Goal: Task Accomplishment & Management: Complete application form

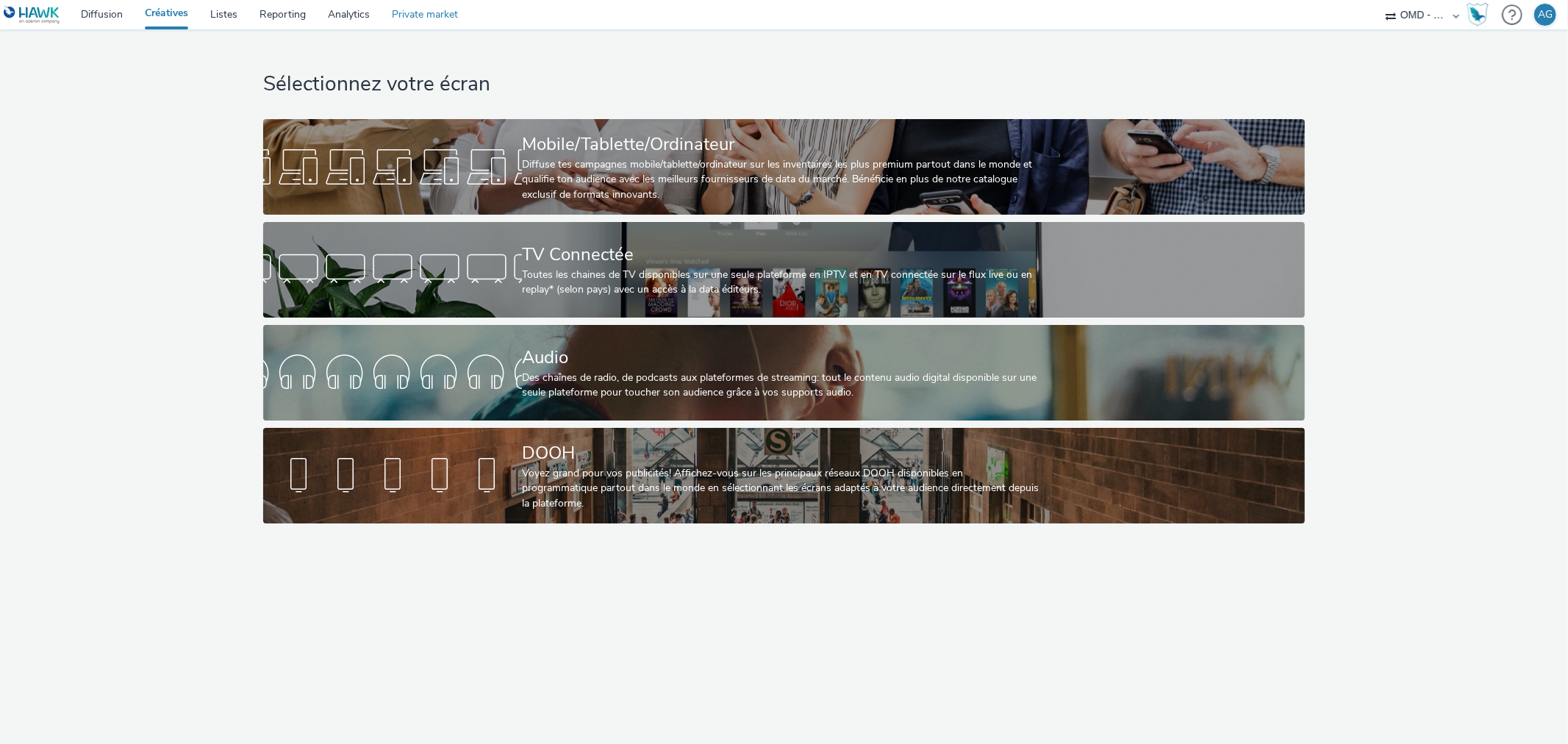
click at [409, 17] on link "Private market" at bounding box center [425, 14] width 88 height 29
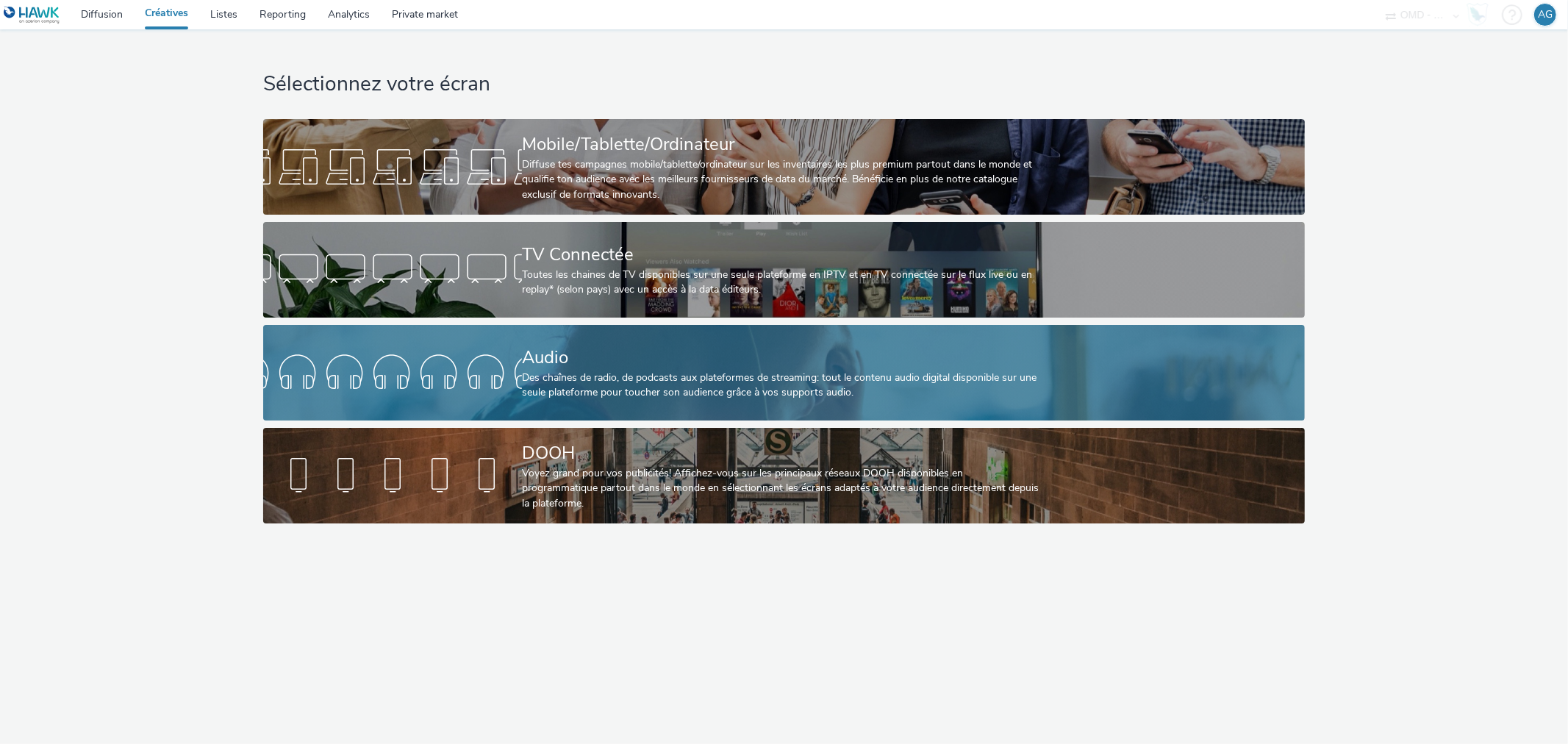
click at [534, 377] on div "Des chaînes de radio, de podcasts aux plateformes de streaming: tout le contenu…" at bounding box center [781, 386] width 518 height 30
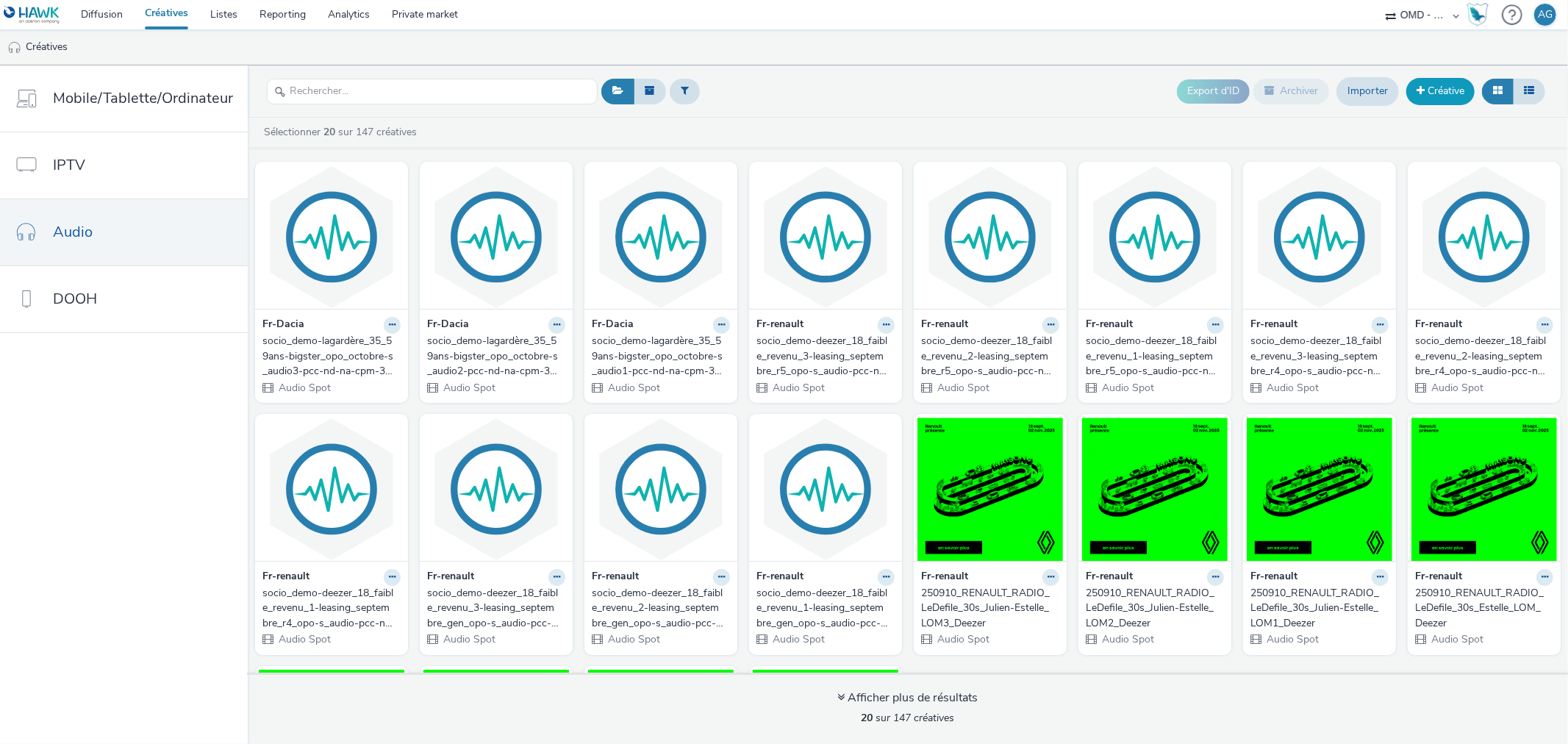
click at [1440, 89] on link "Créative" at bounding box center [1440, 91] width 68 height 27
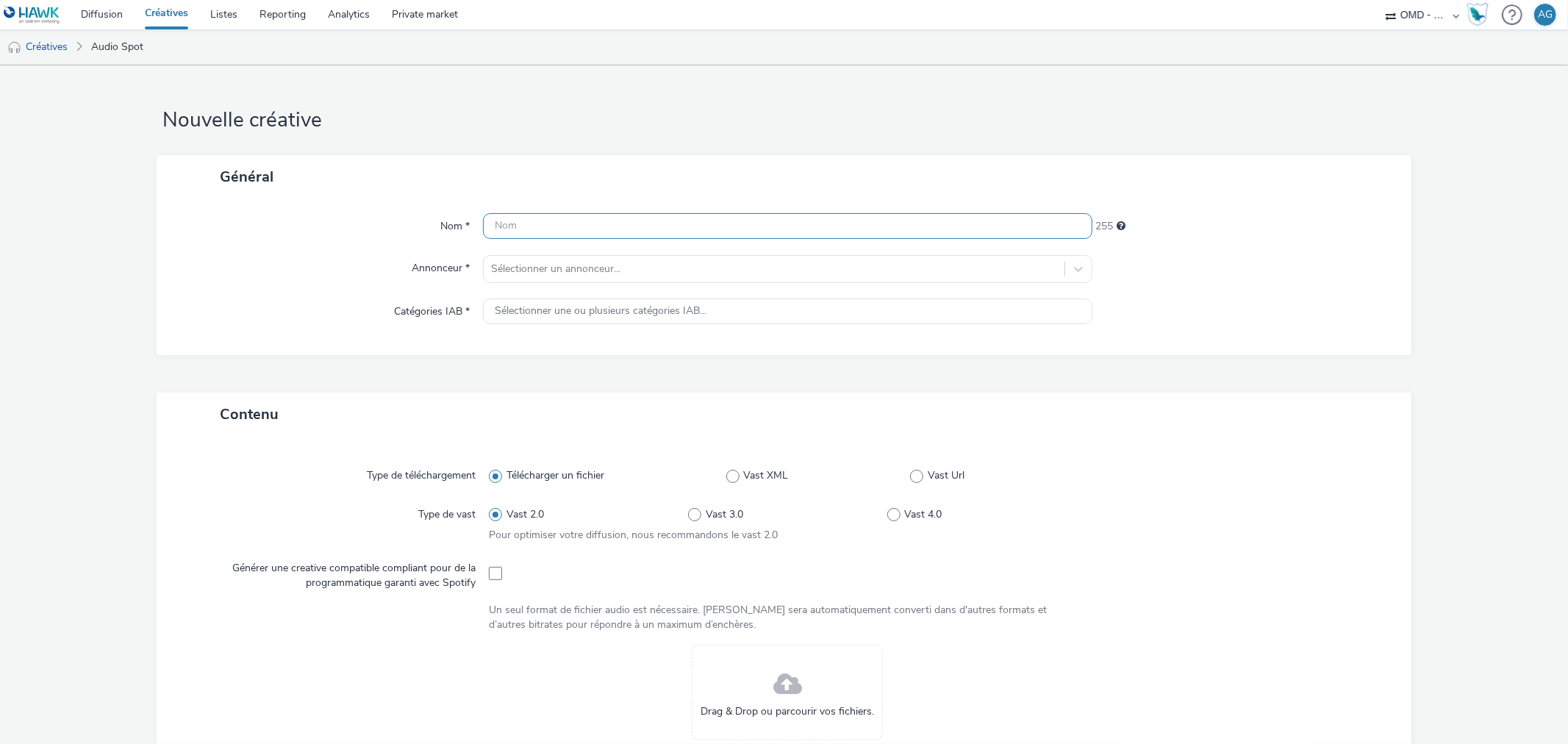
click at [682, 237] on input "text" at bounding box center [787, 226] width 608 height 26
click at [683, 229] on input "text" at bounding box center [787, 226] width 608 height 26
type input "s"
type input "Sandero opo octobre LOM 1"
click at [748, 268] on div at bounding box center [774, 269] width 565 height 17
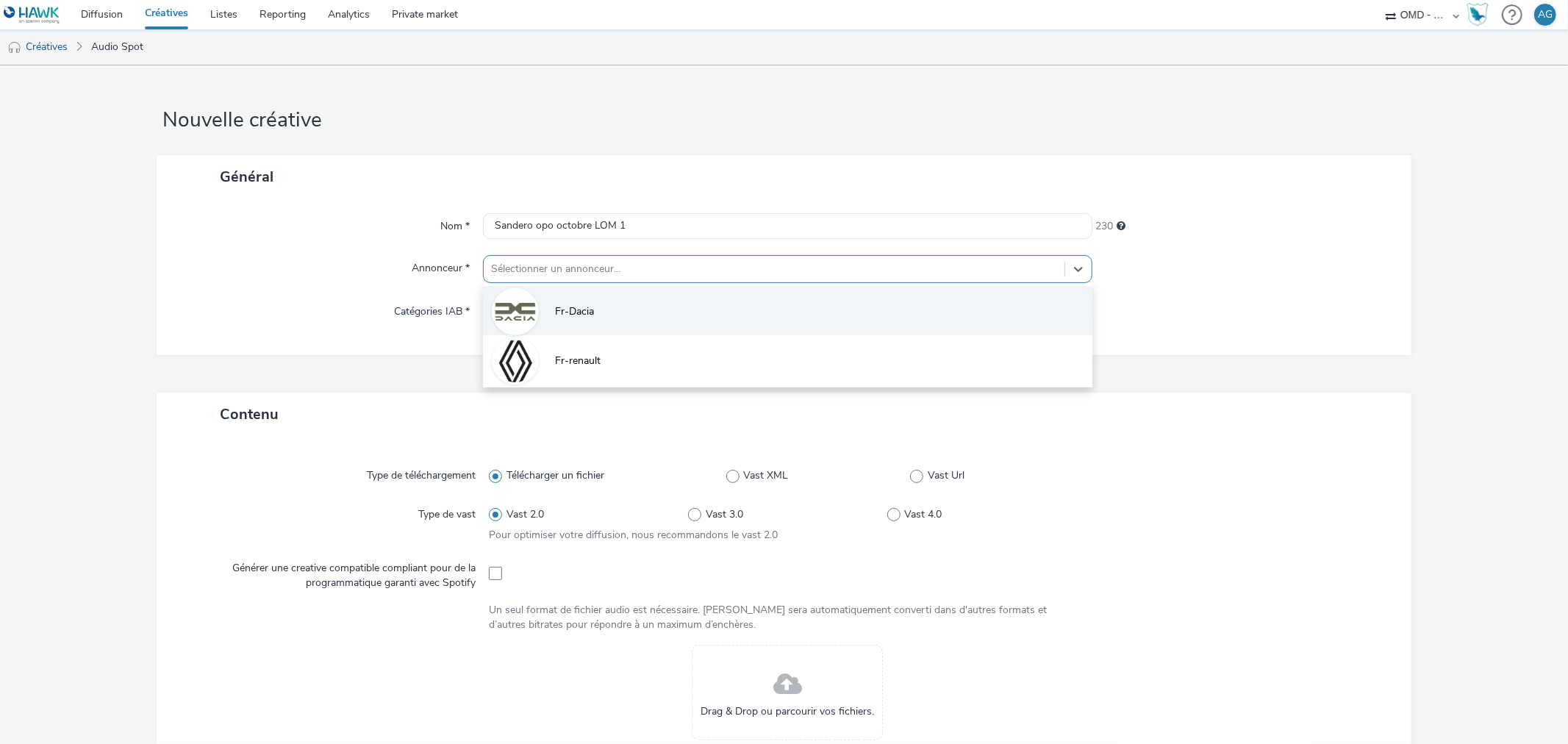
click at [627, 302] on li "Fr-Dacia" at bounding box center [787, 310] width 608 height 50
type input "http://www.dacia.fr"
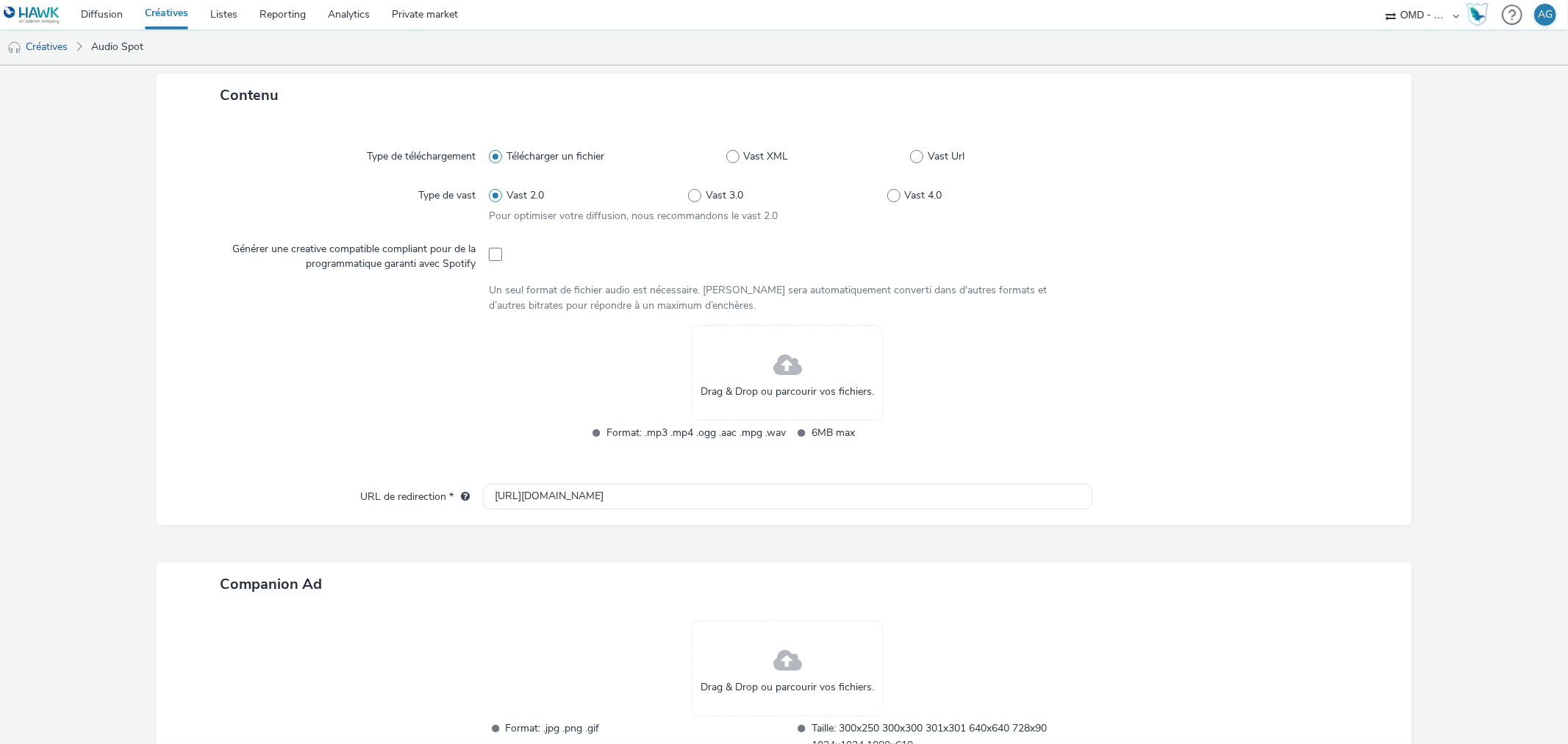
scroll to position [331, 0]
click at [755, 379] on div "Drag & Drop ou parcourir vos fichiers." at bounding box center [787, 370] width 191 height 95
click at [490, 256] on div at bounding box center [787, 252] width 597 height 36
click at [483, 252] on div "Générer une creative compatible compliant pour de la programmatique garanti ave…" at bounding box center [336, 252] width 305 height 36
click at [496, 253] on span at bounding box center [495, 252] width 13 height 13
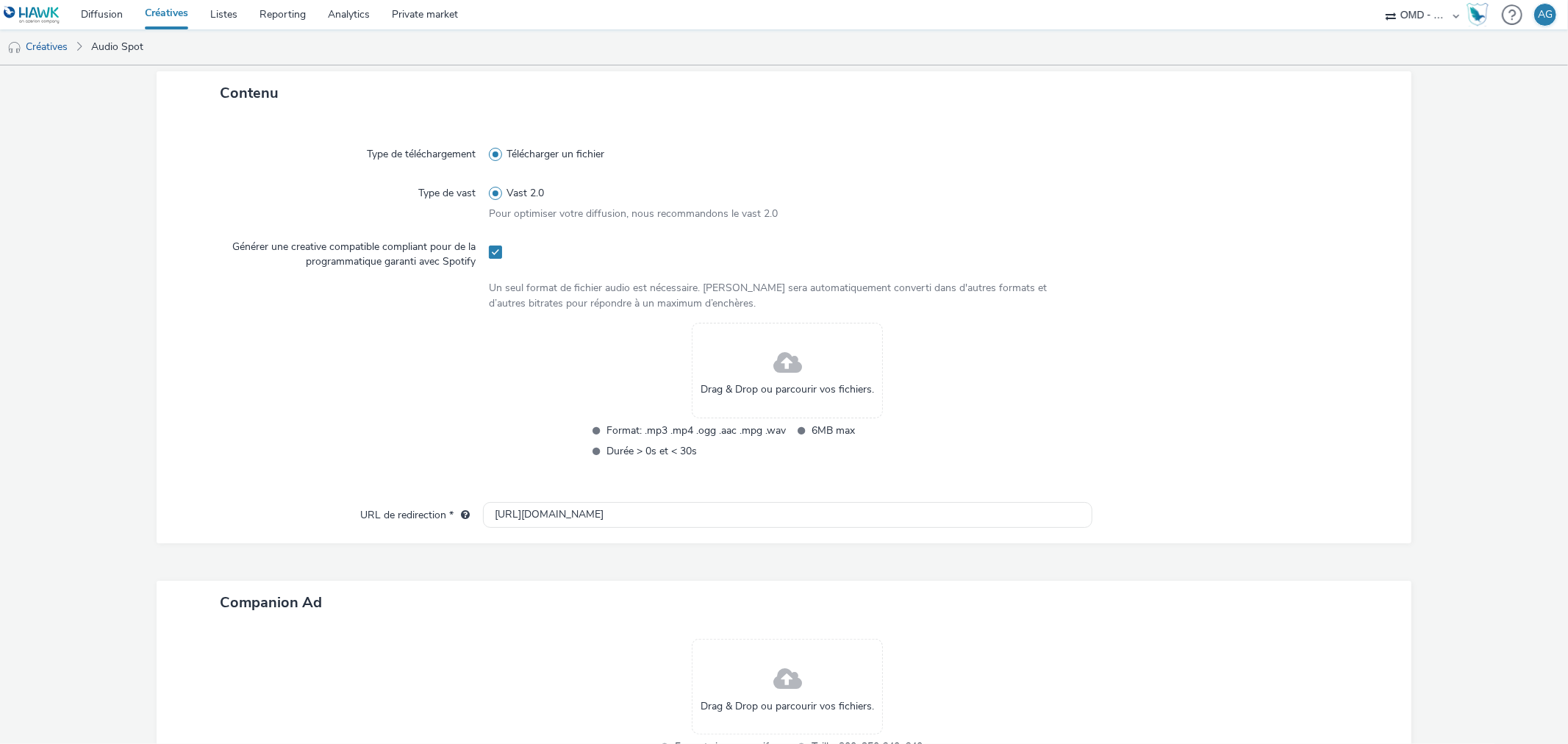
click at [781, 372] on span at bounding box center [787, 363] width 28 height 39
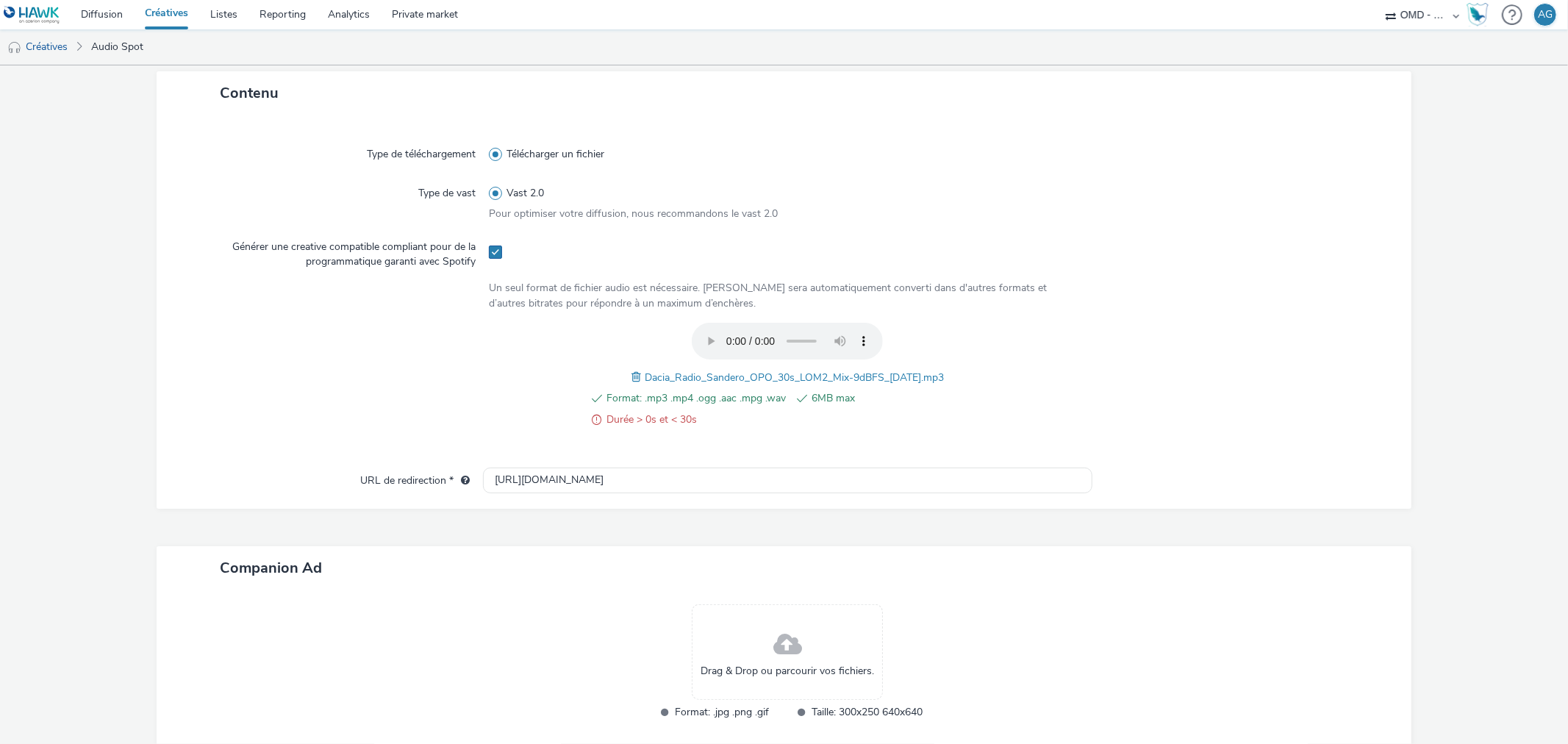
click at [495, 250] on span at bounding box center [495, 252] width 13 height 13
checkbox input "false"
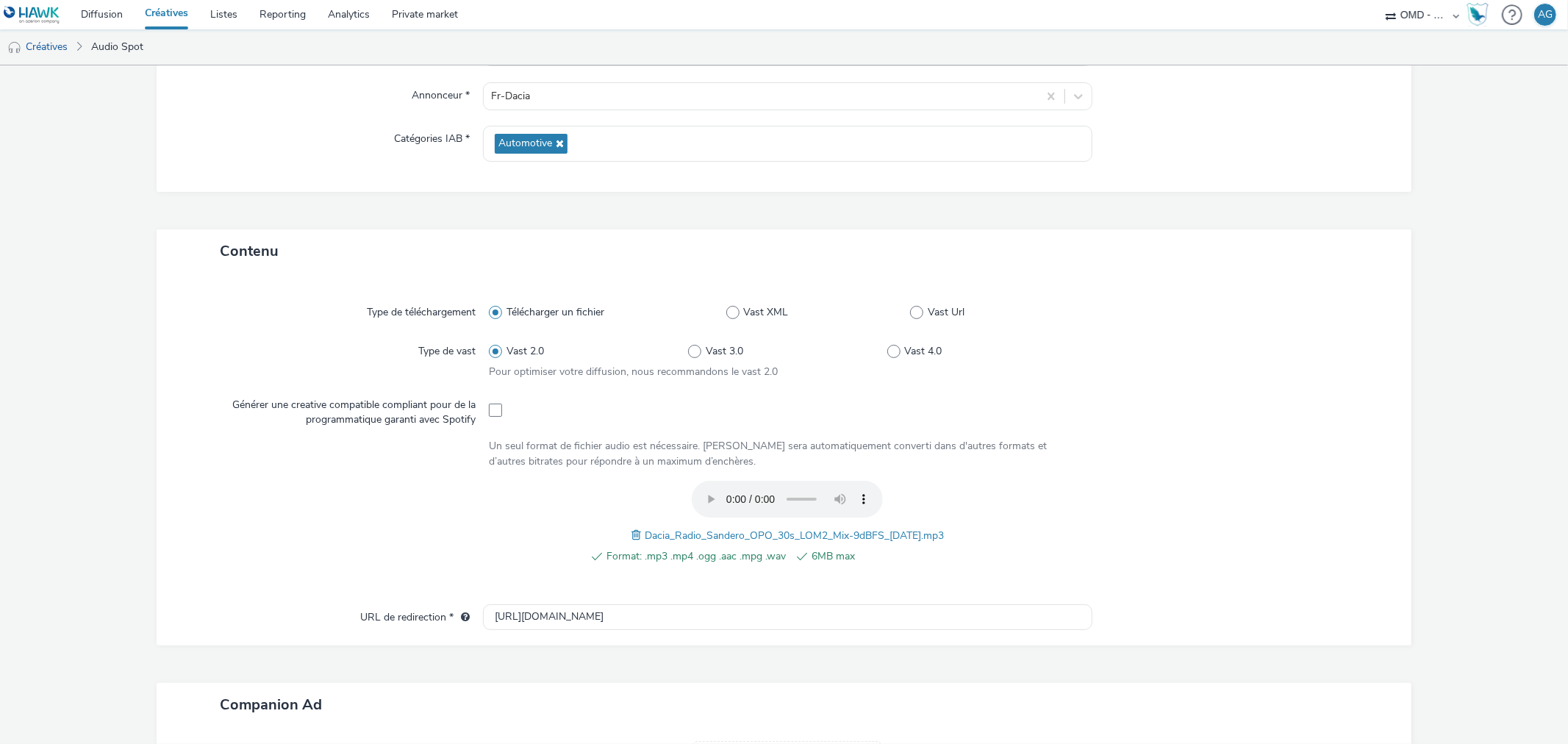
scroll to position [327, 0]
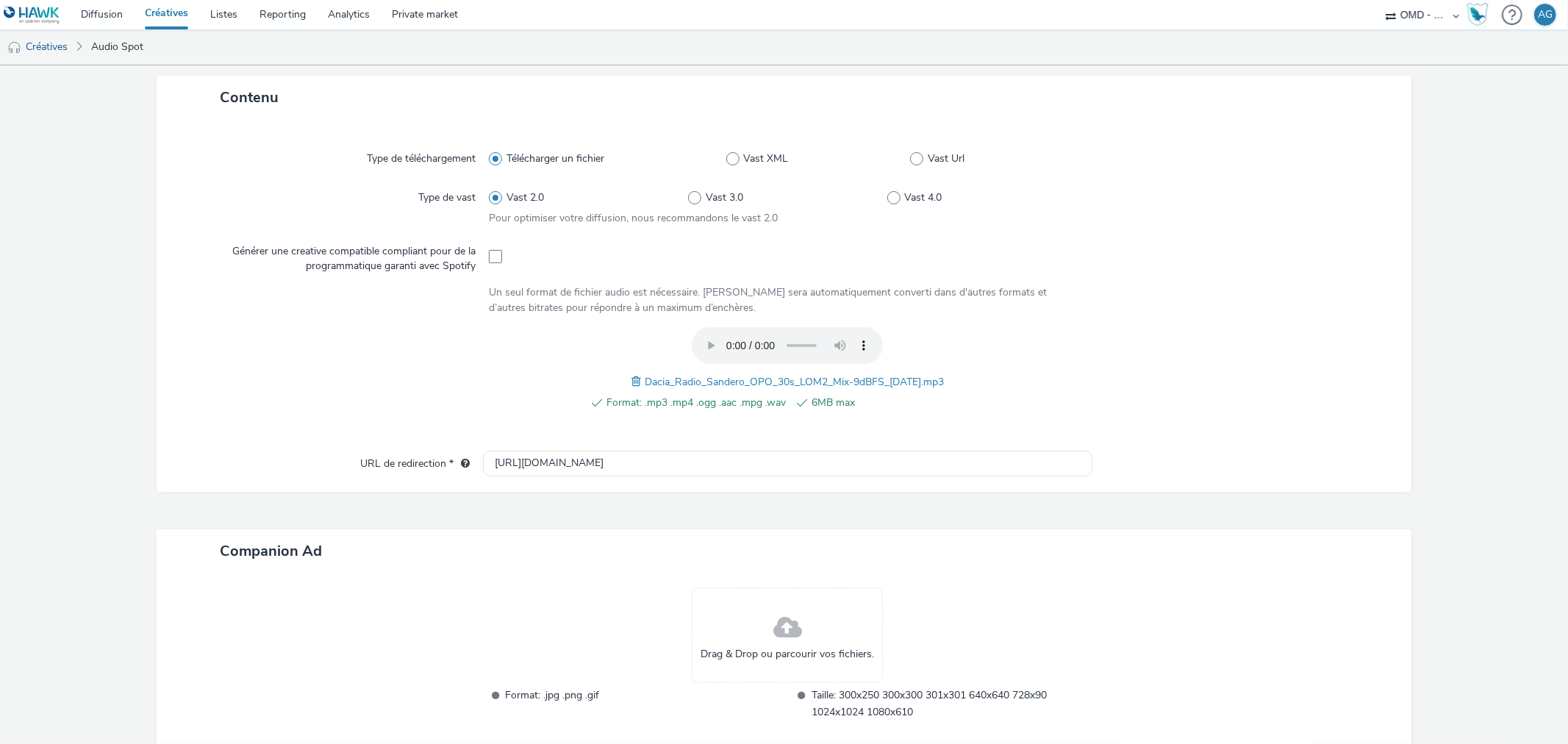
click at [645, 383] on span "Dacia_Radio_Sandero_OPO_30s_LOM2_Mix-9dBFS_2025-09-27.mp3" at bounding box center [794, 382] width 299 height 14
click at [631, 378] on span at bounding box center [638, 381] width 13 height 17
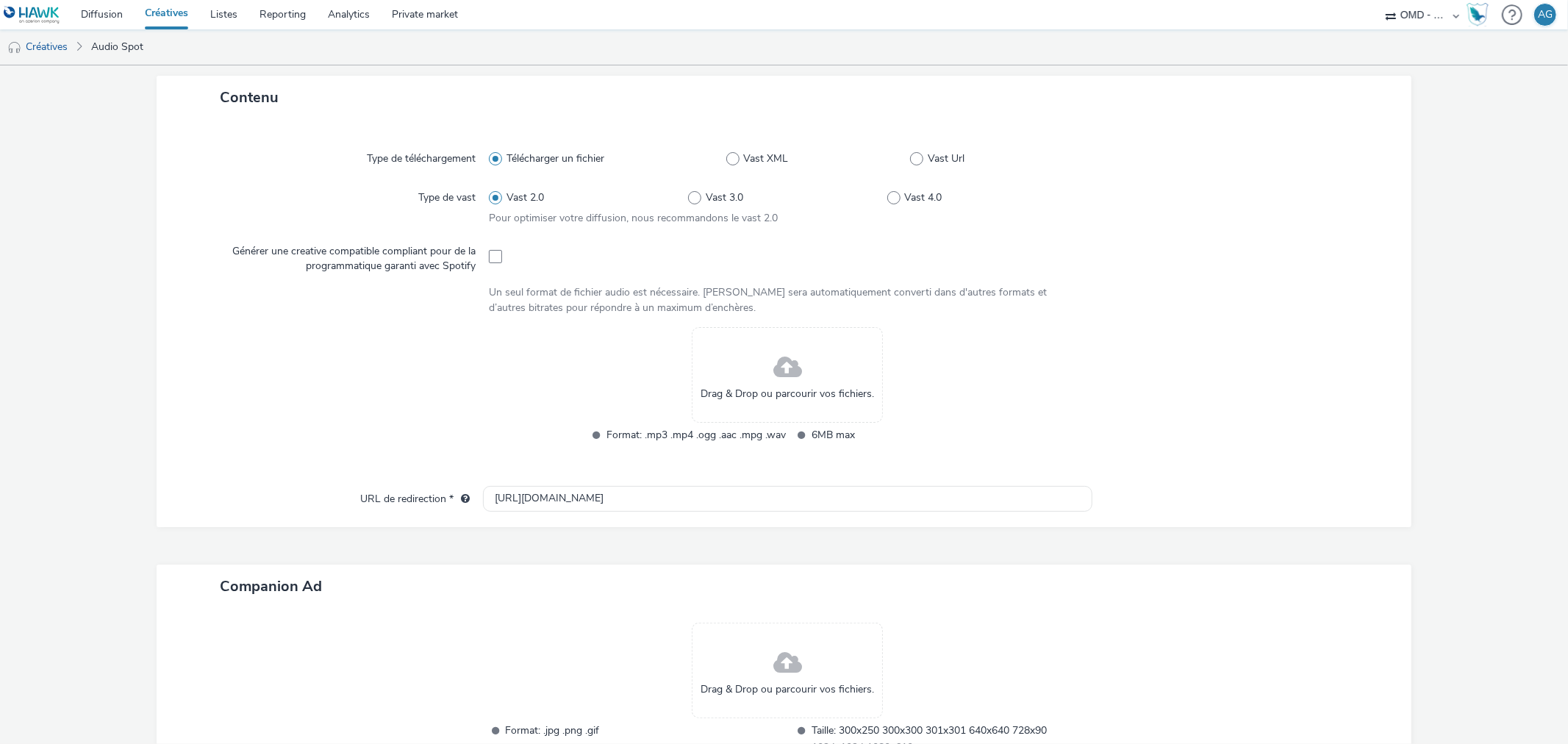
click at [773, 372] on span at bounding box center [787, 368] width 28 height 39
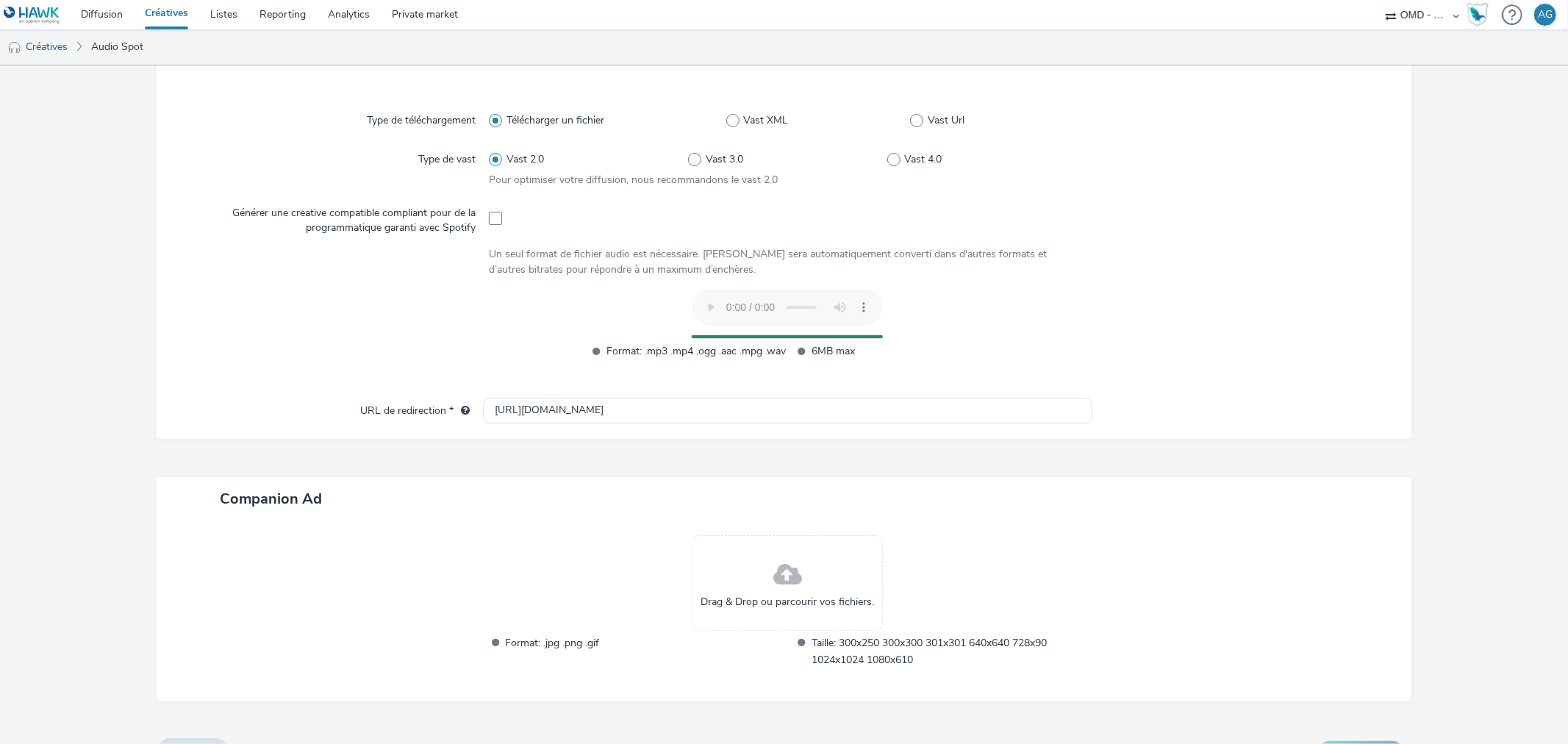
scroll to position [397, 0]
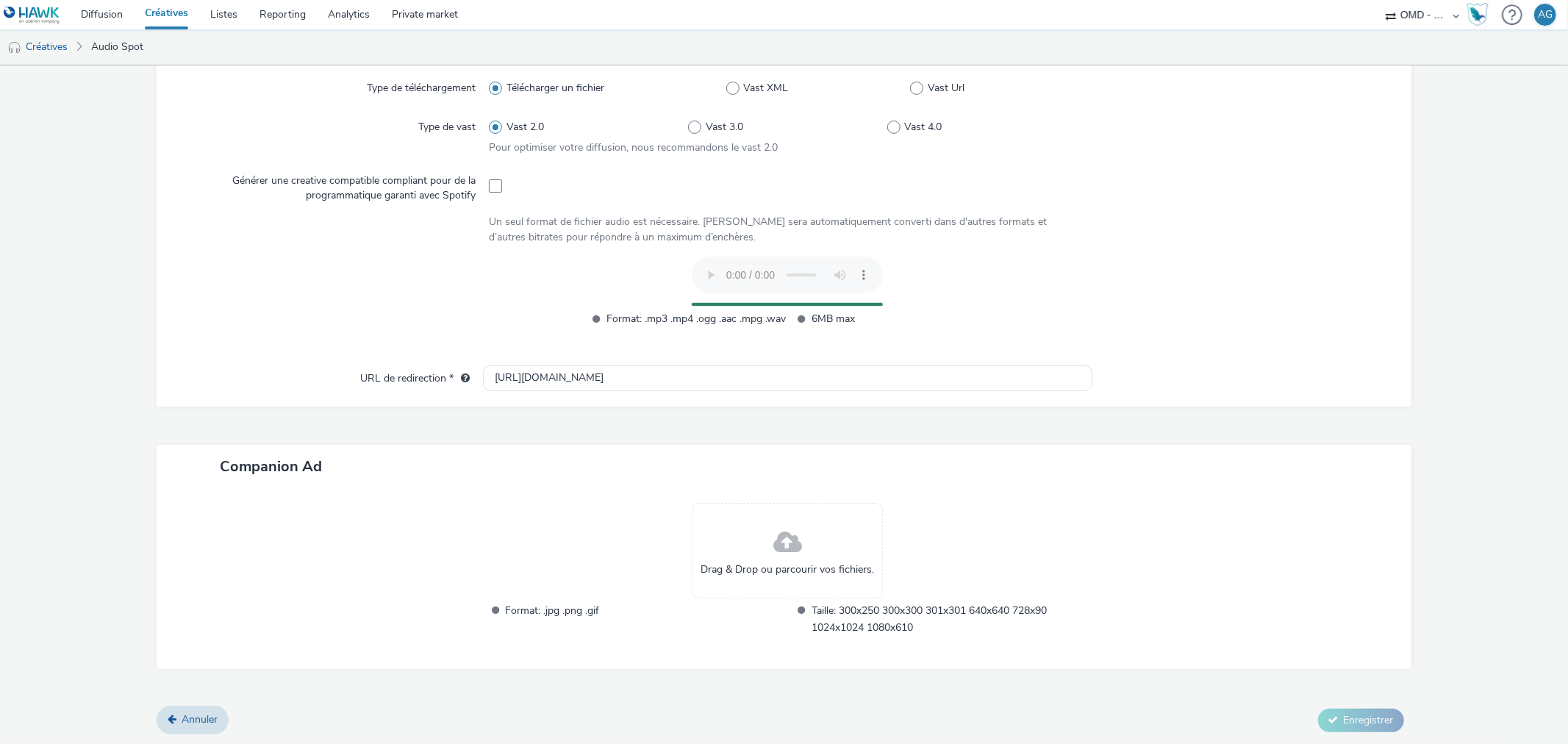
click at [844, 551] on div "Drag & Drop ou parcourir vos fichiers." at bounding box center [787, 550] width 191 height 95
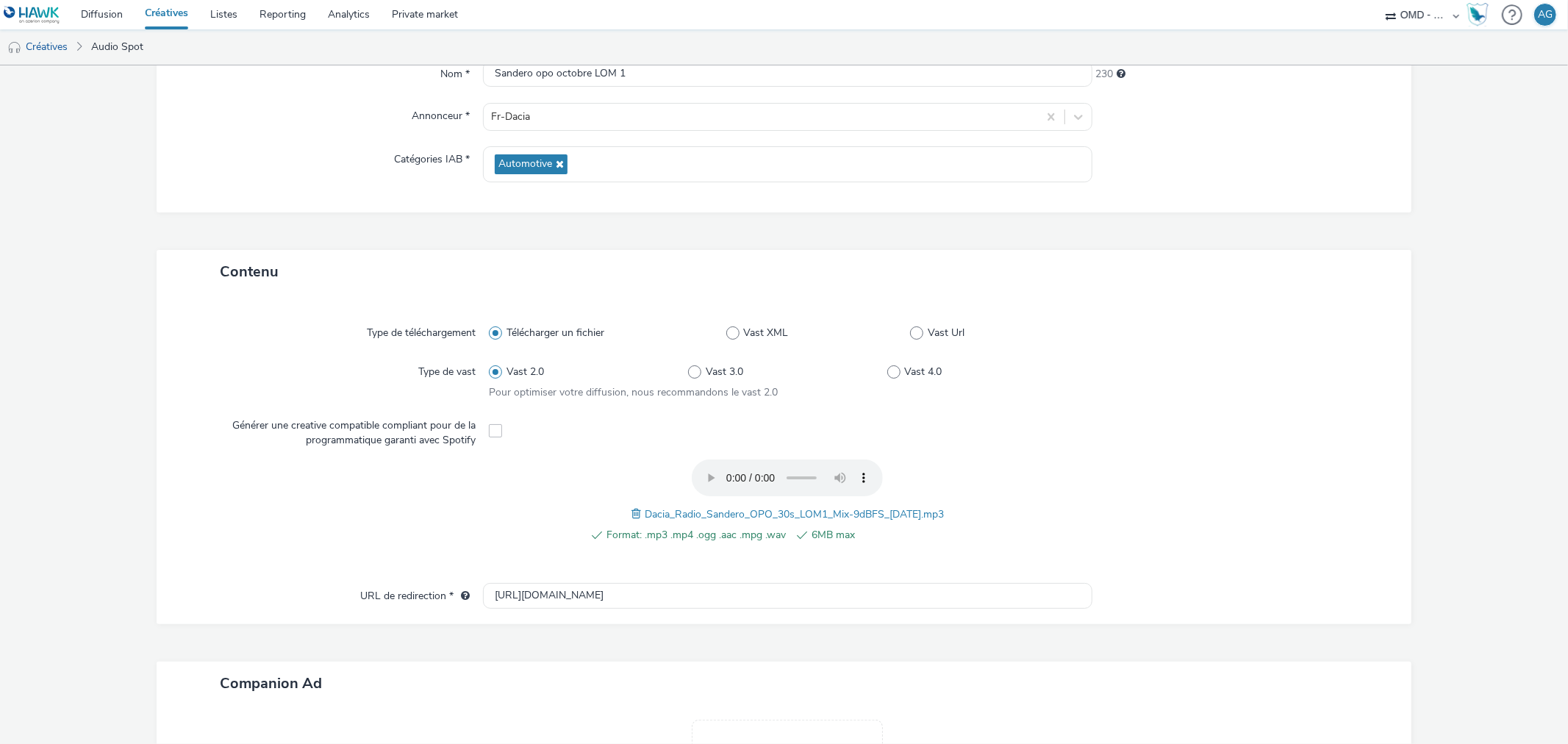
scroll to position [368, 0]
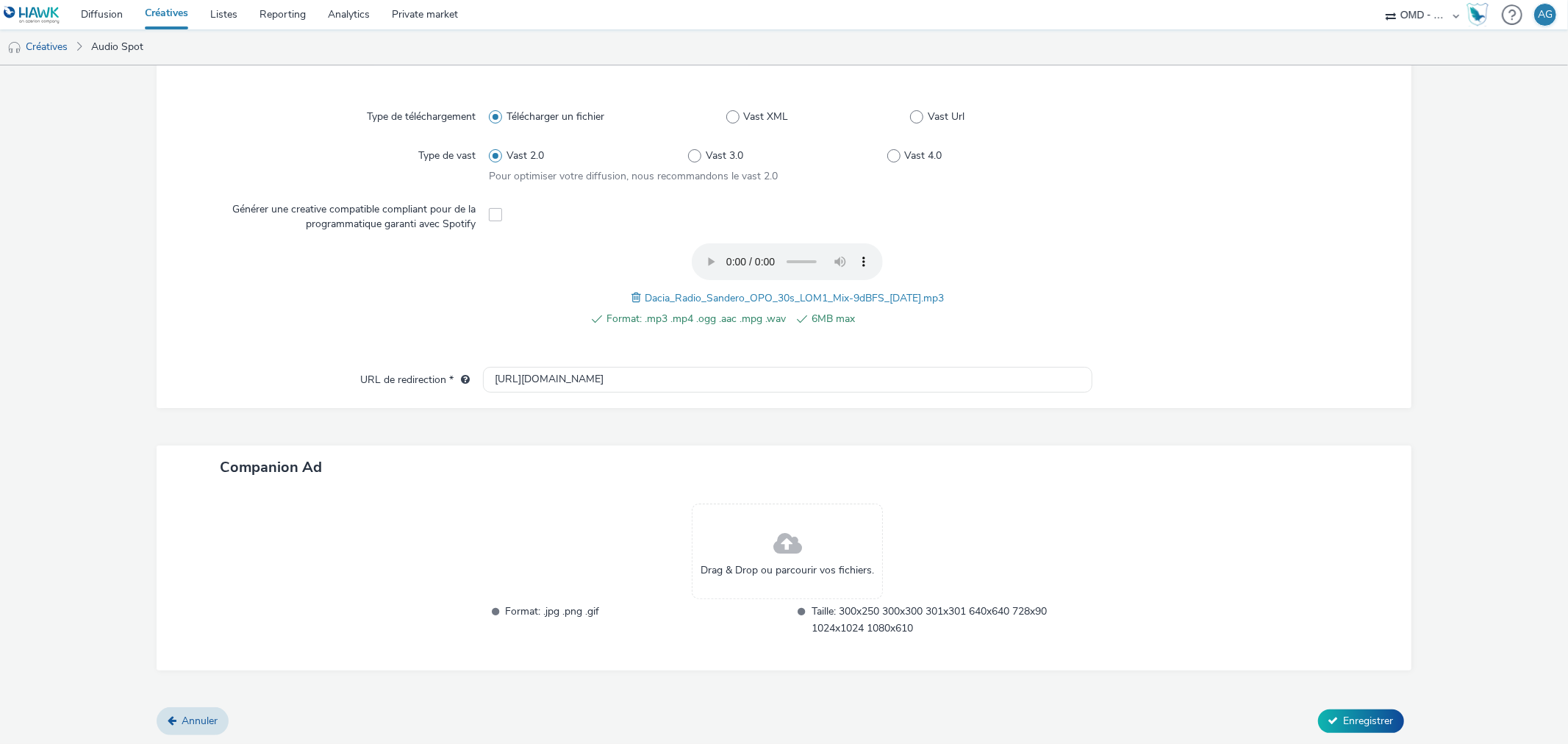
click at [833, 563] on span "Drag & Drop ou parcourir vos fichiers." at bounding box center [787, 570] width 173 height 15
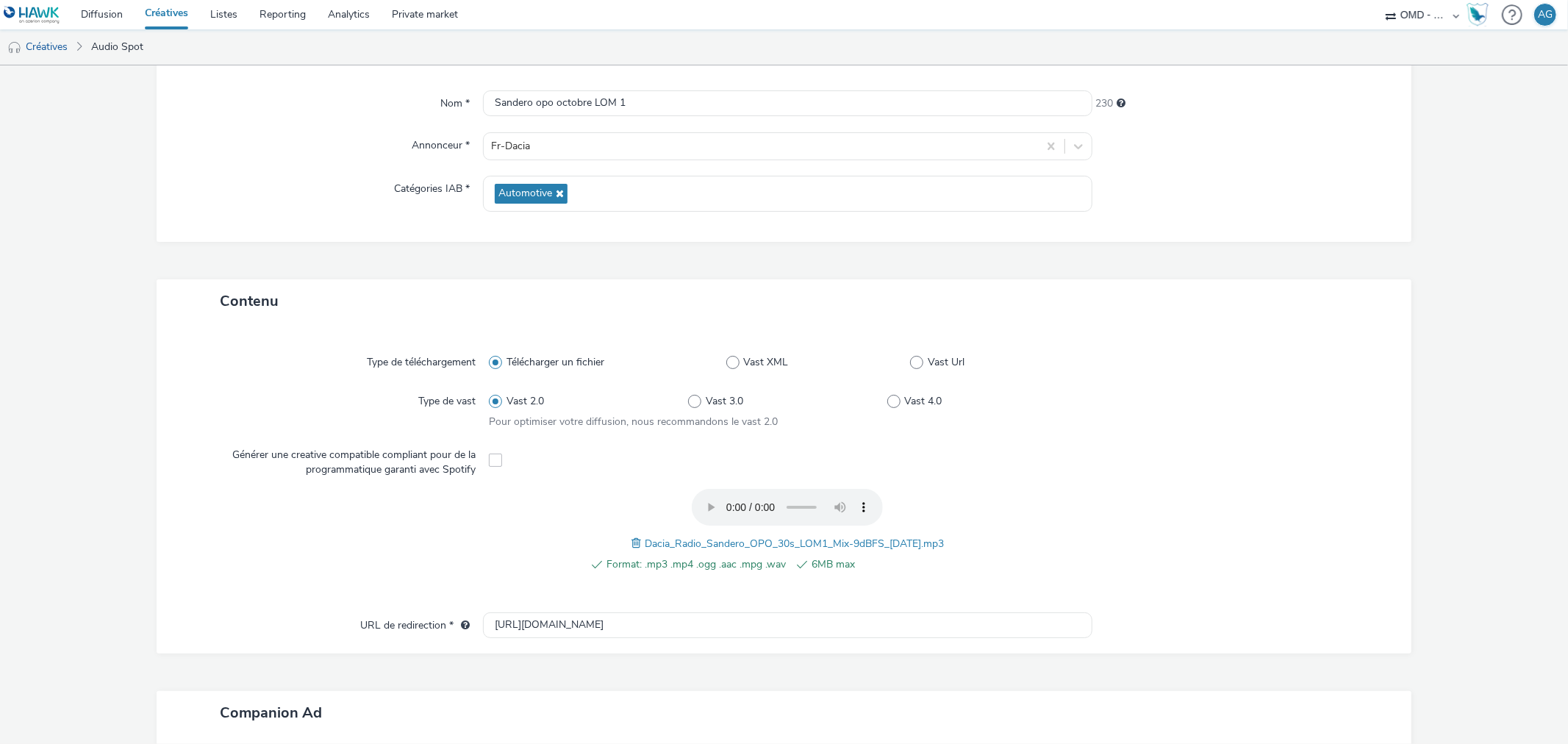
scroll to position [390, 0]
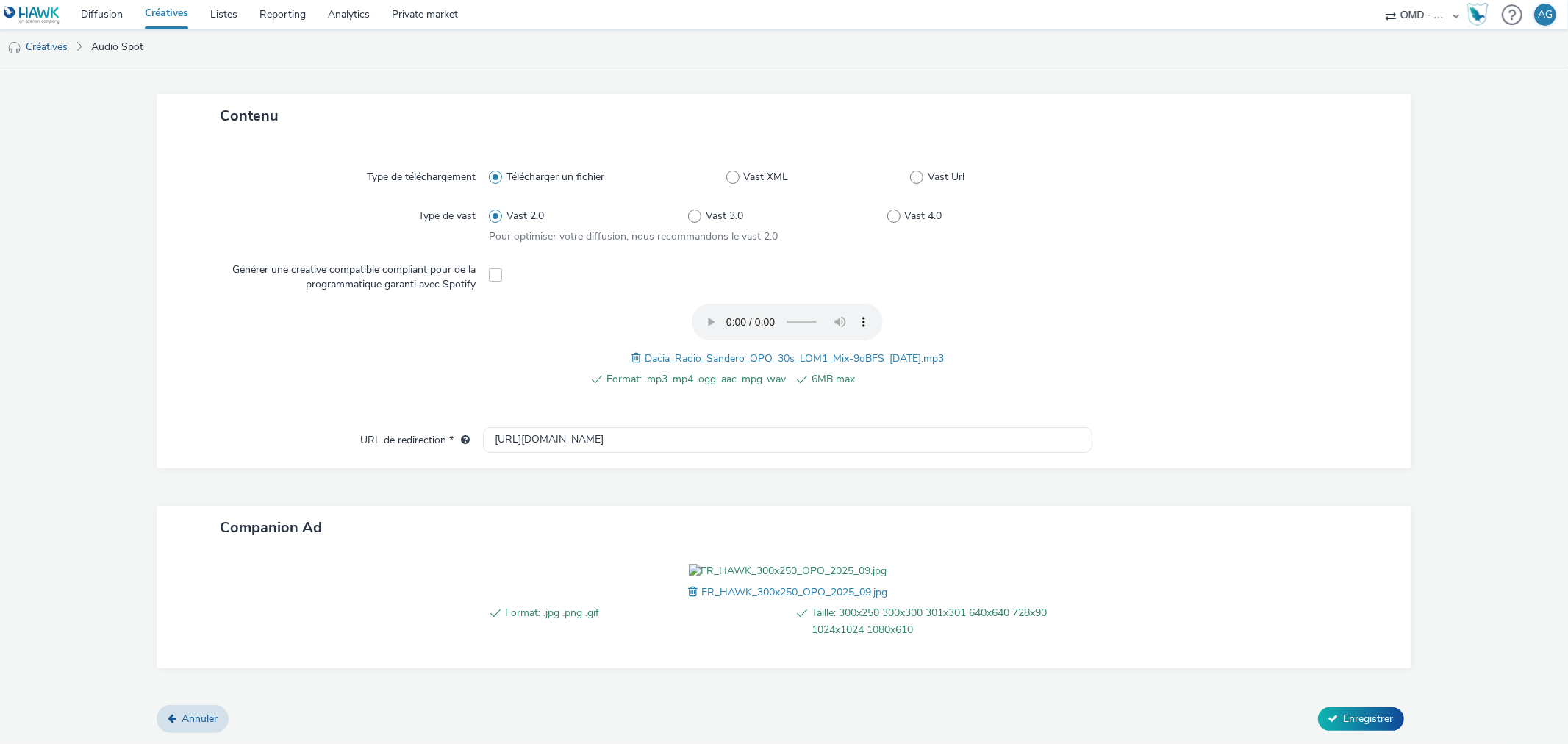
click at [727, 588] on span "FR_HAWK_300x250_OPO_2025_09.jpg" at bounding box center [794, 592] width 186 height 14
click at [688, 585] on span at bounding box center [694, 591] width 13 height 17
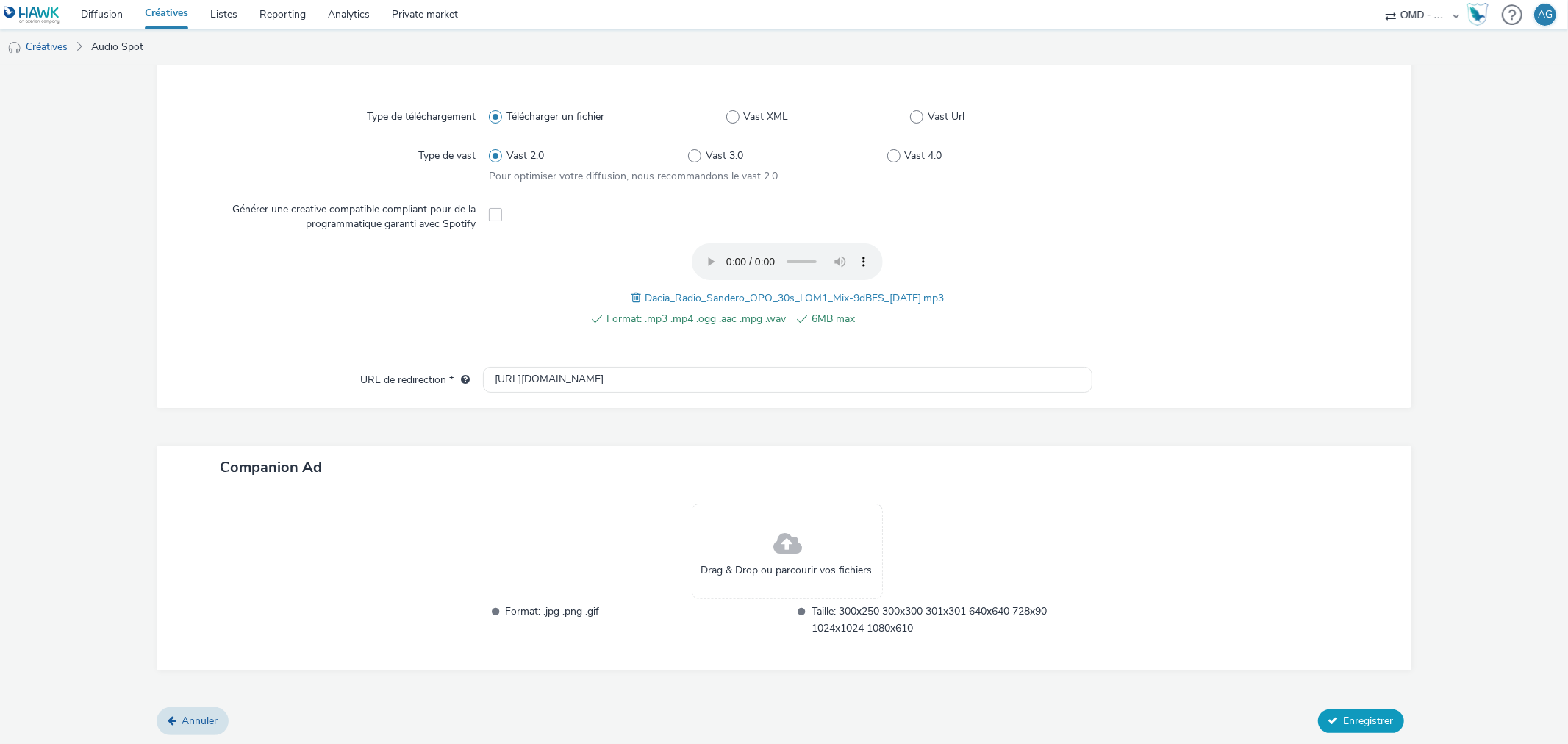
click at [1326, 709] on button "Enregistrer" at bounding box center [1360, 721] width 86 height 24
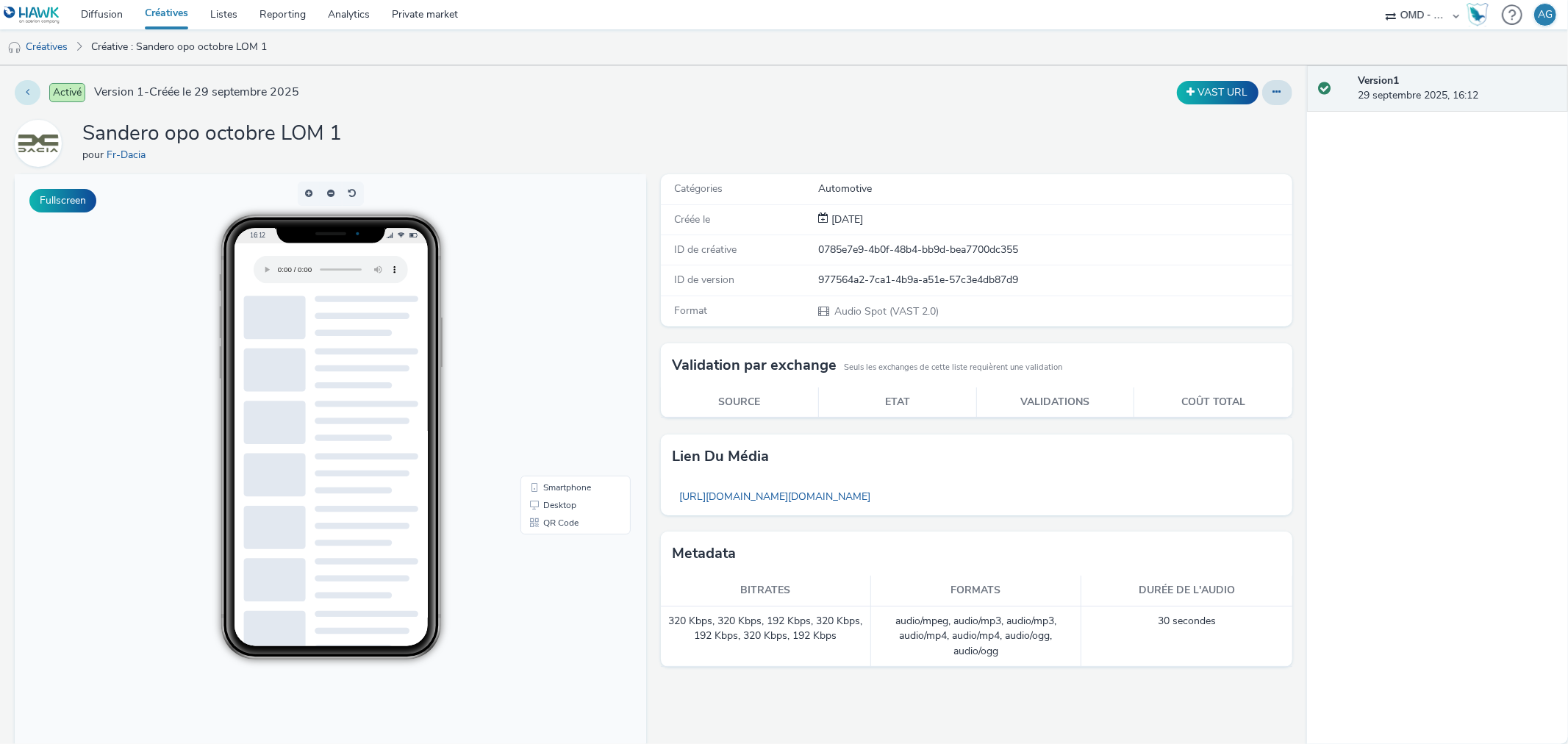
click at [31, 89] on button at bounding box center [28, 93] width 26 height 25
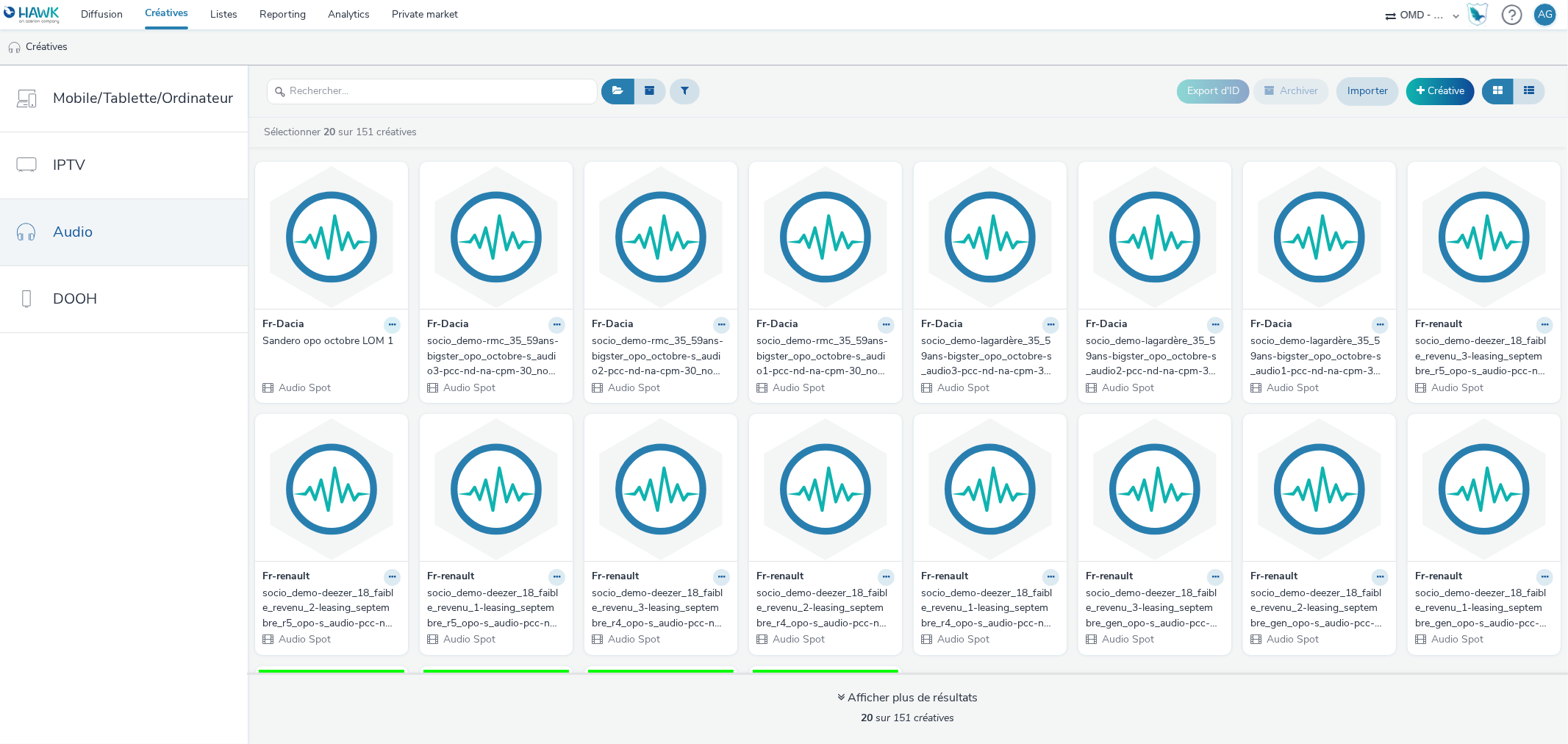
drag, startPoint x: 375, startPoint y: 339, endPoint x: 384, endPoint y: 326, distance: 15.8
click at [384, 320] on button at bounding box center [391, 324] width 17 height 17
click at [344, 321] on div "Fr-Dacia Modifier Dupliquer Copier l'ID Archiver" at bounding box center [331, 324] width 139 height 17
click at [1456, 94] on link "Créative" at bounding box center [1440, 91] width 68 height 27
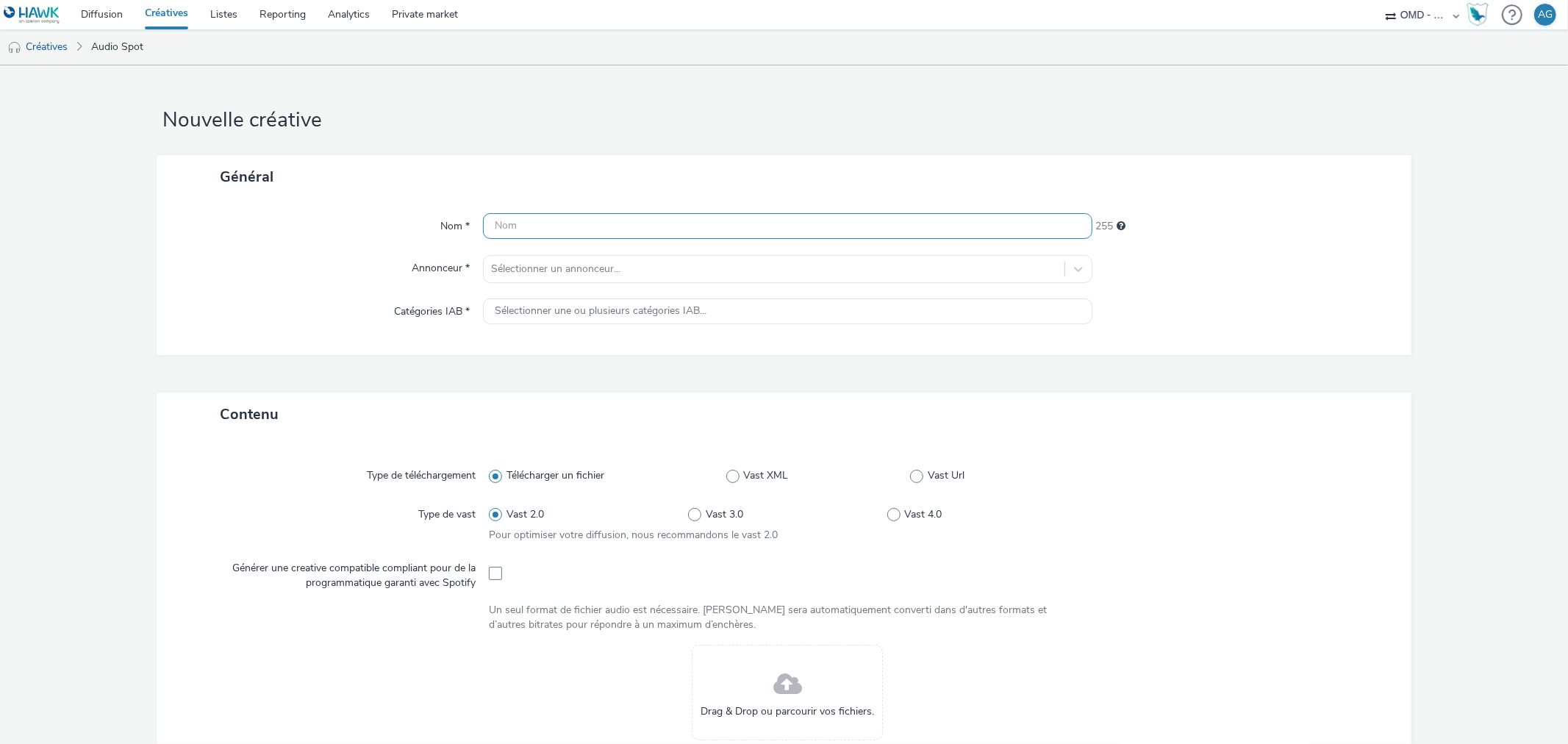
drag, startPoint x: 538, startPoint y: 215, endPoint x: 545, endPoint y: 221, distance: 9.2
click at [540, 217] on div "Nom * 255 Annonceur * Sélectionner un annonceur... Catégories IAB * Sélectionne…" at bounding box center [783, 276] width 1254 height 157
click at [548, 223] on input "text" at bounding box center [787, 226] width 608 height 26
type input "Sandero opo LOM 2"
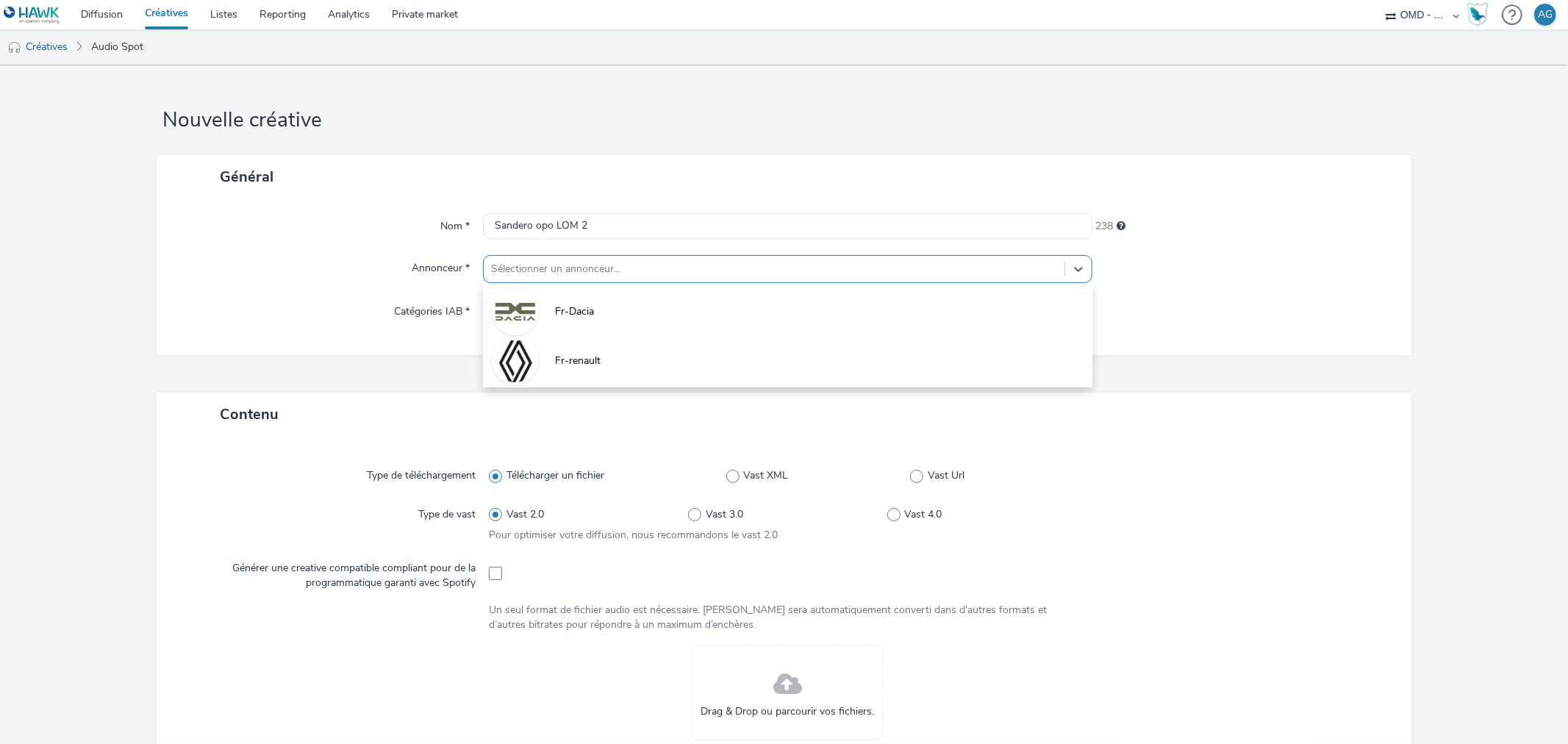
click at [615, 270] on div at bounding box center [774, 269] width 565 height 17
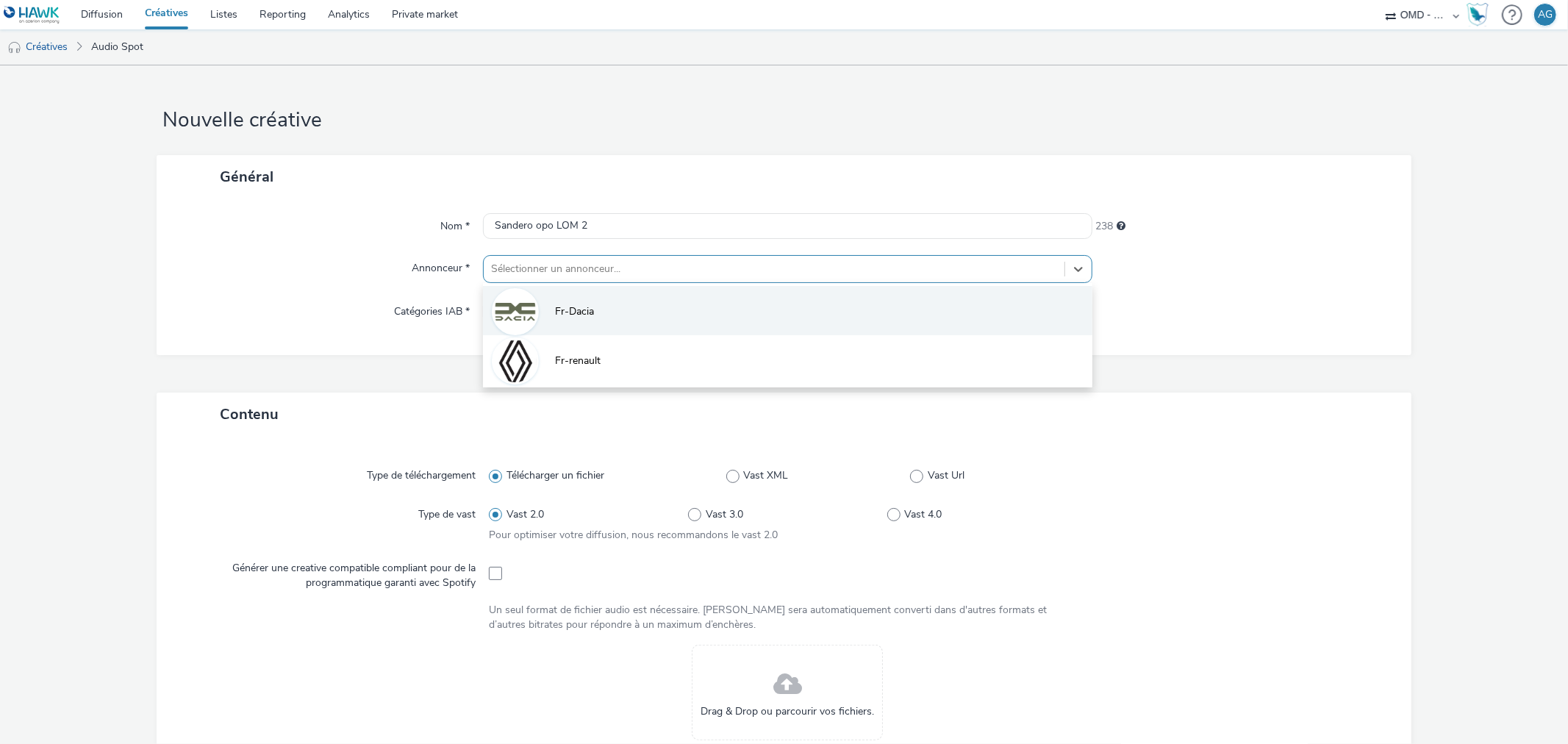
click at [617, 309] on li "Fr-Dacia" at bounding box center [787, 310] width 608 height 50
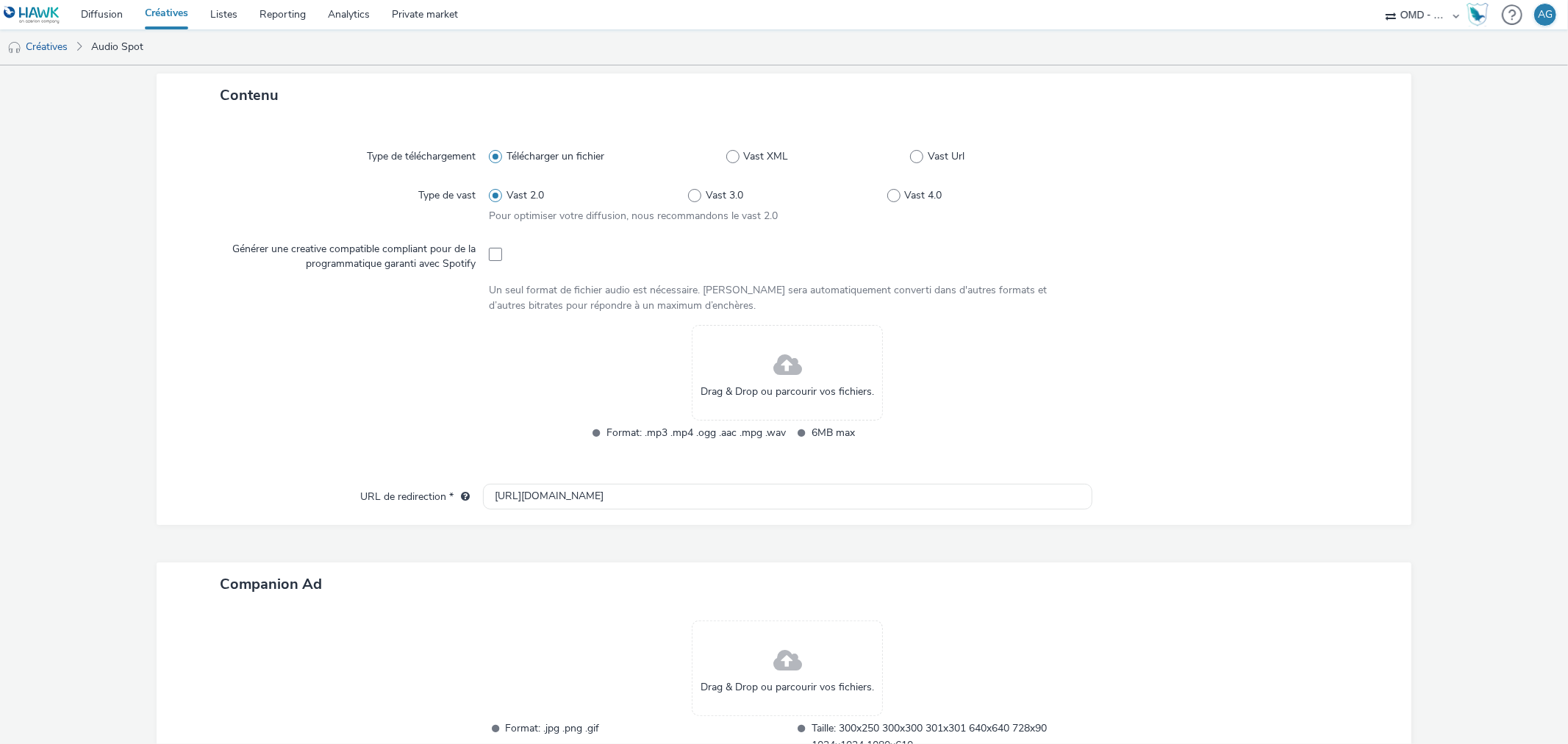
scroll to position [346, 0]
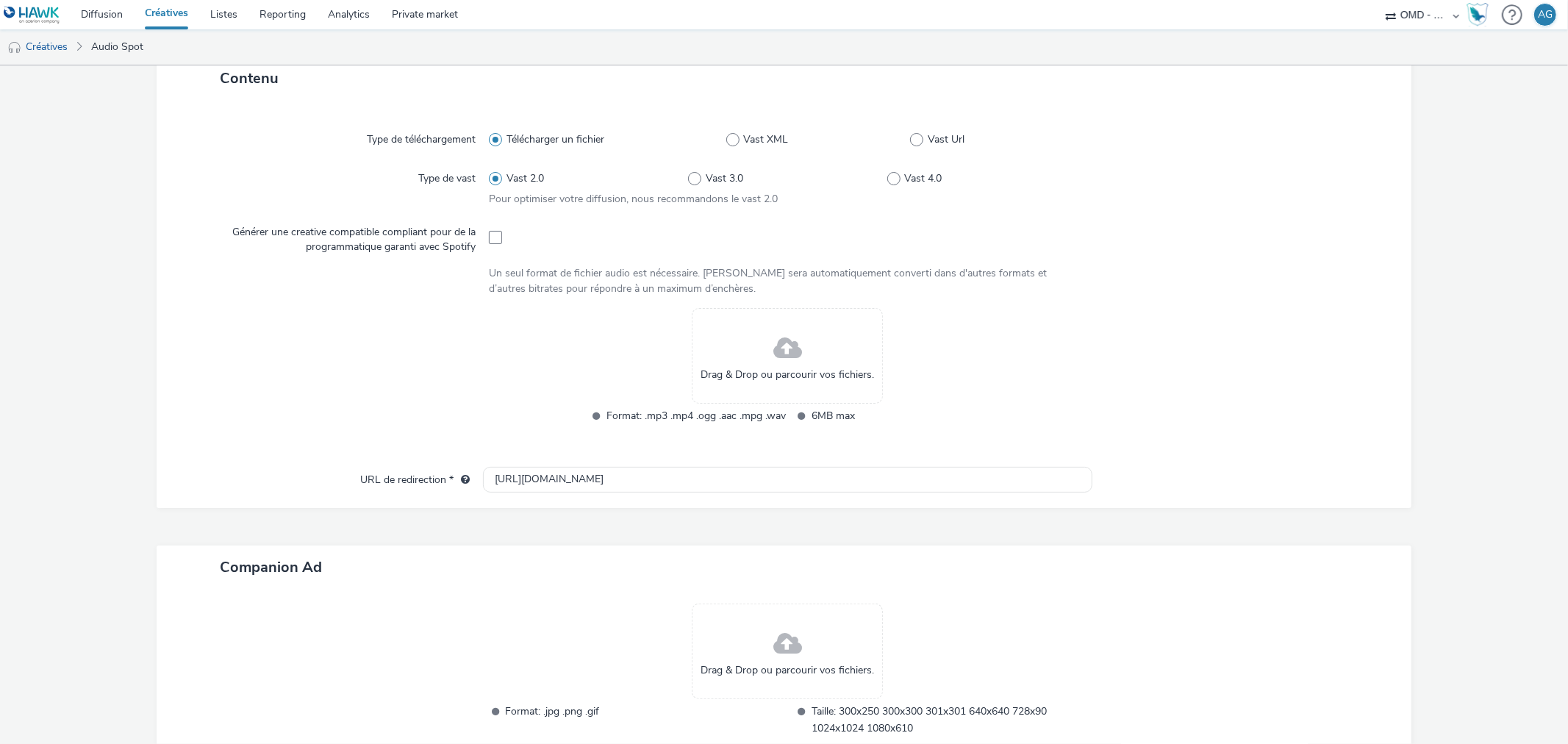
click at [777, 387] on div "Drag & Drop ou parcourir vos fichiers." at bounding box center [787, 355] width 191 height 95
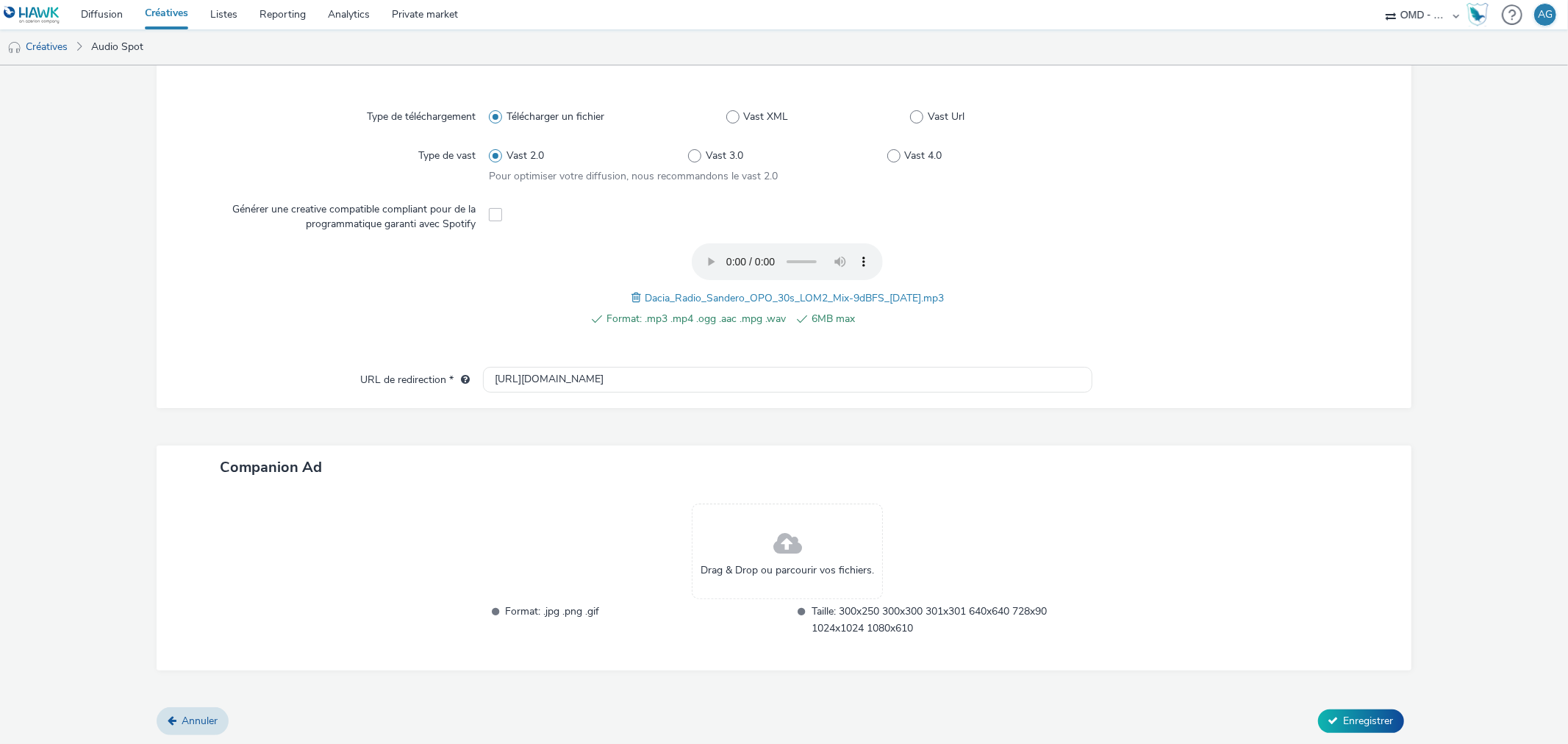
scroll to position [368, 0]
click at [1348, 716] on span "Enregistrer" at bounding box center [1369, 722] width 50 height 14
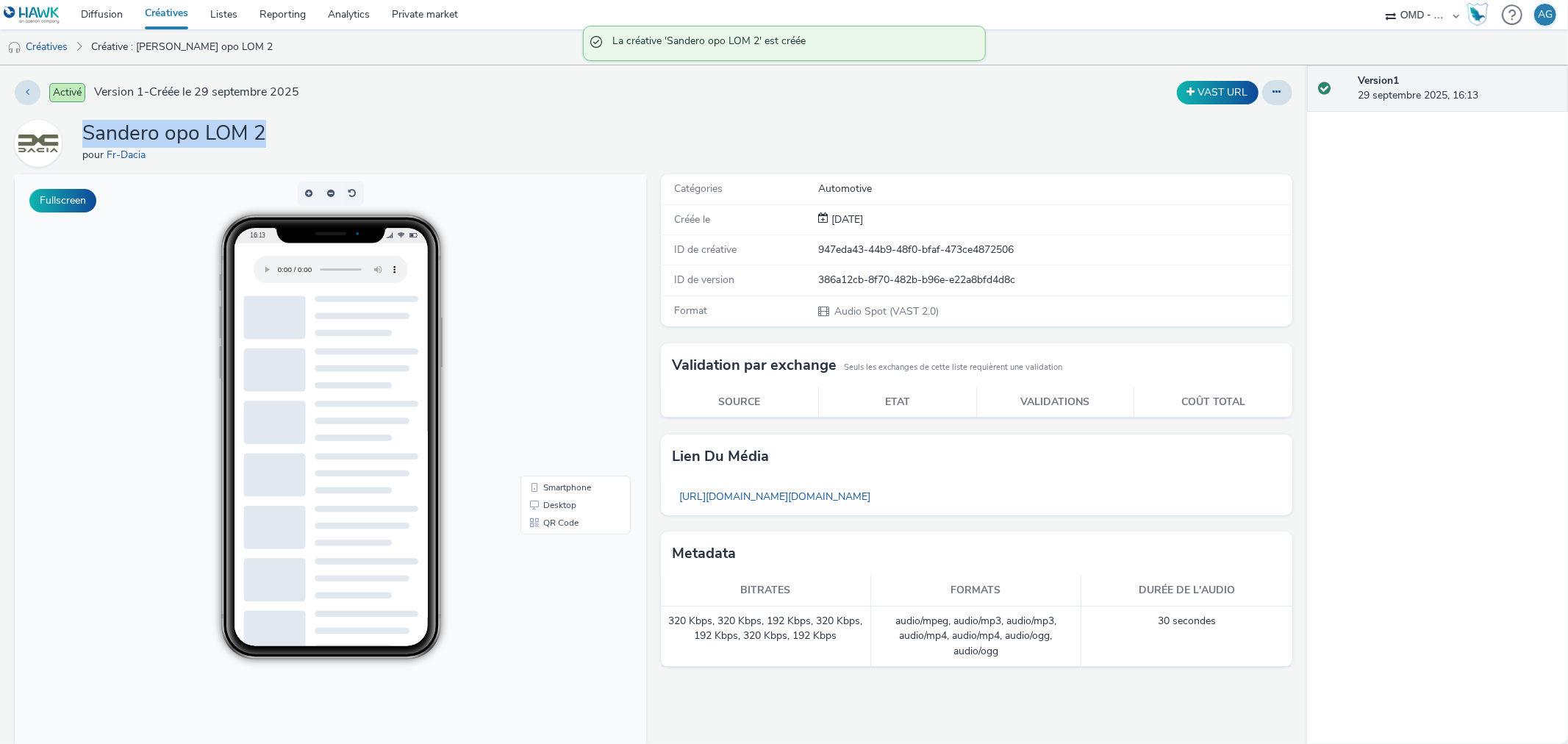
drag, startPoint x: 325, startPoint y: 129, endPoint x: 83, endPoint y: 132, distance: 242.0
click at [83, 132] on div "Sandero opo LOM 2 pour Fr-Dacia" at bounding box center [653, 143] width 1278 height 47
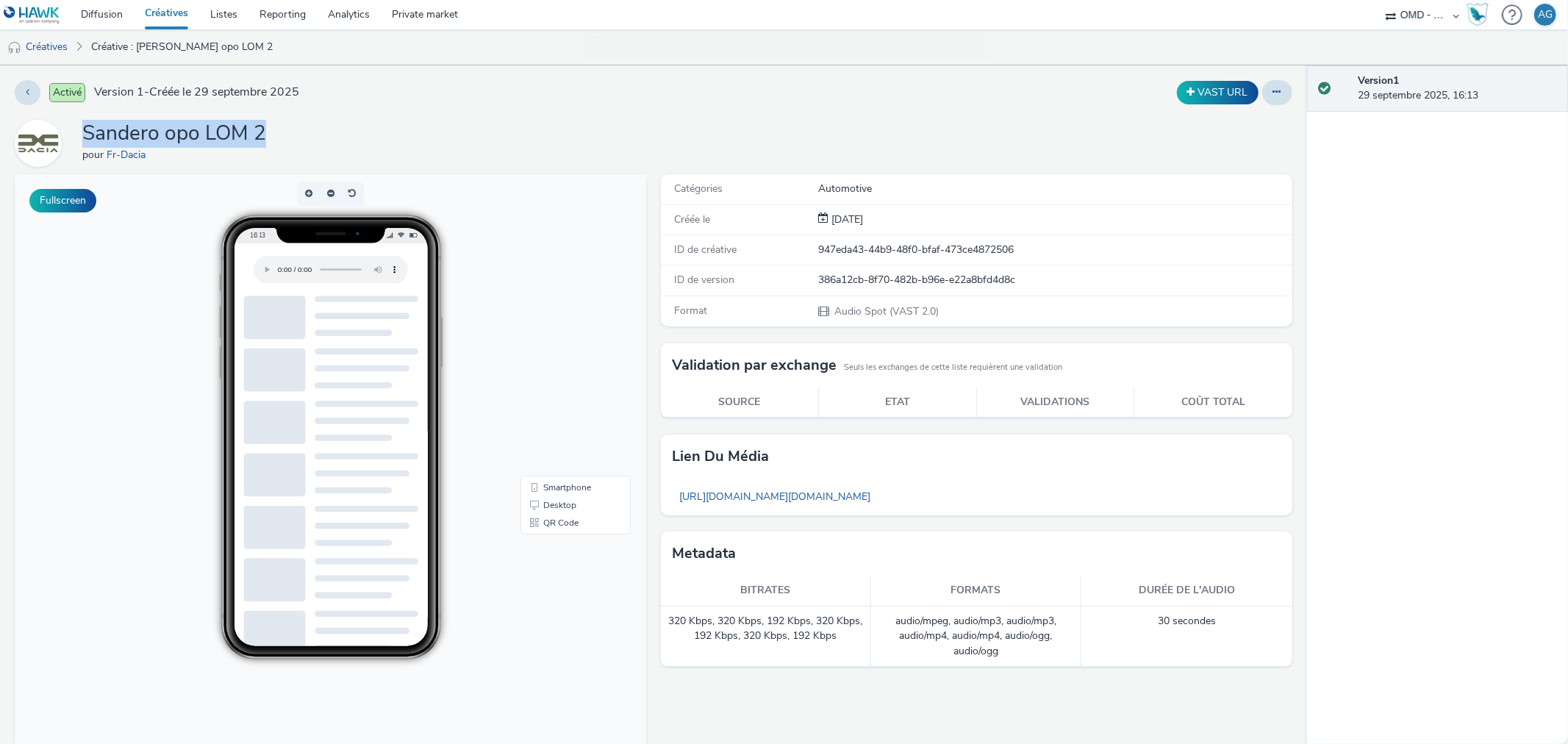
copy h1 "Sandero opo LOM 2"
click at [46, 39] on link "Créatives" at bounding box center [37, 46] width 75 height 35
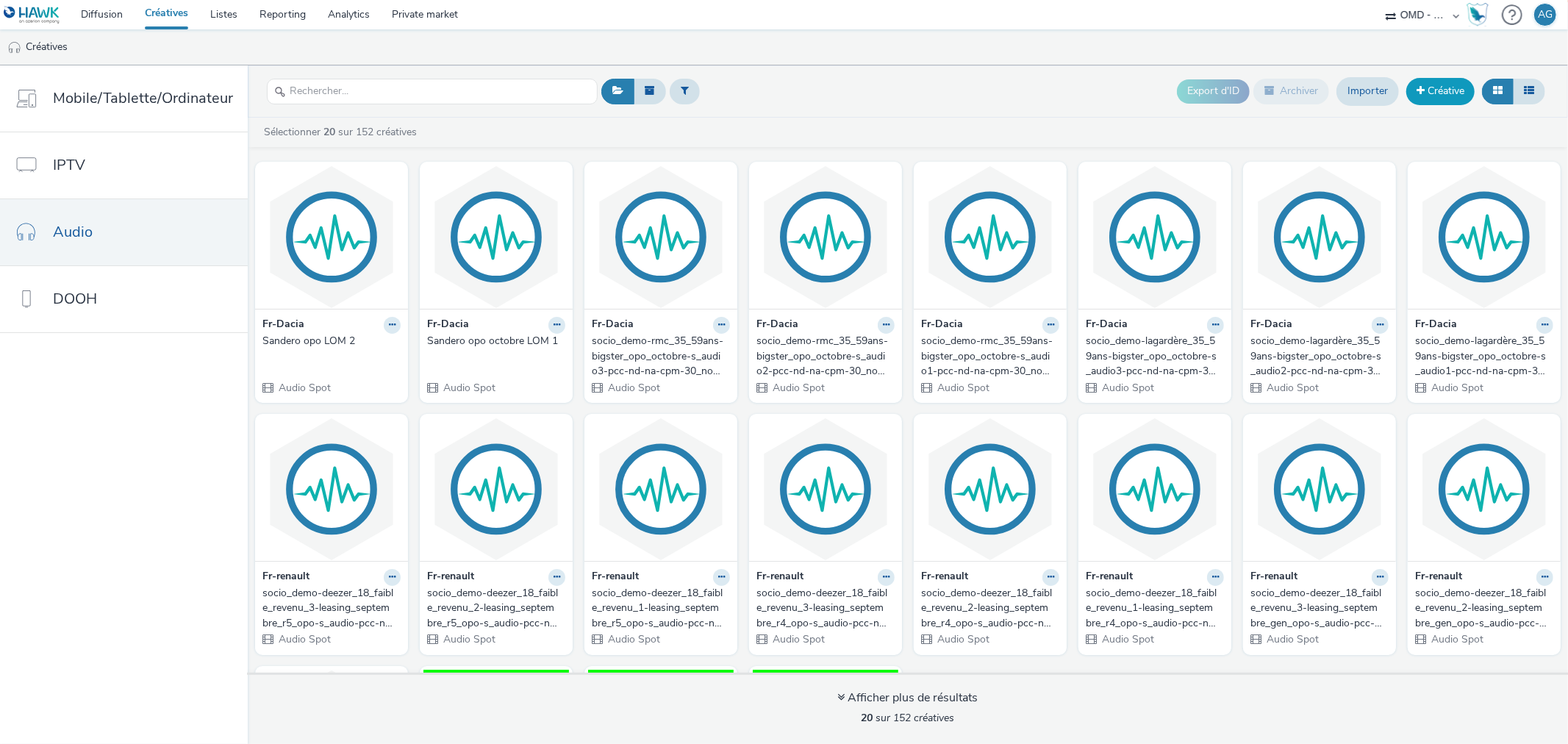
click at [1430, 92] on link "Créative" at bounding box center [1440, 91] width 68 height 27
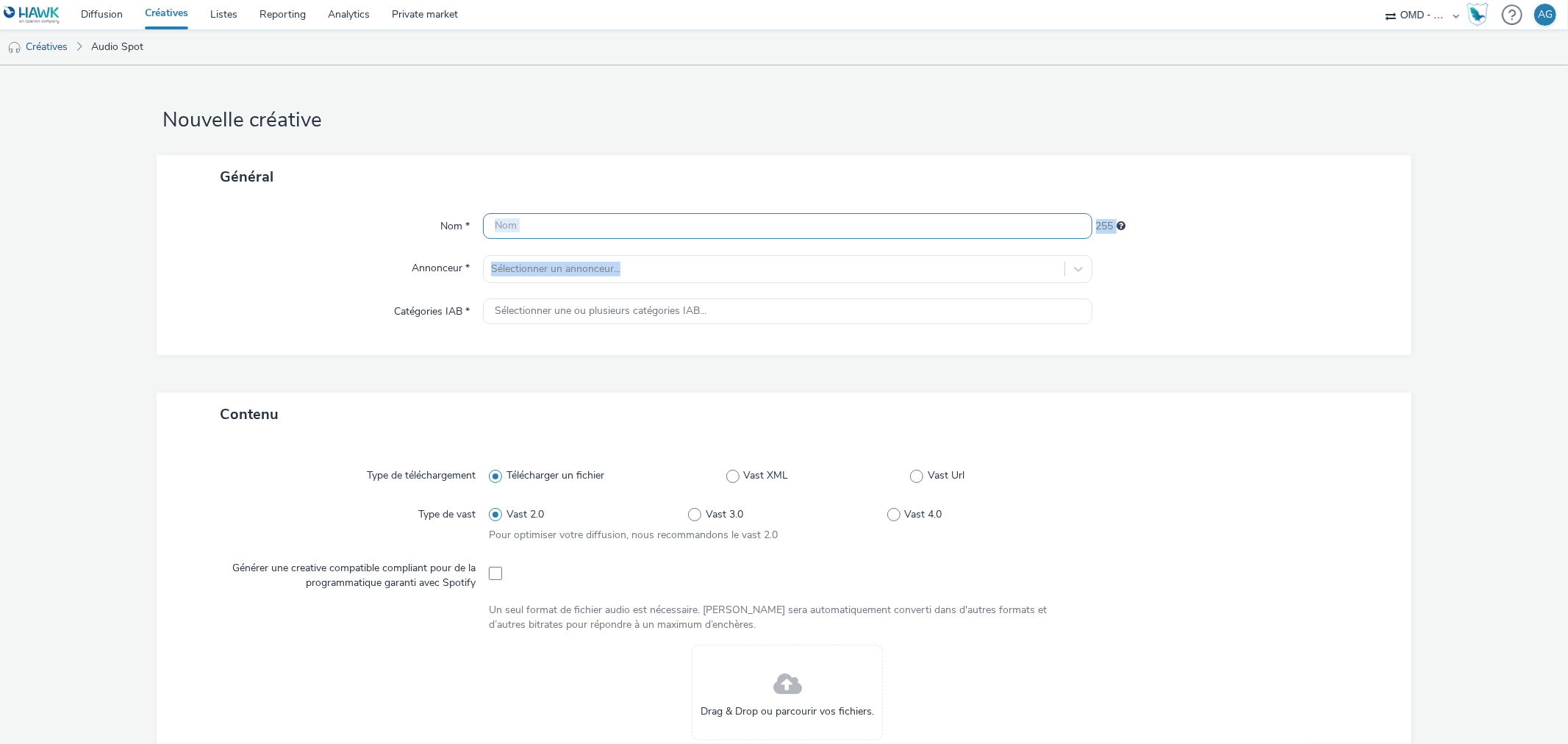
click at [649, 234] on div "Nom * 255 Annonceur * Sélectionner un annonceur... Catégories IAB * Sélectionne…" at bounding box center [783, 276] width 1254 height 157
click at [643, 228] on input "text" at bounding box center [787, 226] width 608 height 26
paste input "Sandero opo LOM 2"
type input "Sandero opo LOM 2"
click at [619, 273] on div at bounding box center [774, 269] width 565 height 17
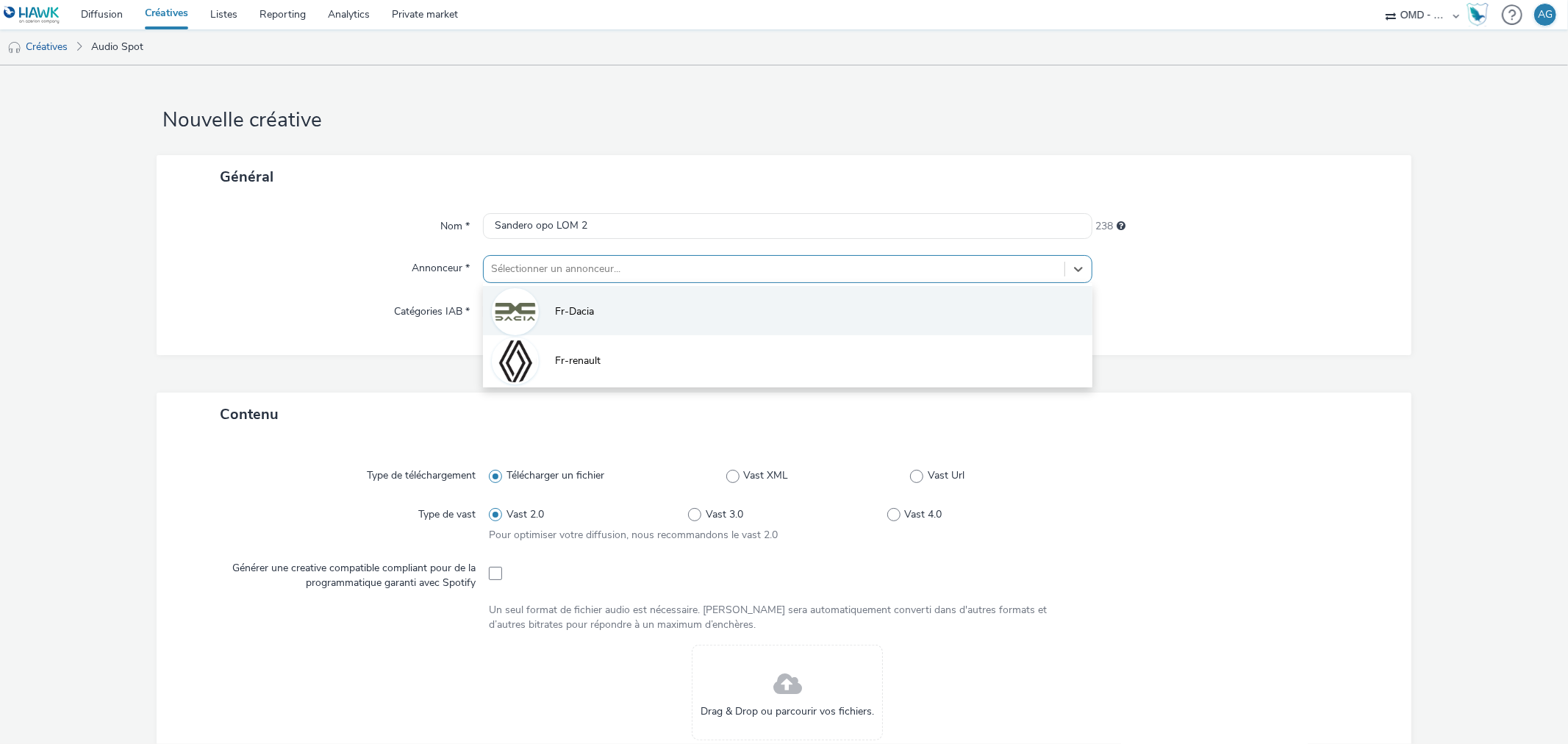
click at [604, 299] on li "Fr-Dacia" at bounding box center [787, 310] width 608 height 50
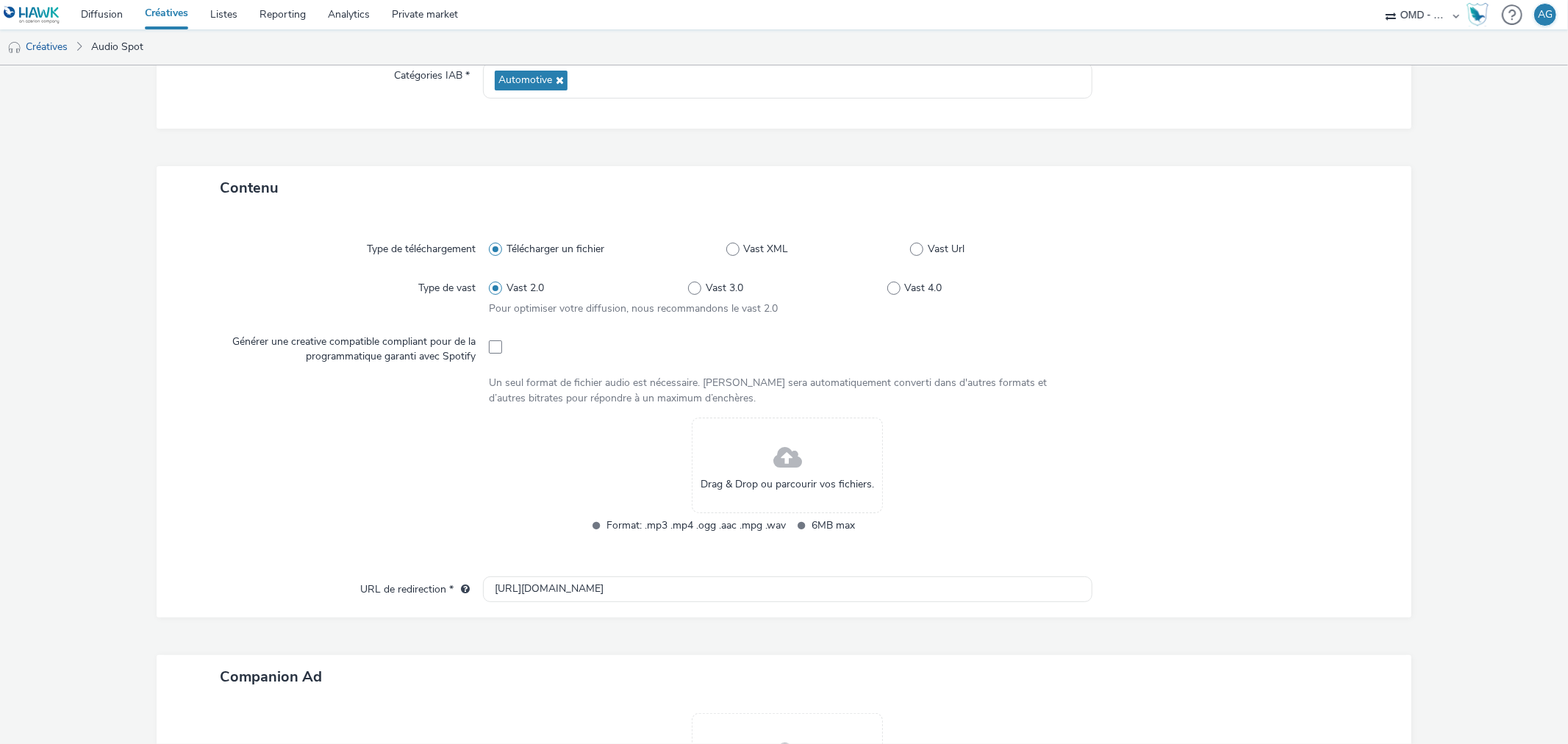
scroll to position [246, 0]
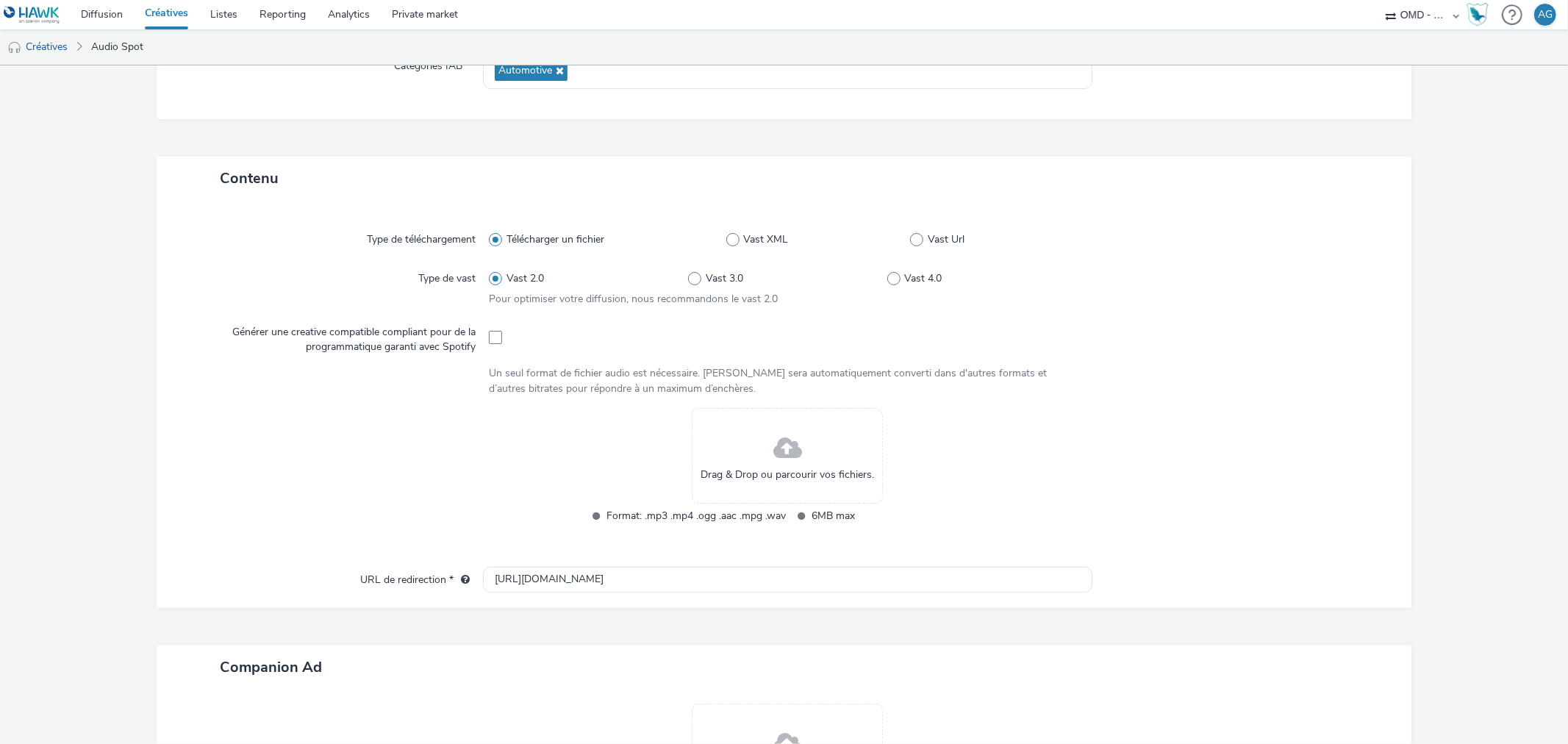
click at [774, 452] on span at bounding box center [787, 448] width 28 height 39
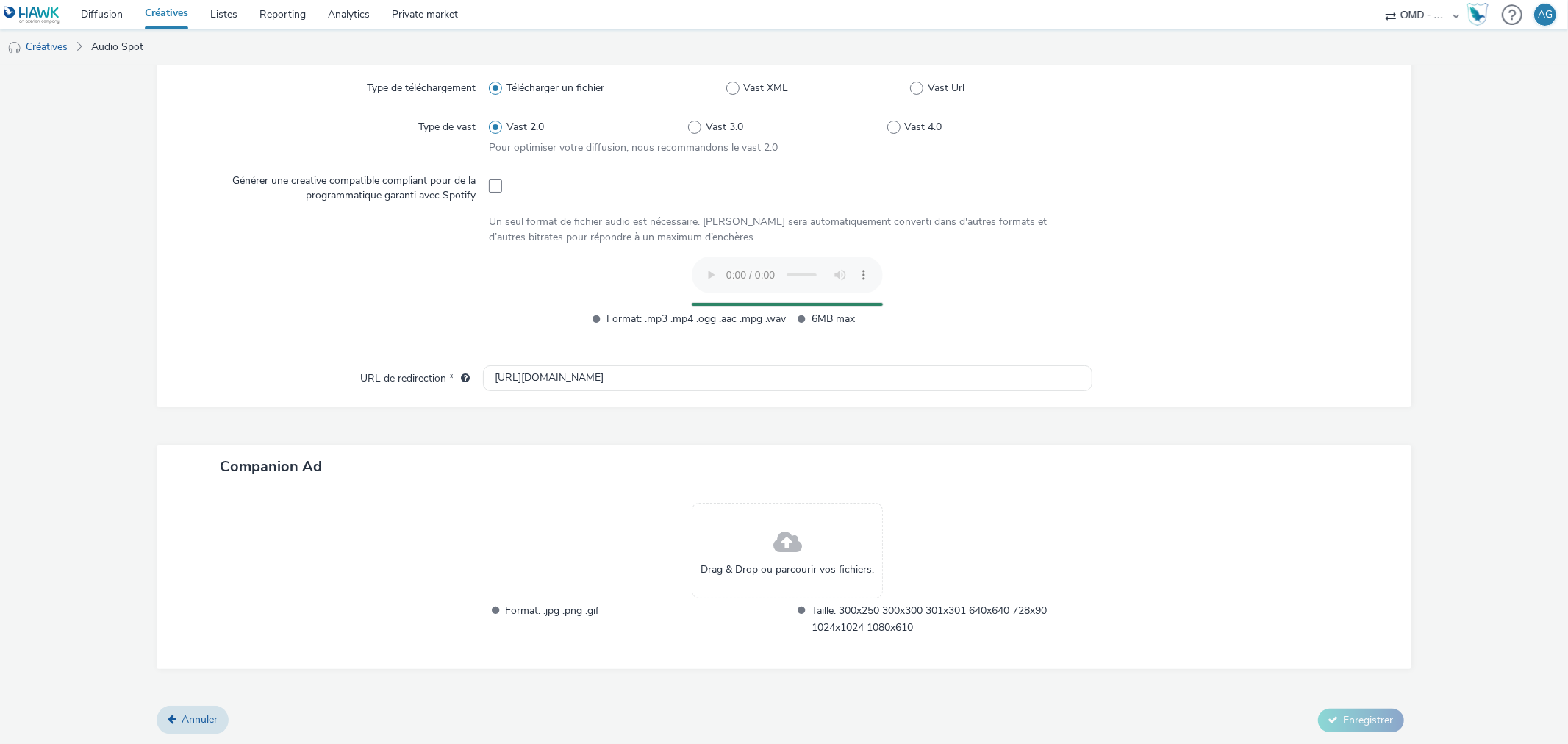
scroll to position [368, 0]
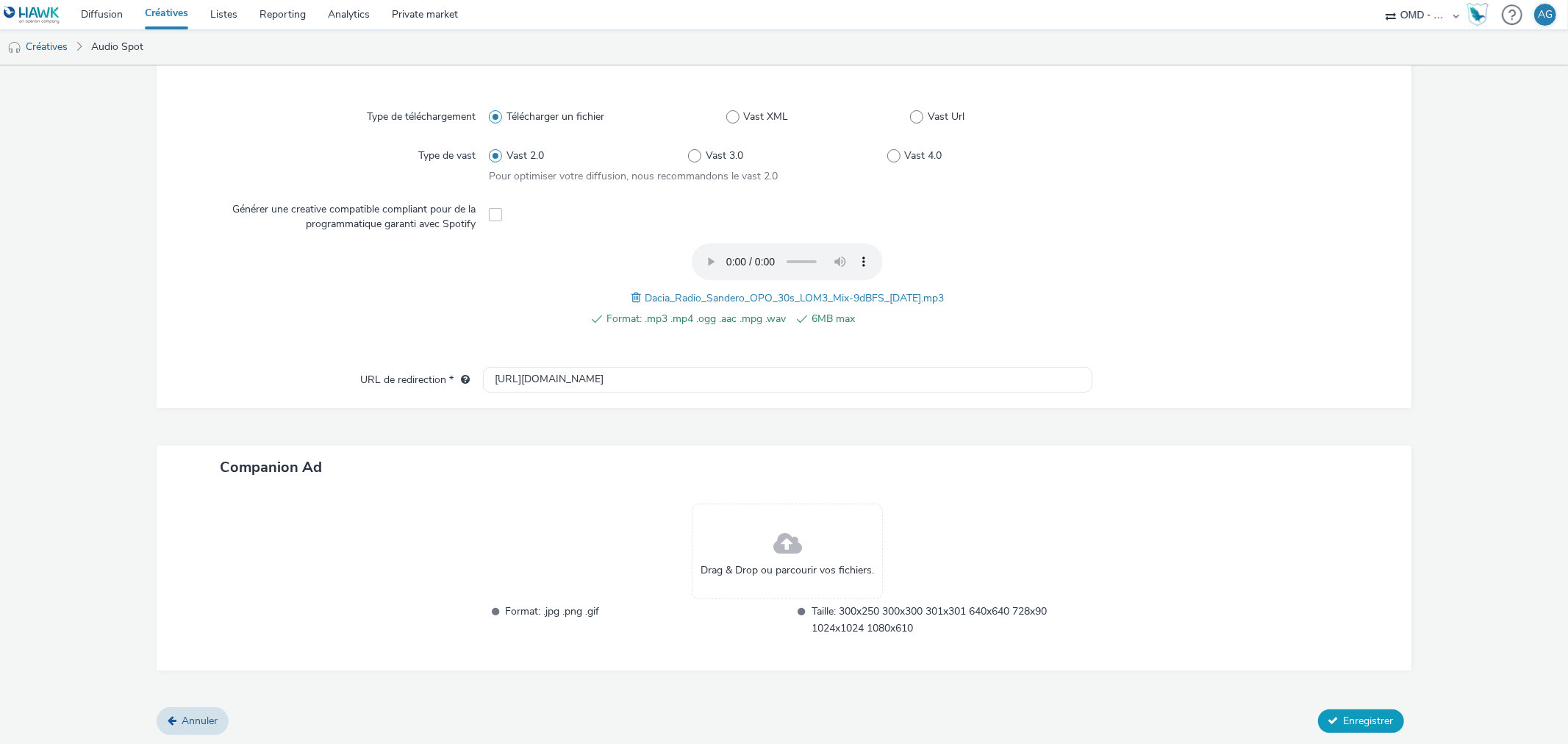
click at [1344, 719] on span "Enregistrer" at bounding box center [1369, 721] width 50 height 14
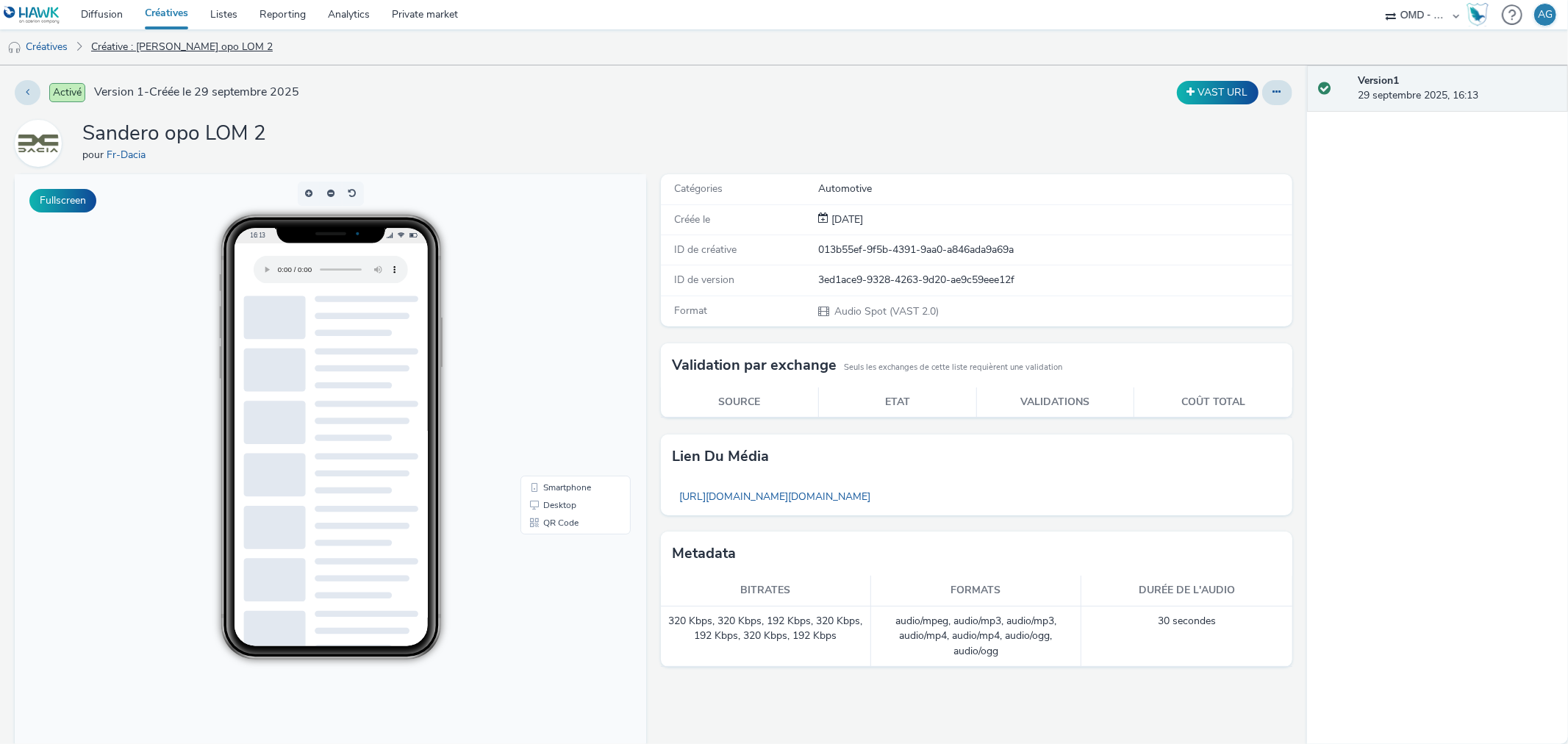
click at [124, 45] on link "Créative : Sandero opo LOM 2" at bounding box center [181, 46] width 196 height 35
click at [37, 46] on link "Créatives" at bounding box center [37, 46] width 75 height 35
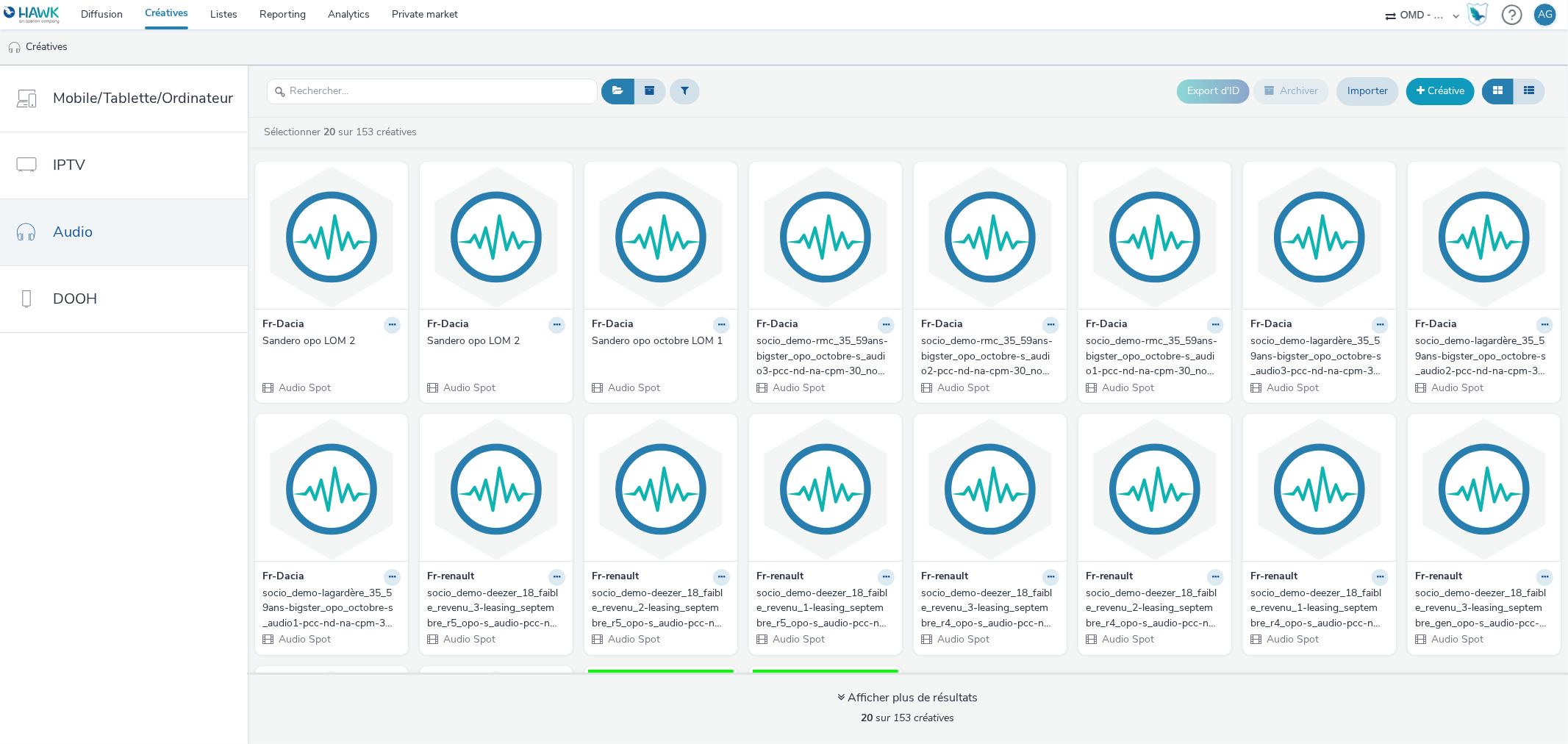
click at [1422, 82] on link "Créative" at bounding box center [1440, 91] width 68 height 27
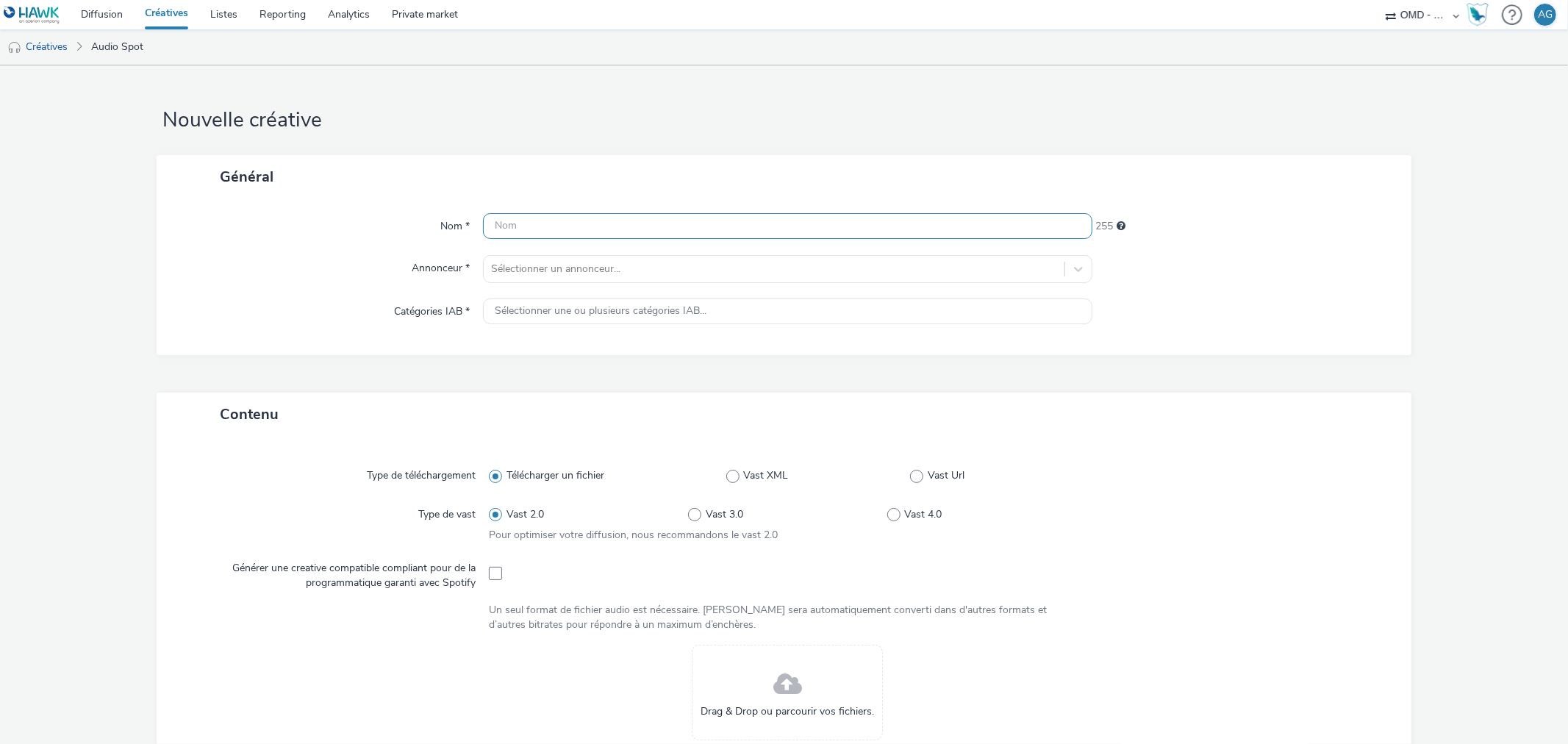
click at [549, 227] on input "text" at bounding box center [787, 226] width 608 height 26
paste input "Sandero opo LOM 2"
type input "Sandero opo LOM"
click at [48, 50] on link "Créatives" at bounding box center [37, 46] width 75 height 35
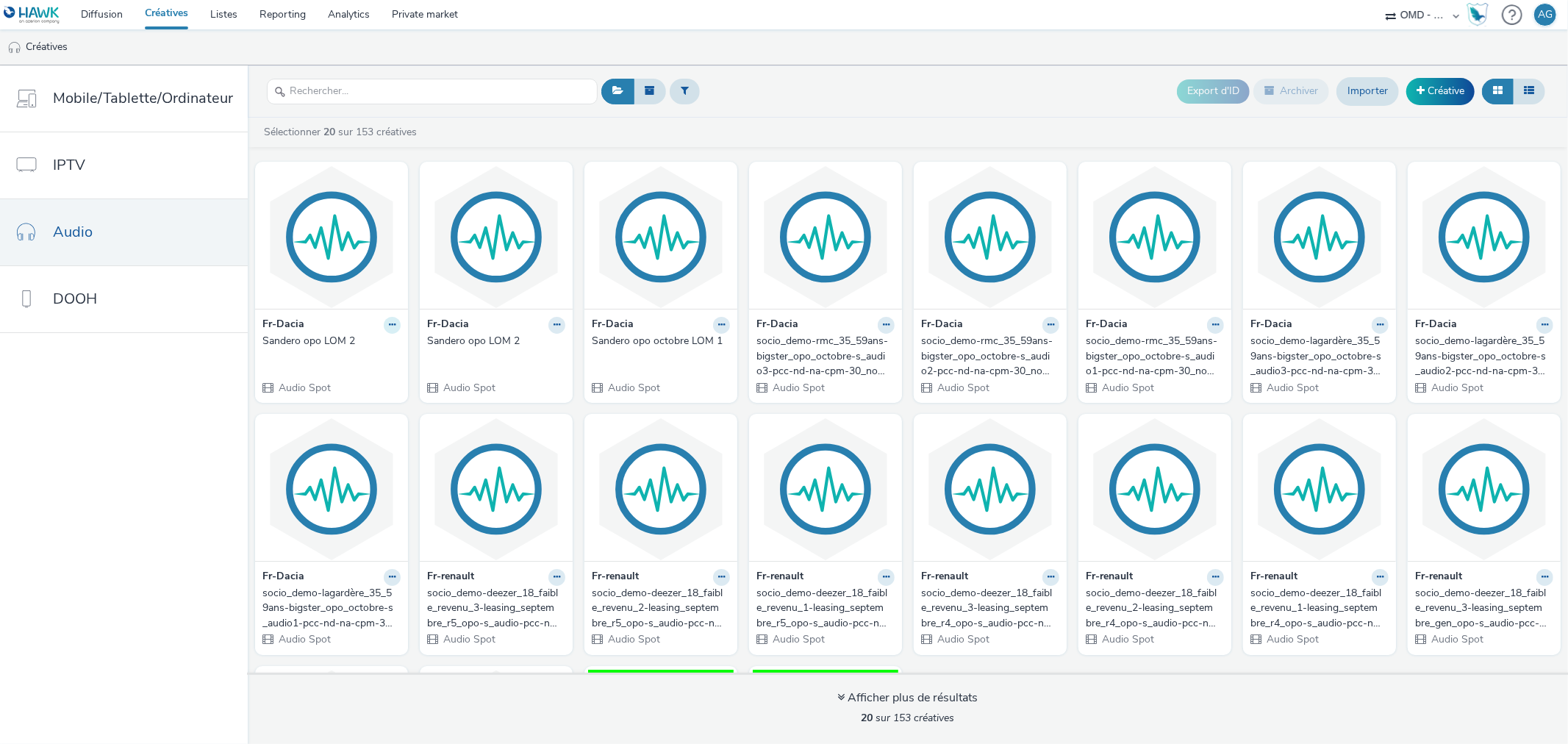
click at [390, 325] on button at bounding box center [391, 324] width 17 height 17
click at [373, 344] on link "Modifier" at bounding box center [346, 350] width 110 height 29
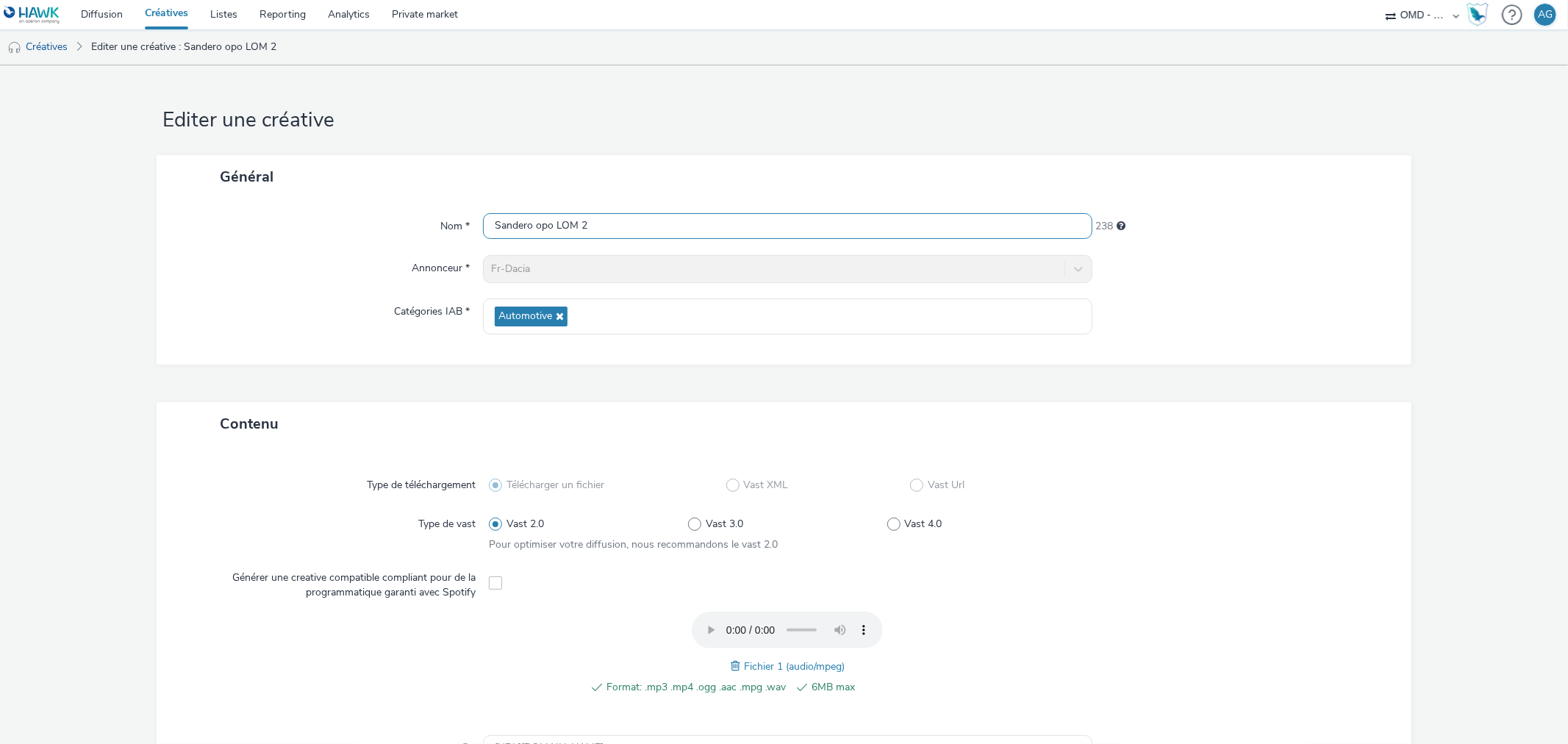
click at [575, 224] on input "Sandero opo LOM 2" at bounding box center [787, 226] width 608 height 26
click at [548, 230] on input "Sandero opo LOM 2" at bounding box center [787, 226] width 608 height 26
click at [644, 228] on input "Sandero opo octobre LOM 2" at bounding box center [787, 226] width 608 height 26
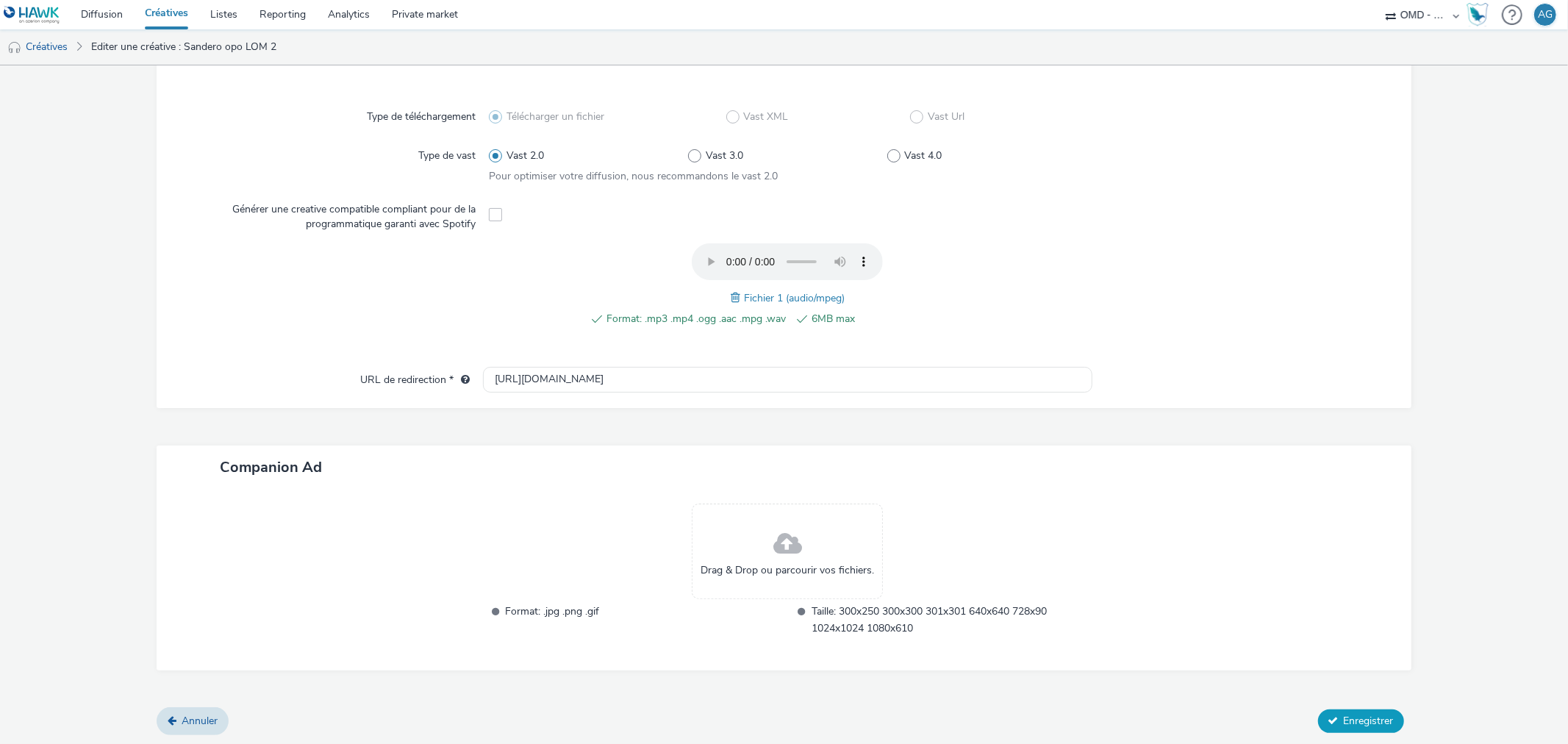
type input "Sandero opo octobre LOM 3"
click at [1340, 709] on button "Enregistrer" at bounding box center [1360, 721] width 86 height 24
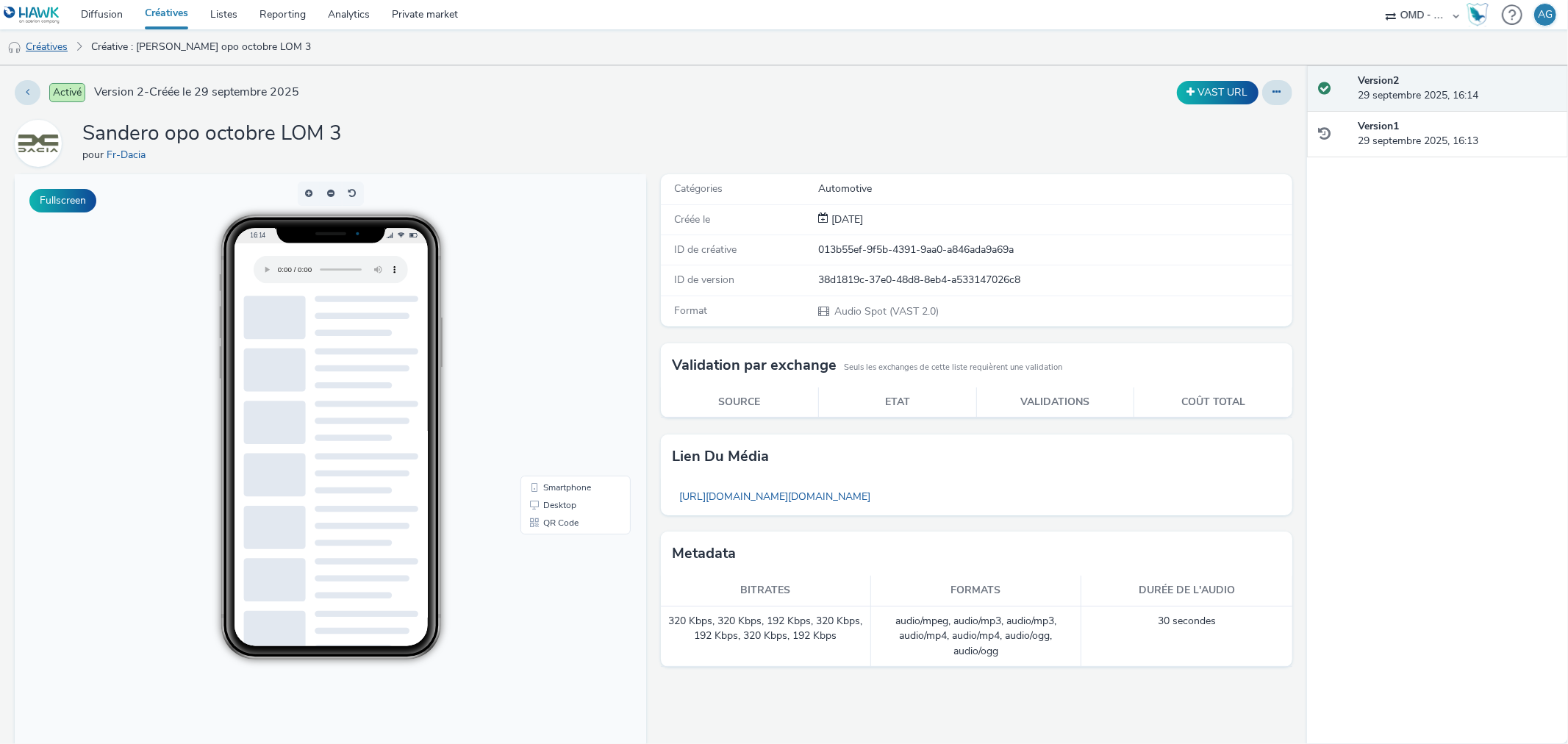
click at [63, 50] on link "Créatives" at bounding box center [37, 46] width 75 height 35
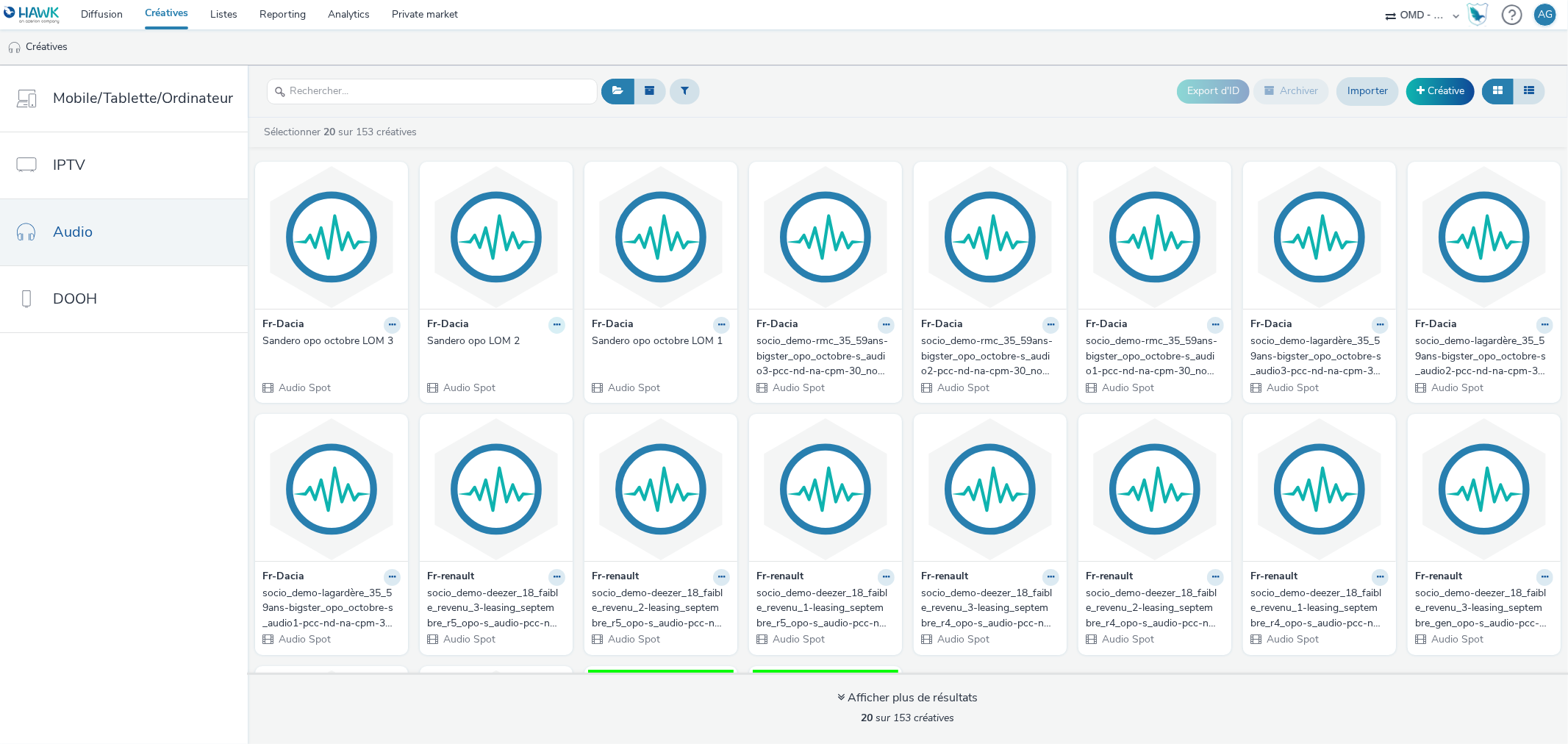
click at [549, 324] on button at bounding box center [557, 324] width 17 height 17
click at [508, 351] on link "Modifier" at bounding box center [510, 350] width 110 height 29
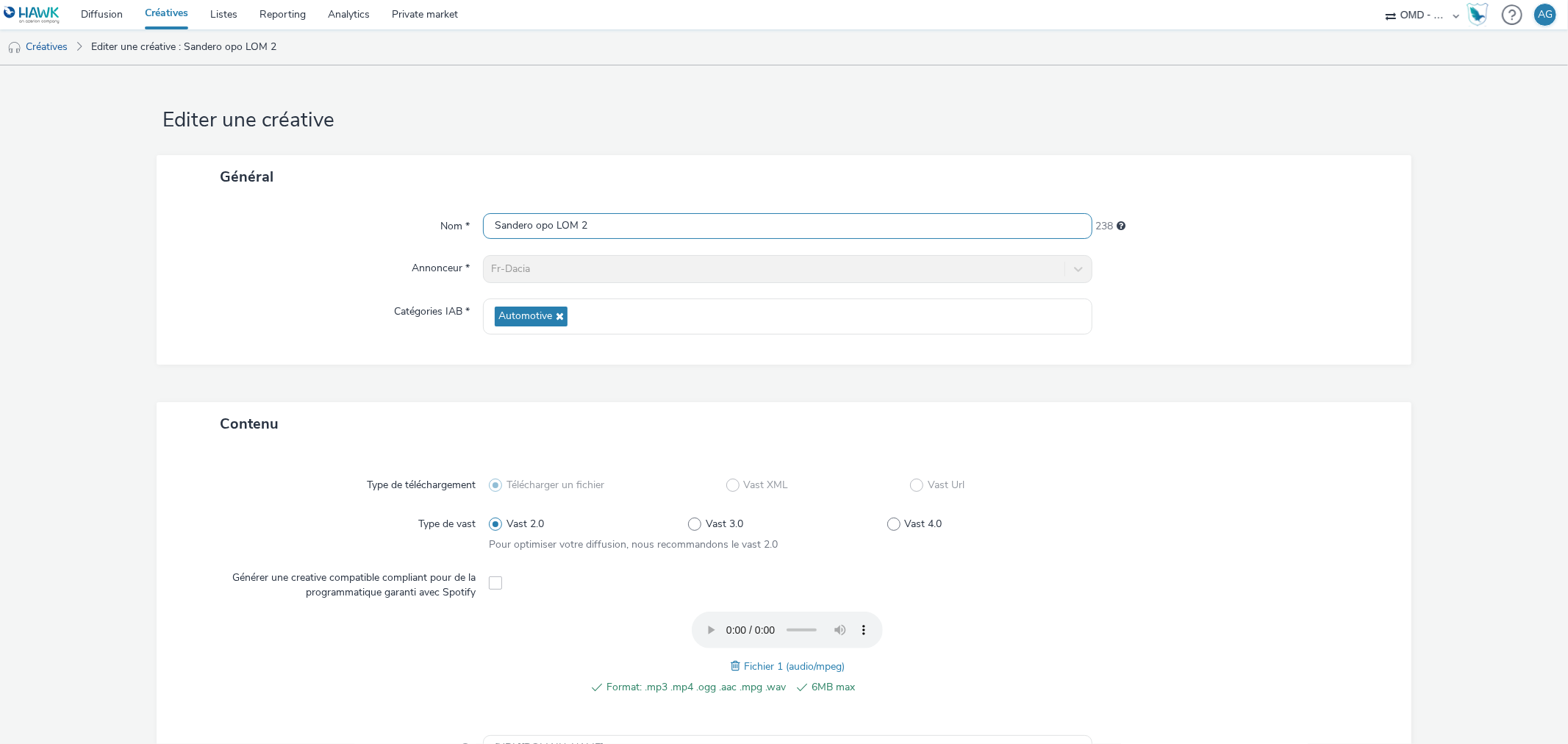
click at [633, 229] on input "Sandero opo LOM 2" at bounding box center [787, 226] width 608 height 26
drag, startPoint x: 553, startPoint y: 223, endPoint x: 593, endPoint y: 241, distance: 43.9
click at [553, 224] on input "Sandero opo LOM 2" at bounding box center [787, 226] width 608 height 26
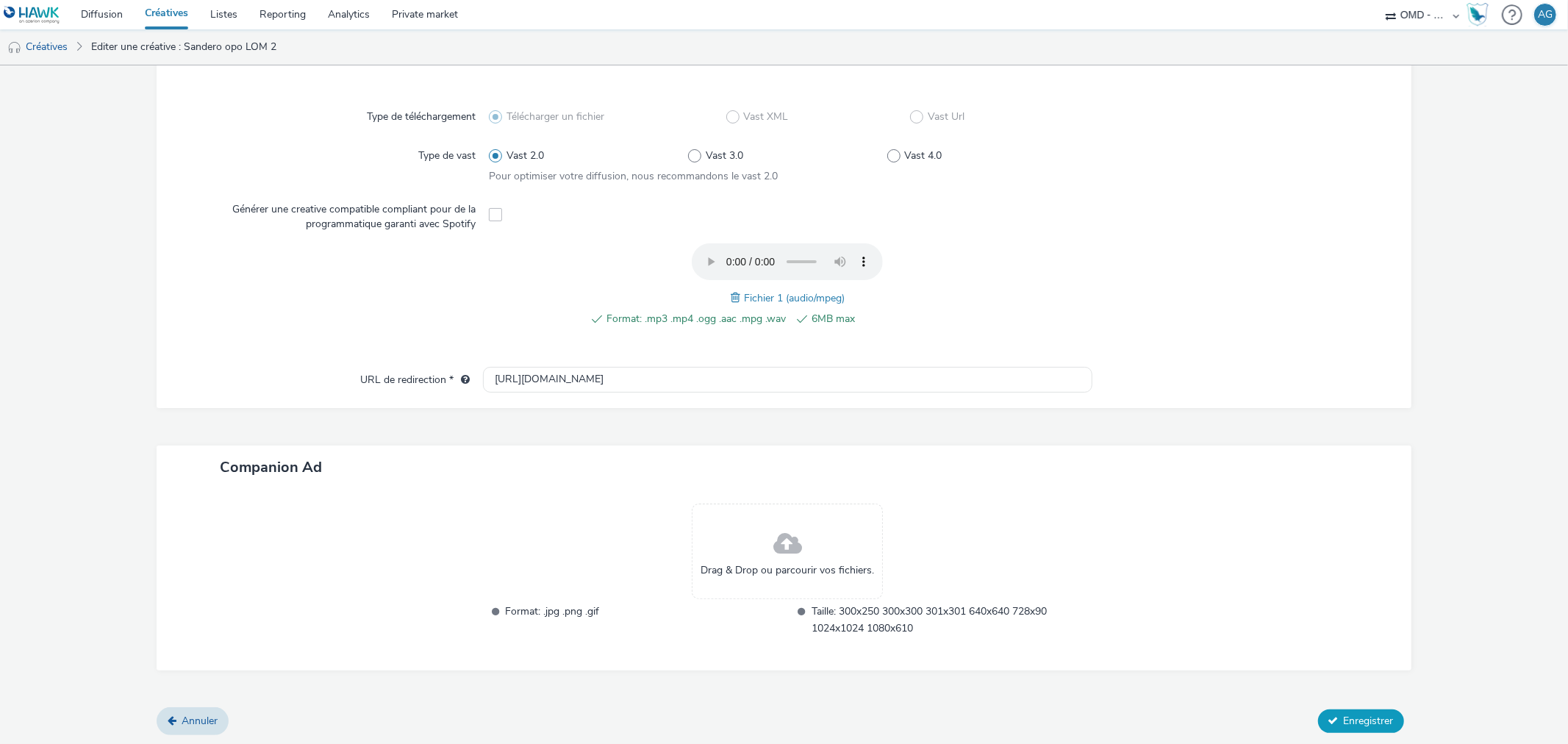
type input "Sandero opo octobre LOM 2"
click at [1380, 716] on span "Enregistrer" at bounding box center [1369, 721] width 50 height 14
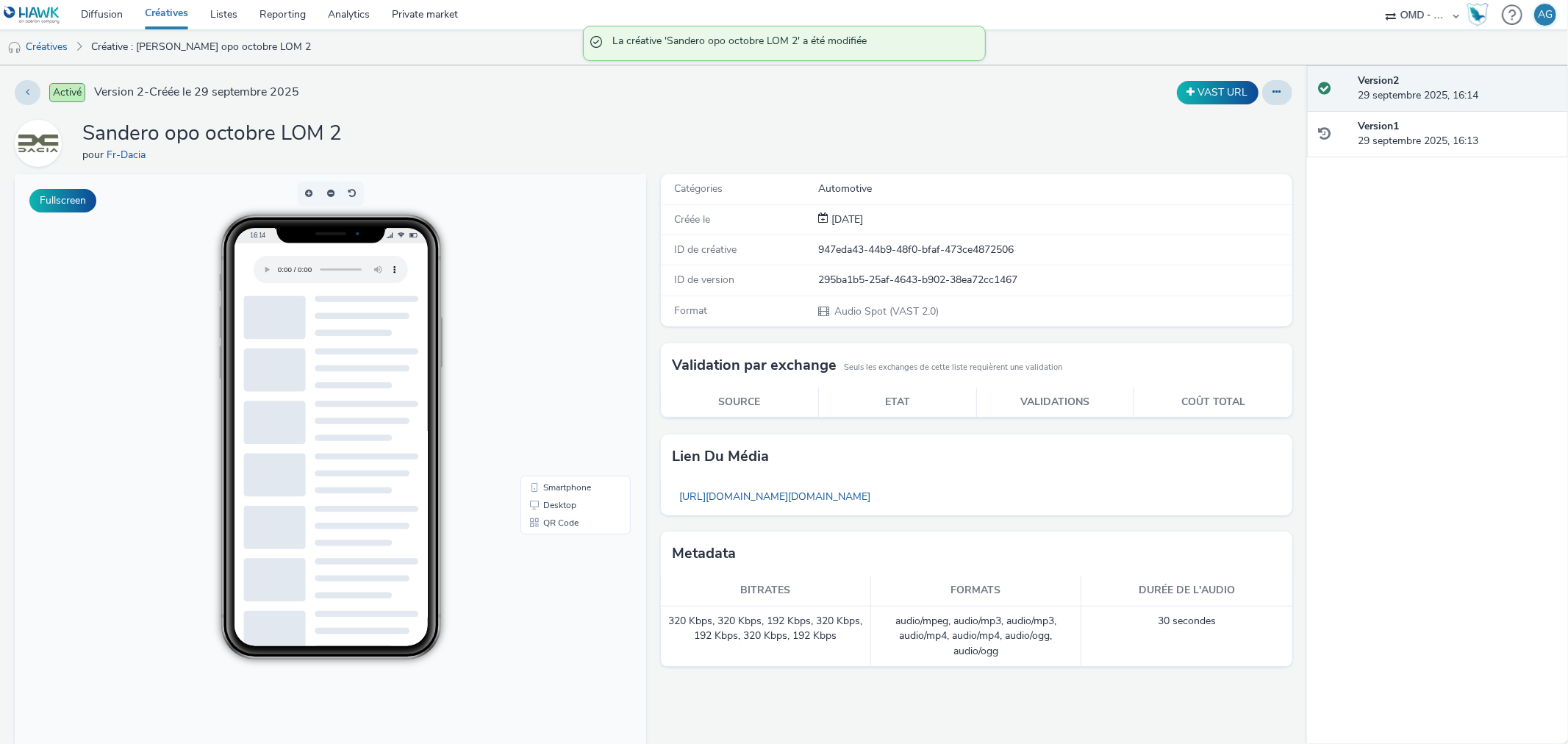
drag, startPoint x: 55, startPoint y: 50, endPoint x: 95, endPoint y: 54, distance: 40.2
click at [54, 50] on link "Créatives" at bounding box center [37, 46] width 75 height 35
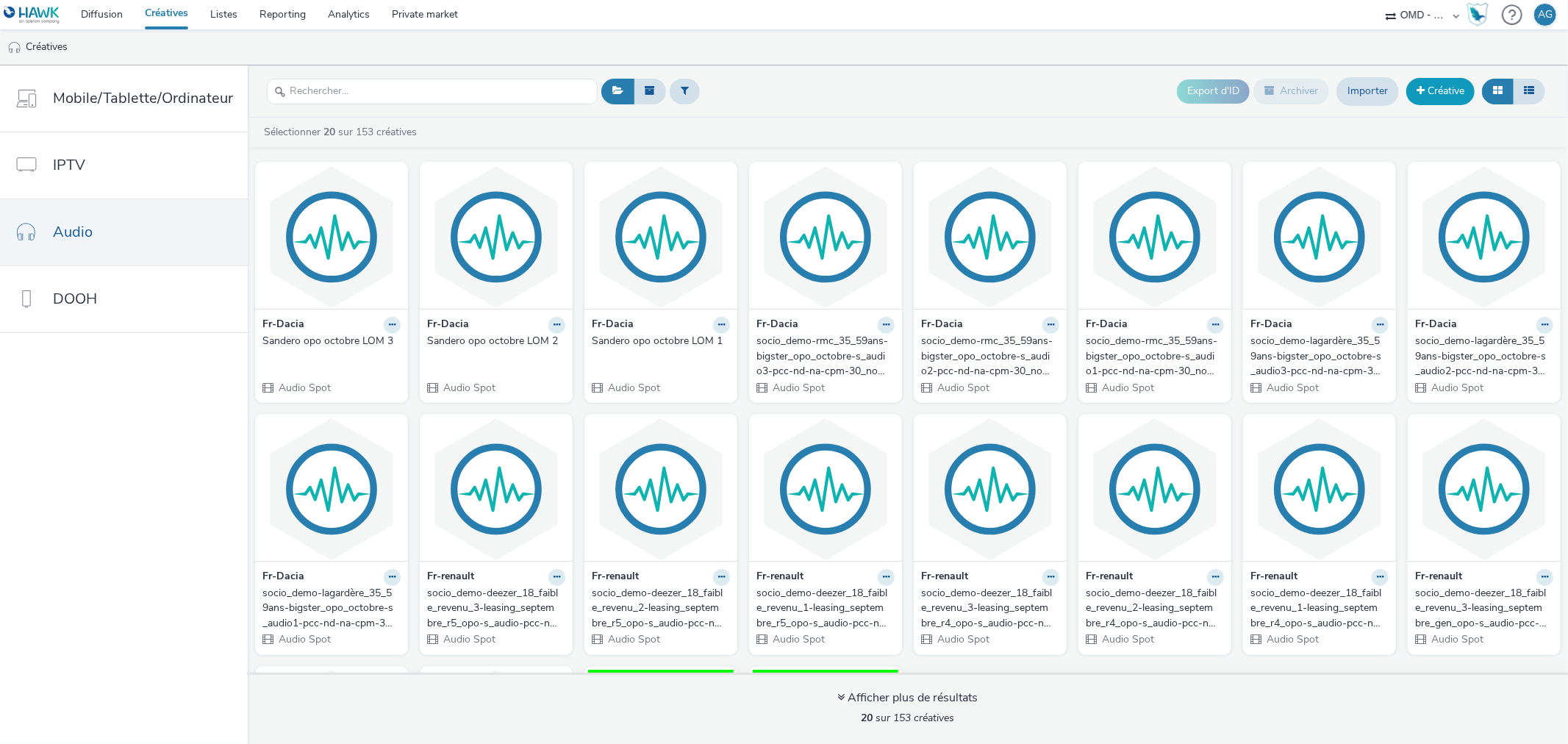
click at [1422, 94] on span at bounding box center [1420, 90] width 8 height 10
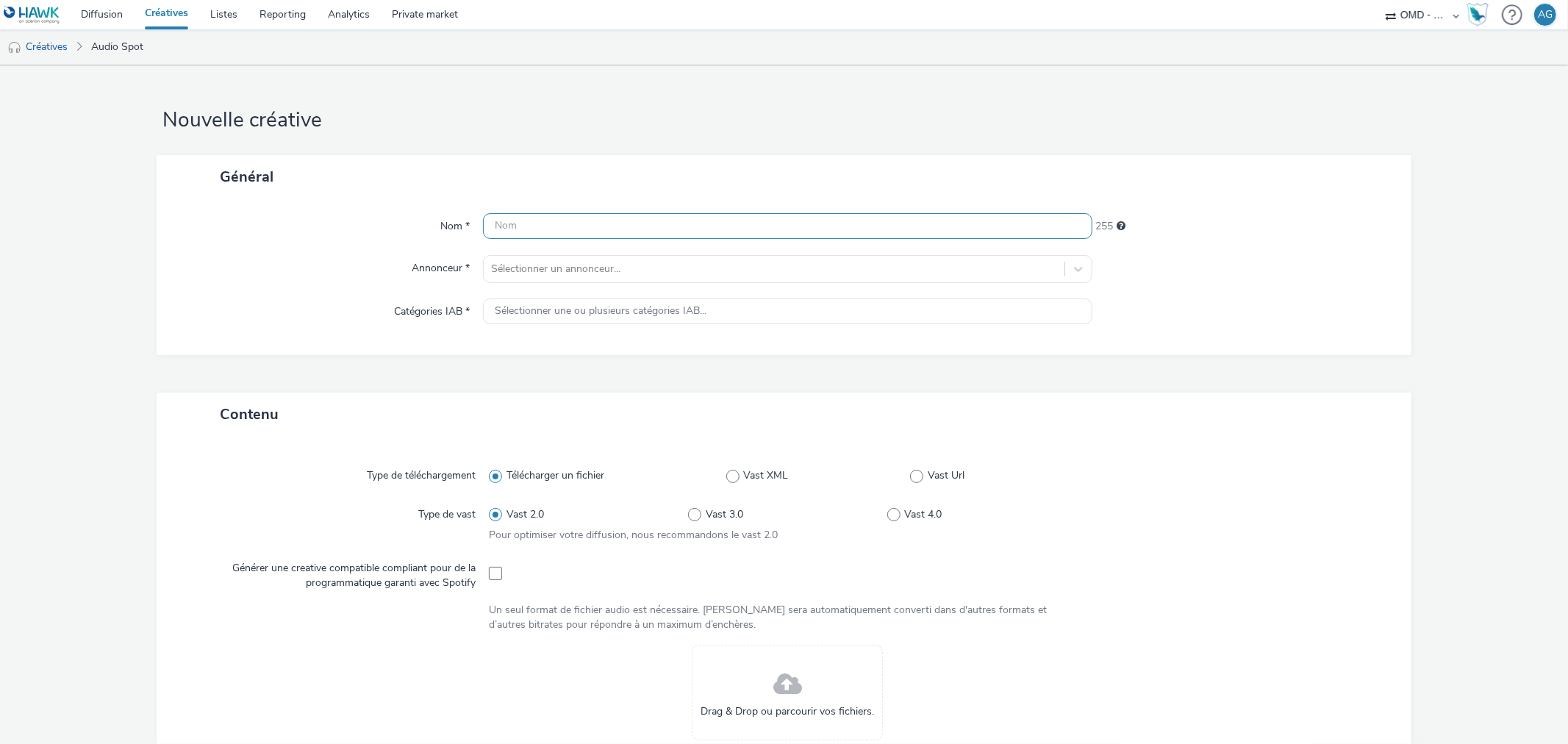
click at [553, 229] on input "text" at bounding box center [787, 226] width 608 height 26
paste input "Sandero opo LOM 2"
click at [553, 227] on input "Sandero opo LOM 2" at bounding box center [787, 226] width 608 height 26
click at [629, 227] on input "Sandero opo deezer LOM 2" at bounding box center [787, 226] width 608 height 26
click at [629, 227] on input "Sandero opo deezer LOM 1" at bounding box center [787, 226] width 608 height 26
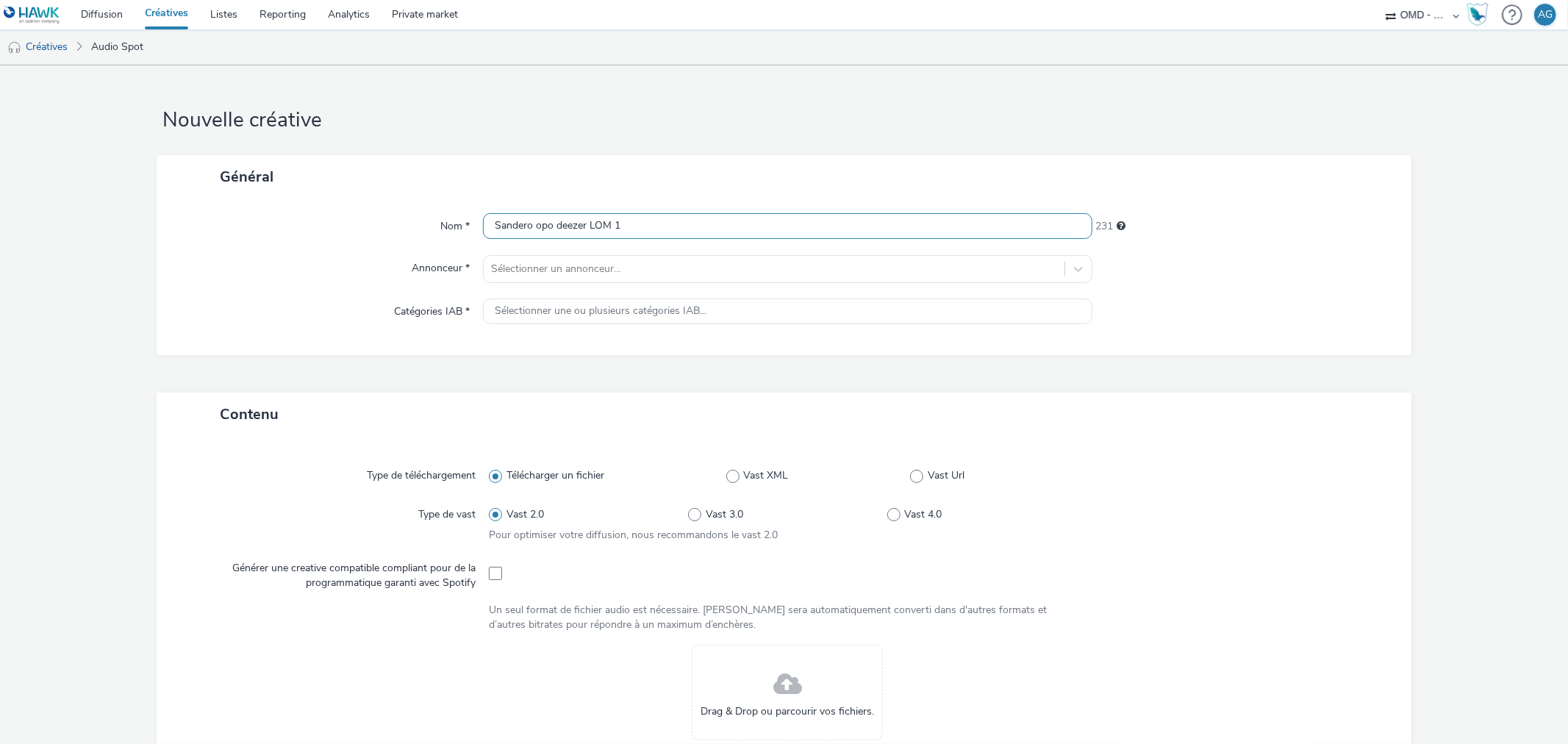
click at [629, 227] on input "Sandero opo deezer LOM 1" at bounding box center [787, 226] width 608 height 26
type input "Sandero opo deezer LOM 1"
click at [594, 254] on div "Nom * Sandero opo deezer LOM 1 231 Annonceur * Sélectionner un annonceur... Cat…" at bounding box center [783, 276] width 1254 height 157
click at [590, 256] on div "Sélectionner un annonceur..." at bounding box center [787, 268] width 608 height 28
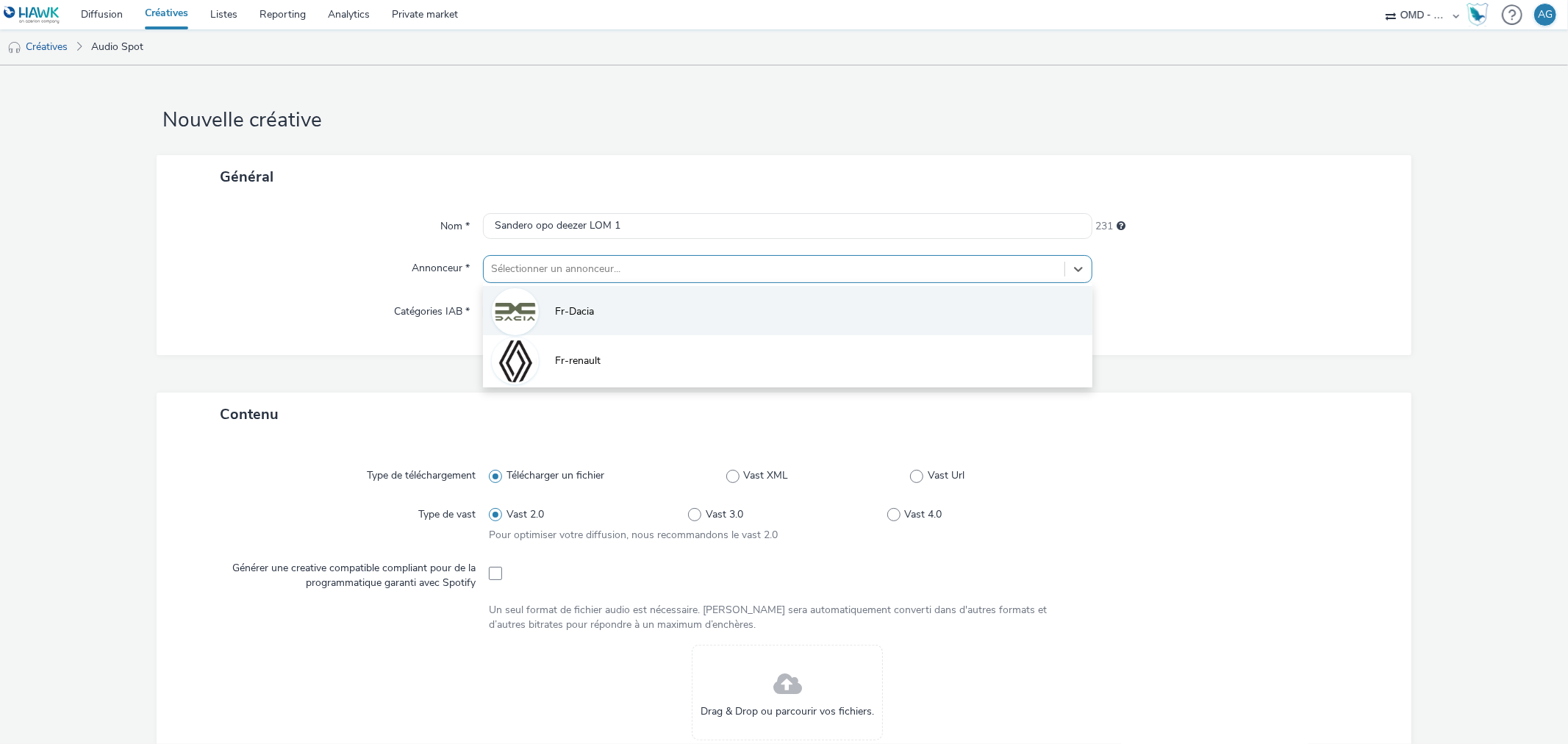
click at [581, 313] on span "Fr-Dacia" at bounding box center [574, 312] width 39 height 15
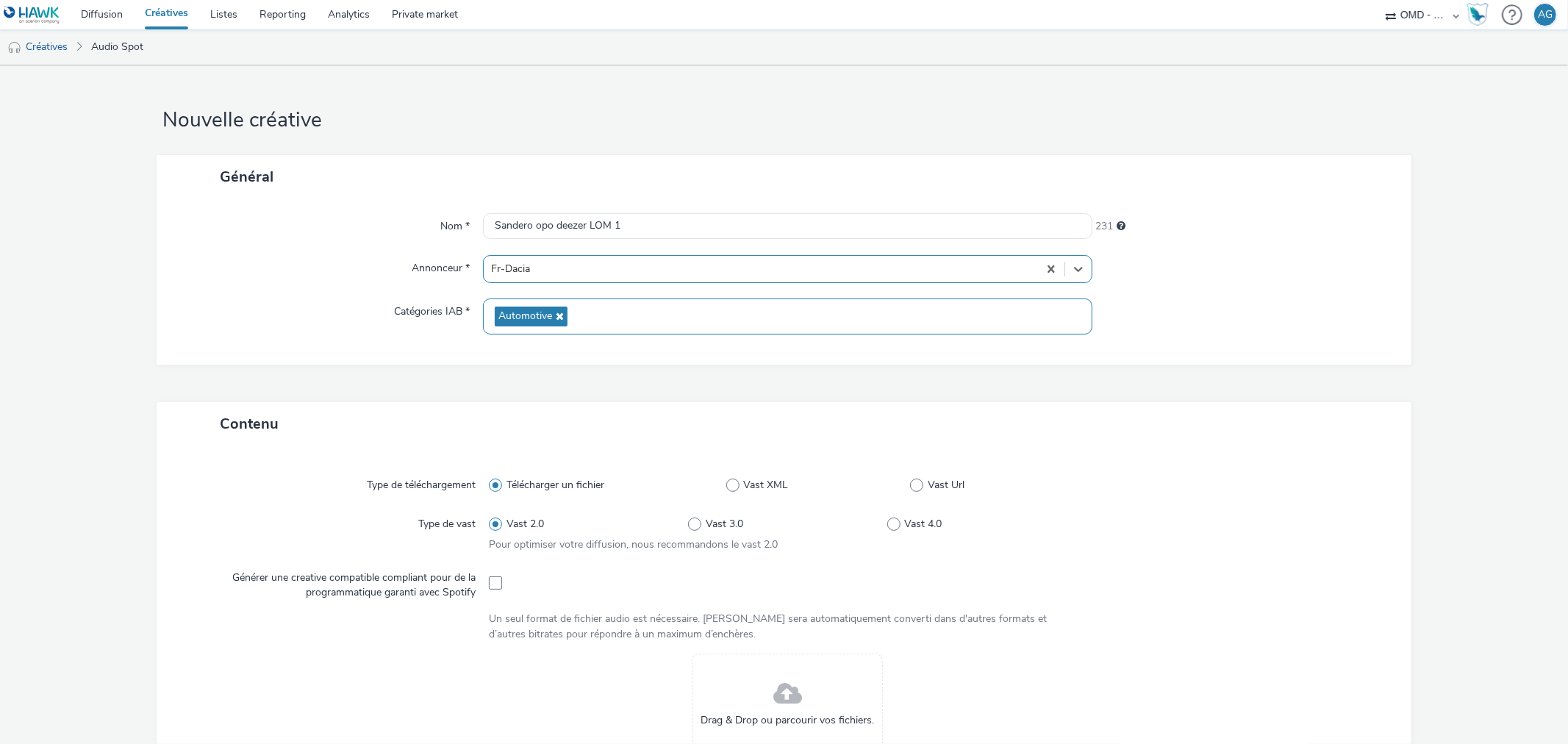
click at [591, 312] on div "Automotive" at bounding box center [787, 316] width 608 height 36
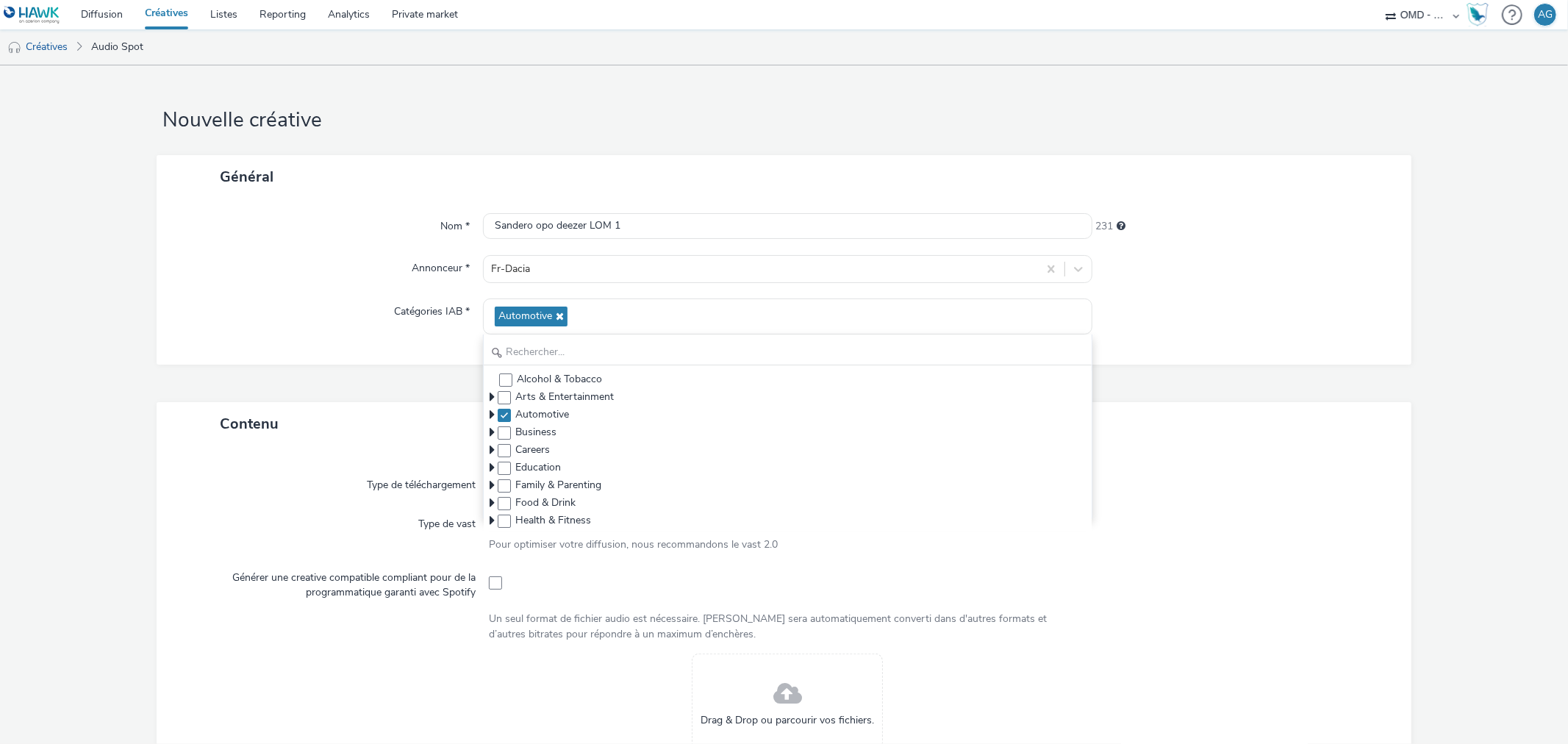
click at [1443, 283] on form "Nouvelle créative Général Nom * Sandero opo deezer LOM 1 231 Annonceur * Fr-Dac…" at bounding box center [784, 628] width 1568 height 1127
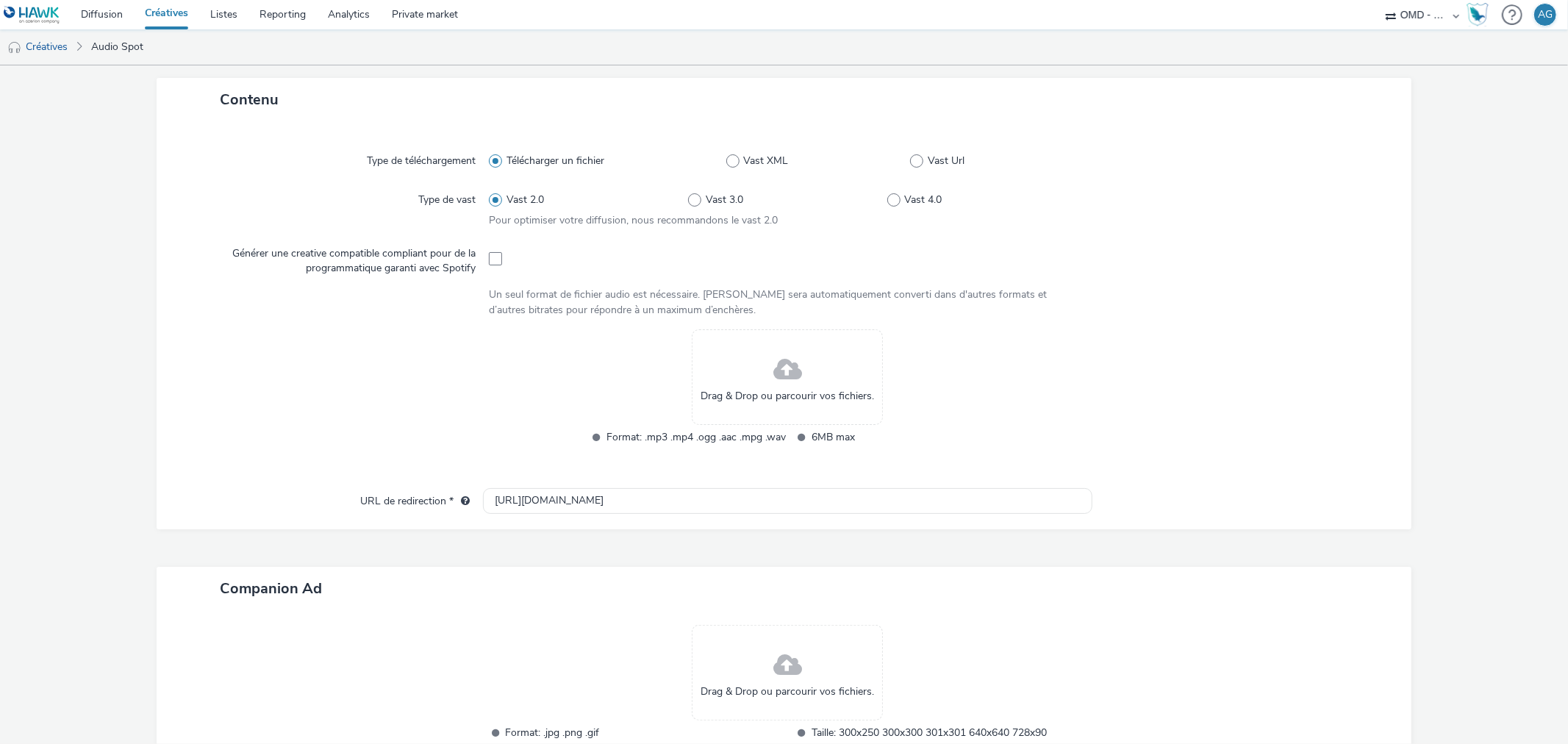
scroll to position [327, 0]
click at [732, 372] on div "Drag & Drop ou parcourir vos fichiers." at bounding box center [787, 375] width 191 height 95
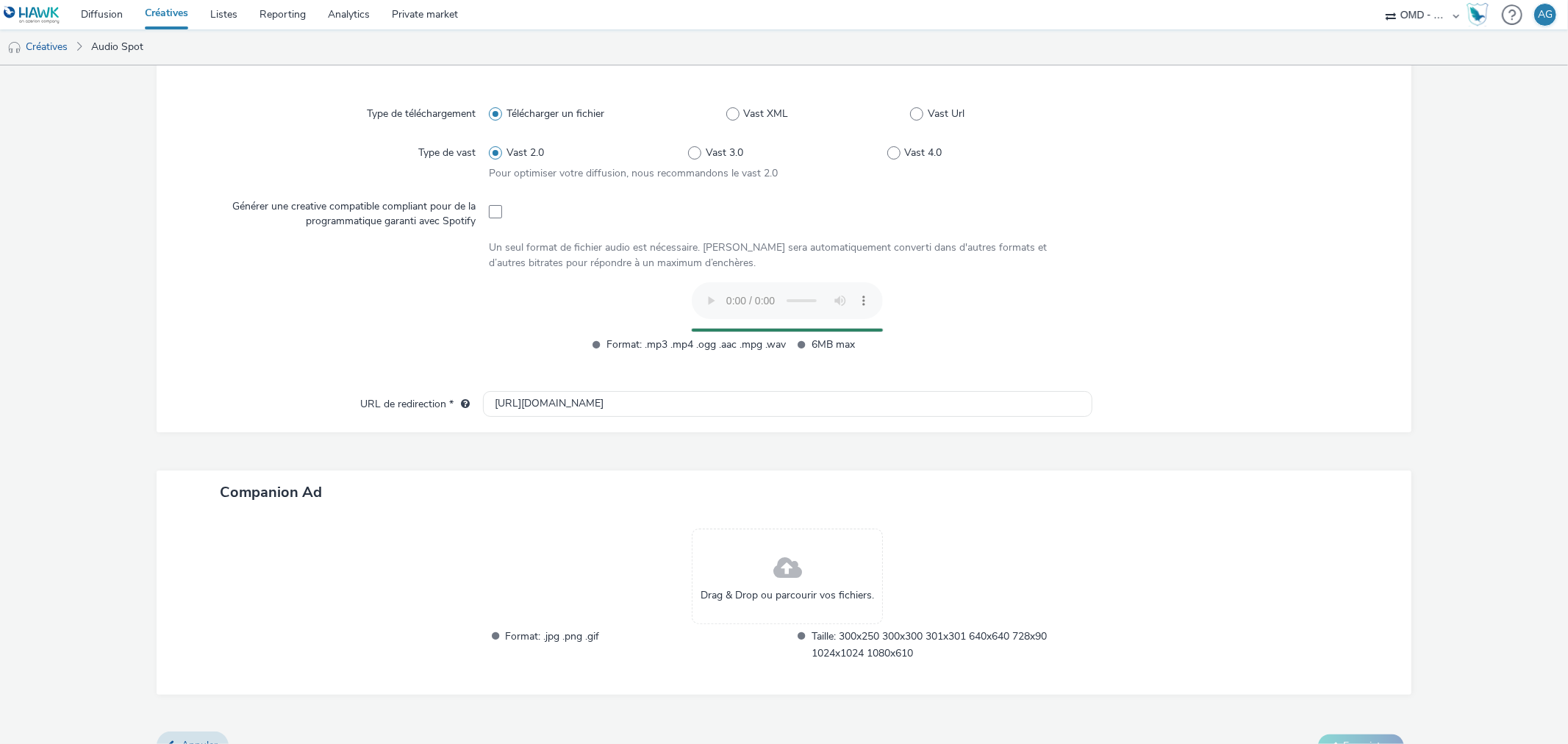
scroll to position [397, 0]
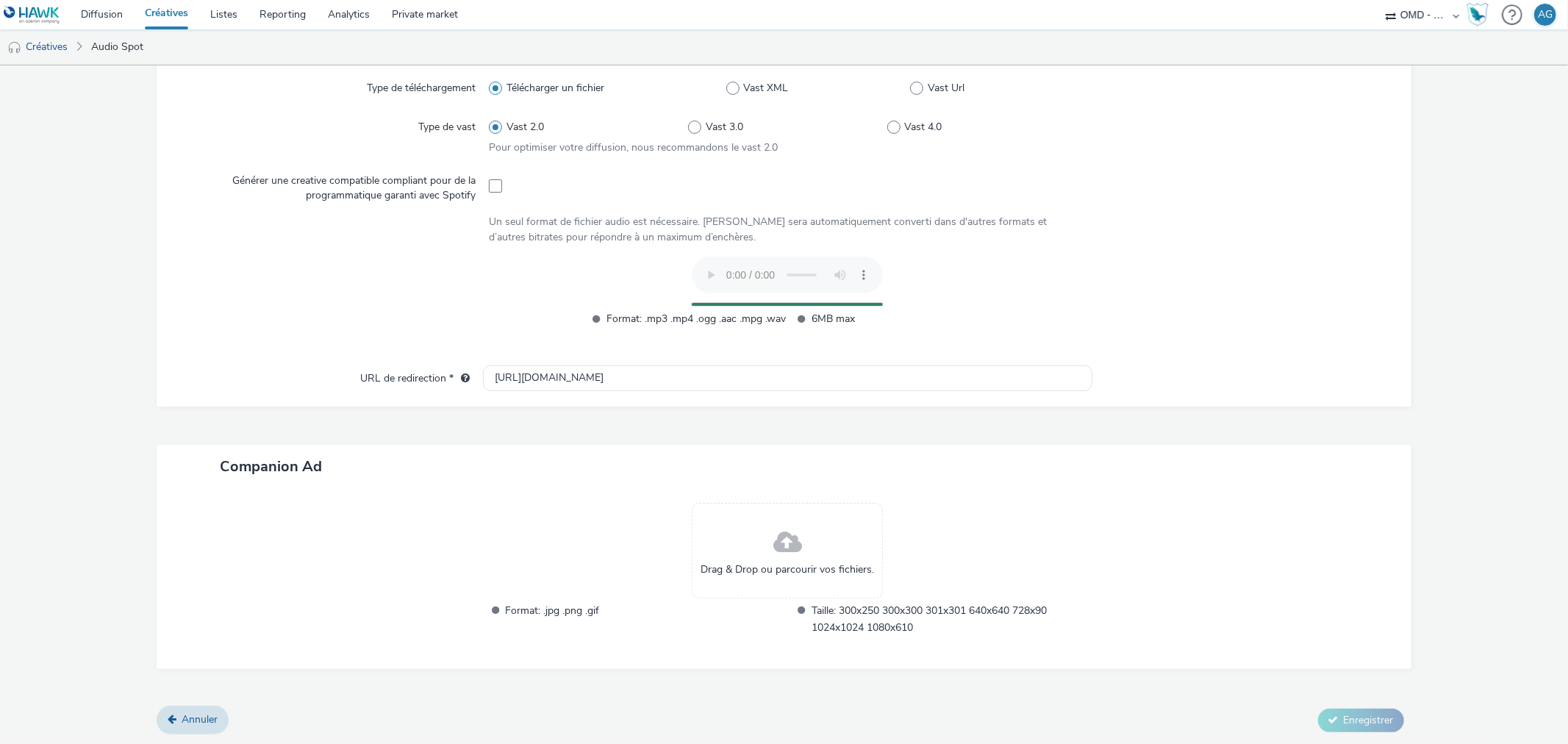
click at [790, 613] on li "Taille: 300x250 300x300 301x301 640x640 728x90 1024x1024 1080x610" at bounding box center [941, 619] width 303 height 34
click at [776, 549] on span at bounding box center [787, 542] width 28 height 39
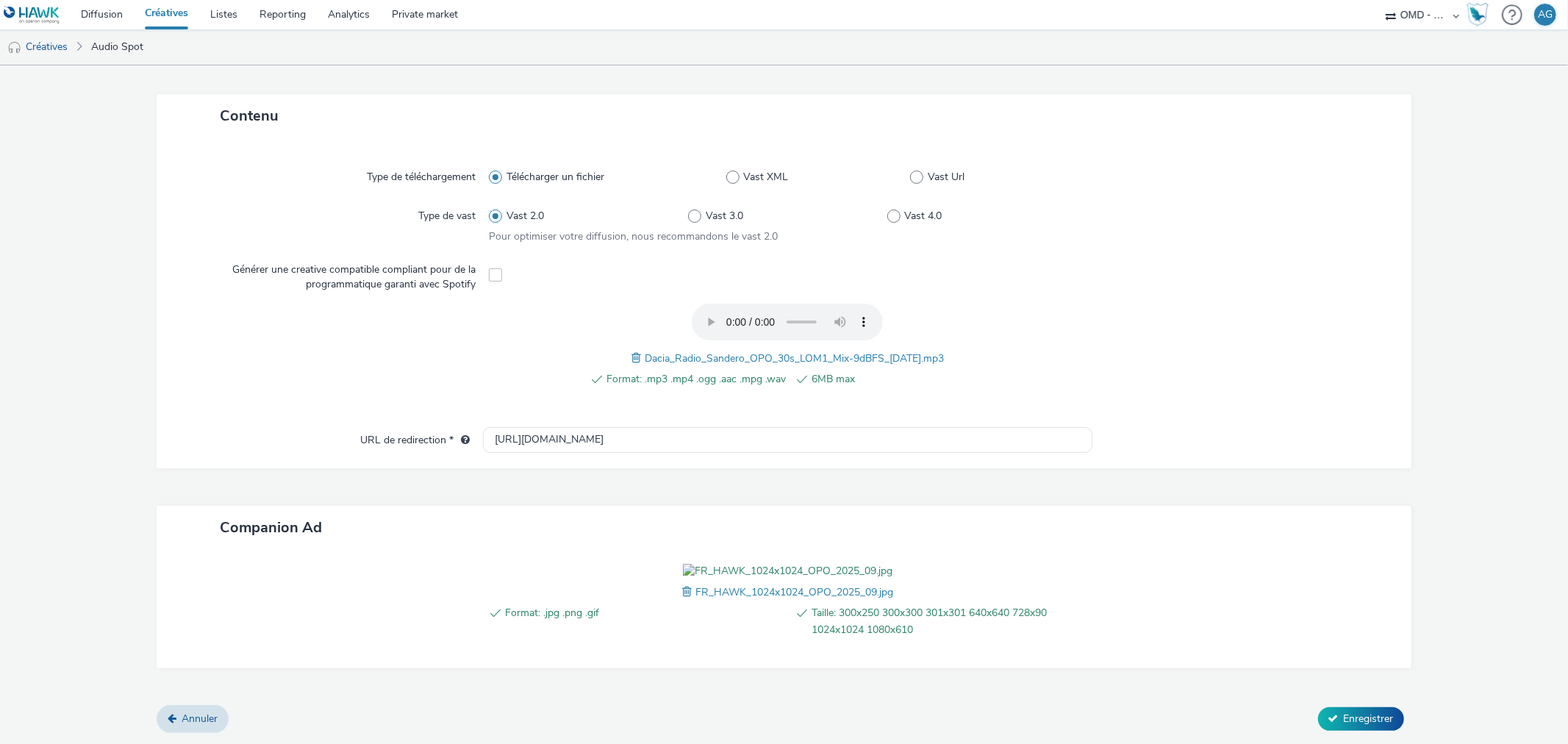
scroll to position [390, 0]
click at [1369, 716] on span "Enregistrer" at bounding box center [1369, 719] width 50 height 14
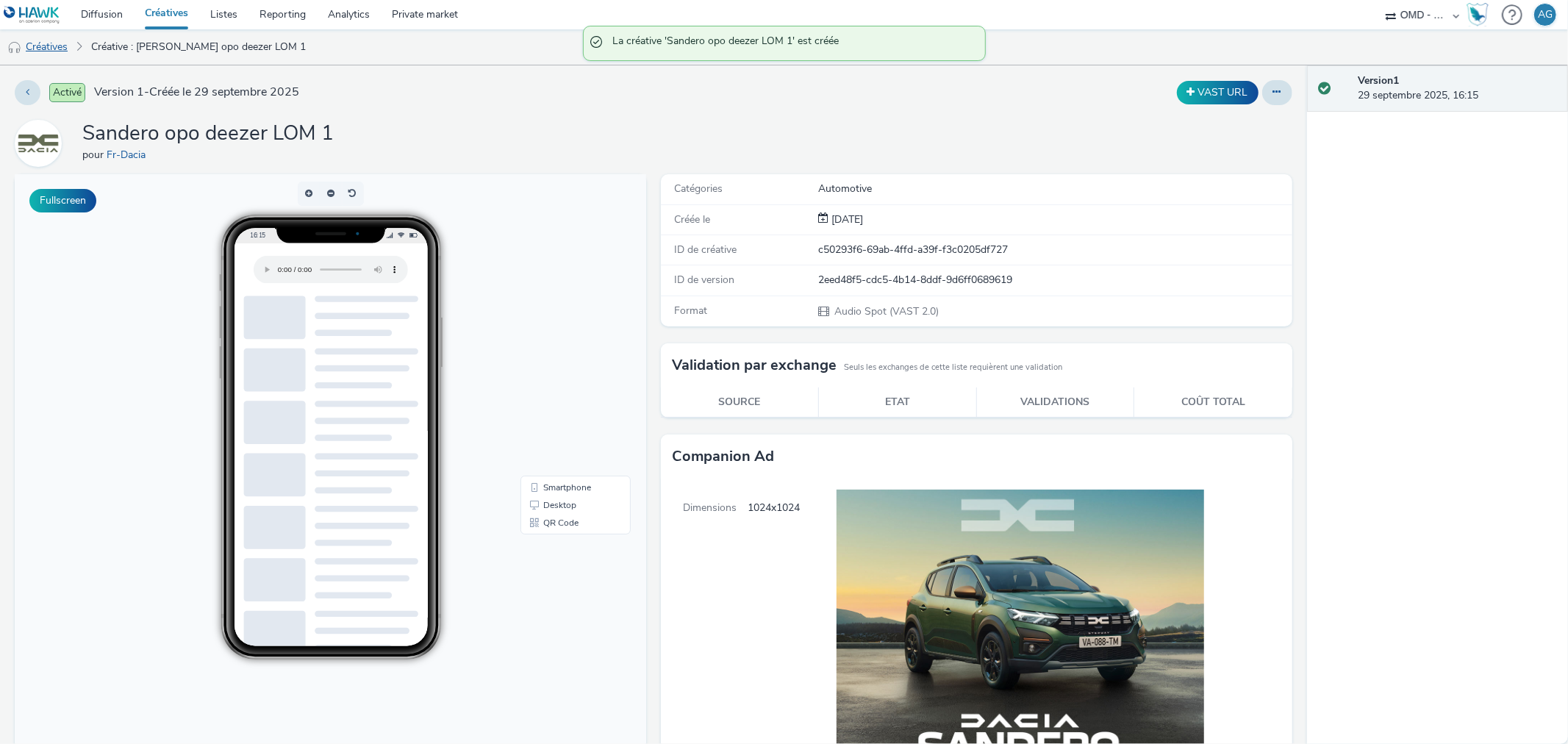
click at [33, 54] on link "Créatives" at bounding box center [37, 46] width 75 height 35
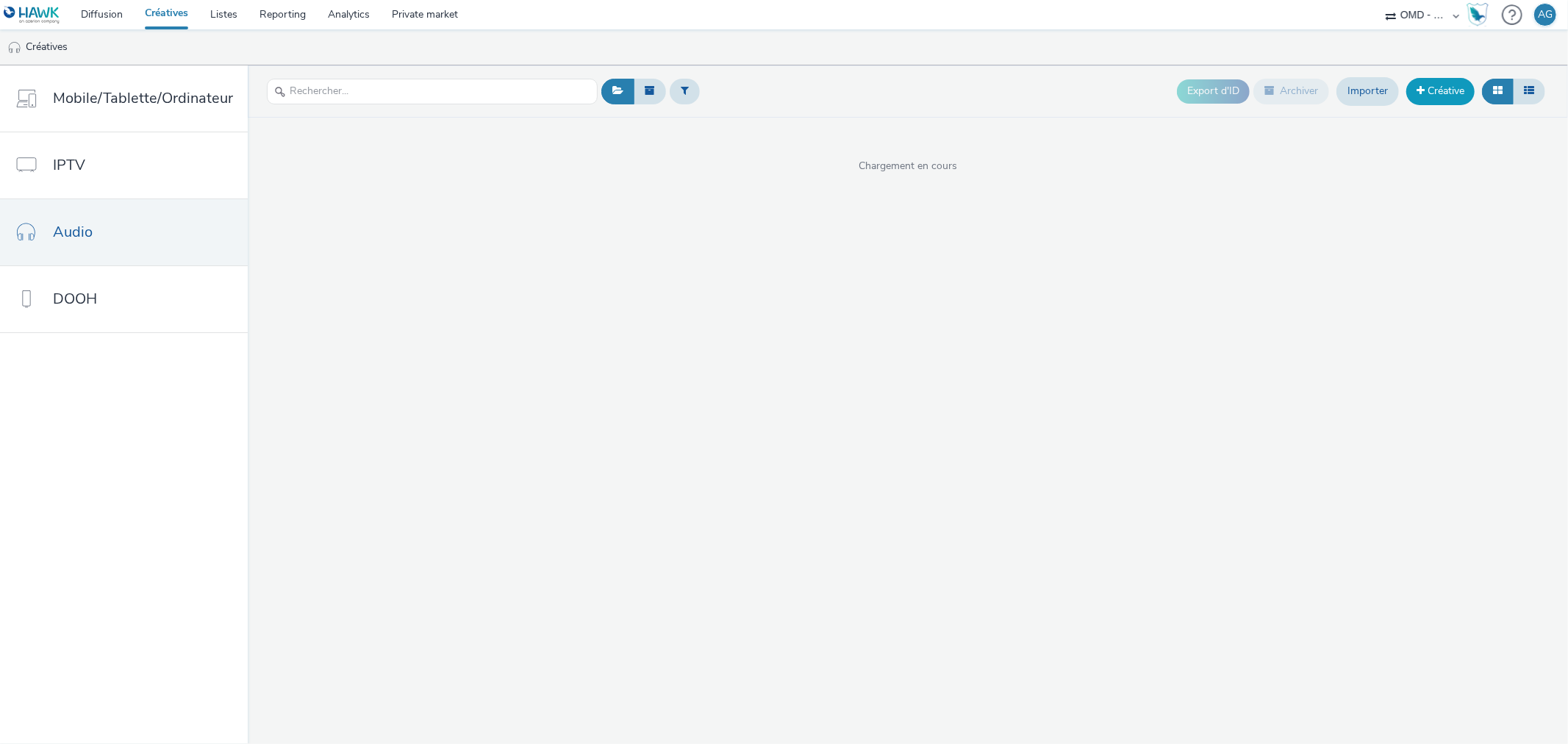
click at [1437, 79] on link "Créative" at bounding box center [1440, 91] width 68 height 27
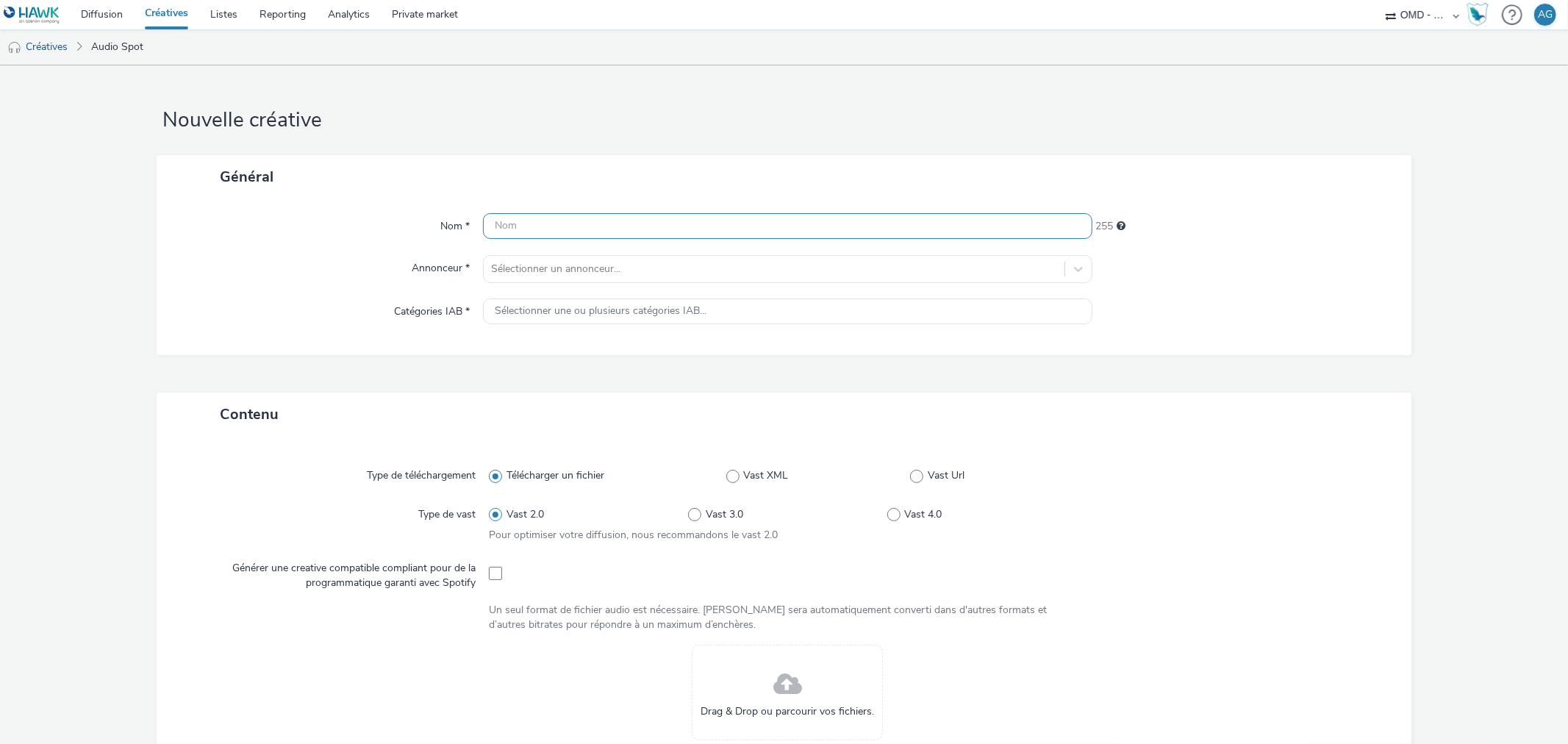
click at [542, 222] on input "text" at bounding box center [787, 226] width 608 height 26
paste input "Sandero opo deezer LOM 1"
type input "Sandero opo deezer LOM 2"
click at [894, 284] on div "Nom * Sandero opo deezer LOM 2 231 Annonceur * Sélectionner un annonceur... Cat…" at bounding box center [783, 276] width 1254 height 157
click at [894, 278] on div "Sélectionner un annonceur..." at bounding box center [773, 269] width 580 height 24
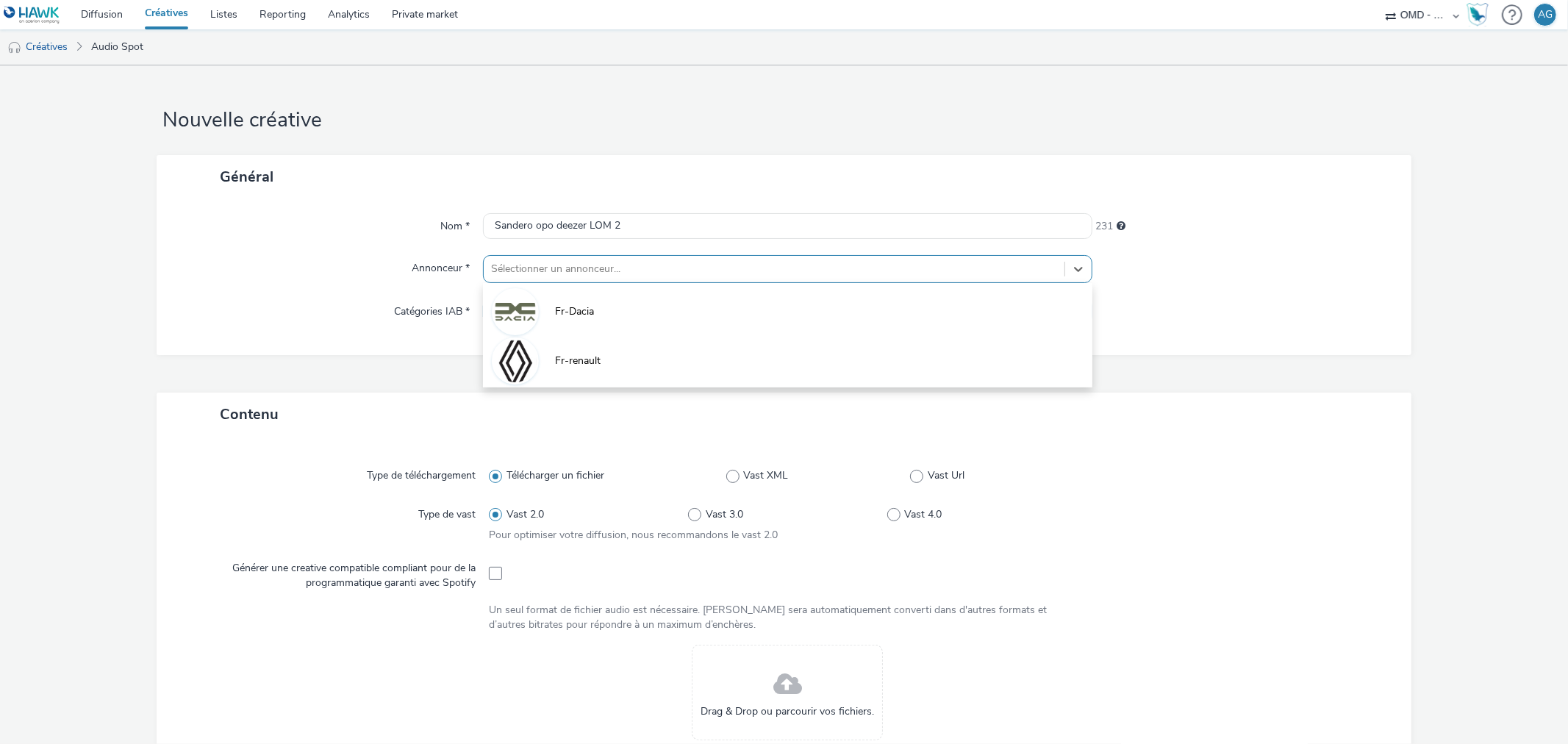
click at [753, 311] on li "Fr-Dacia" at bounding box center [787, 310] width 608 height 50
click at [686, 339] on div "Nom * Sandero opo deezer LOM 2 231 Annonceur * option Fr-Dacia, selected. Selec…" at bounding box center [783, 276] width 1254 height 157
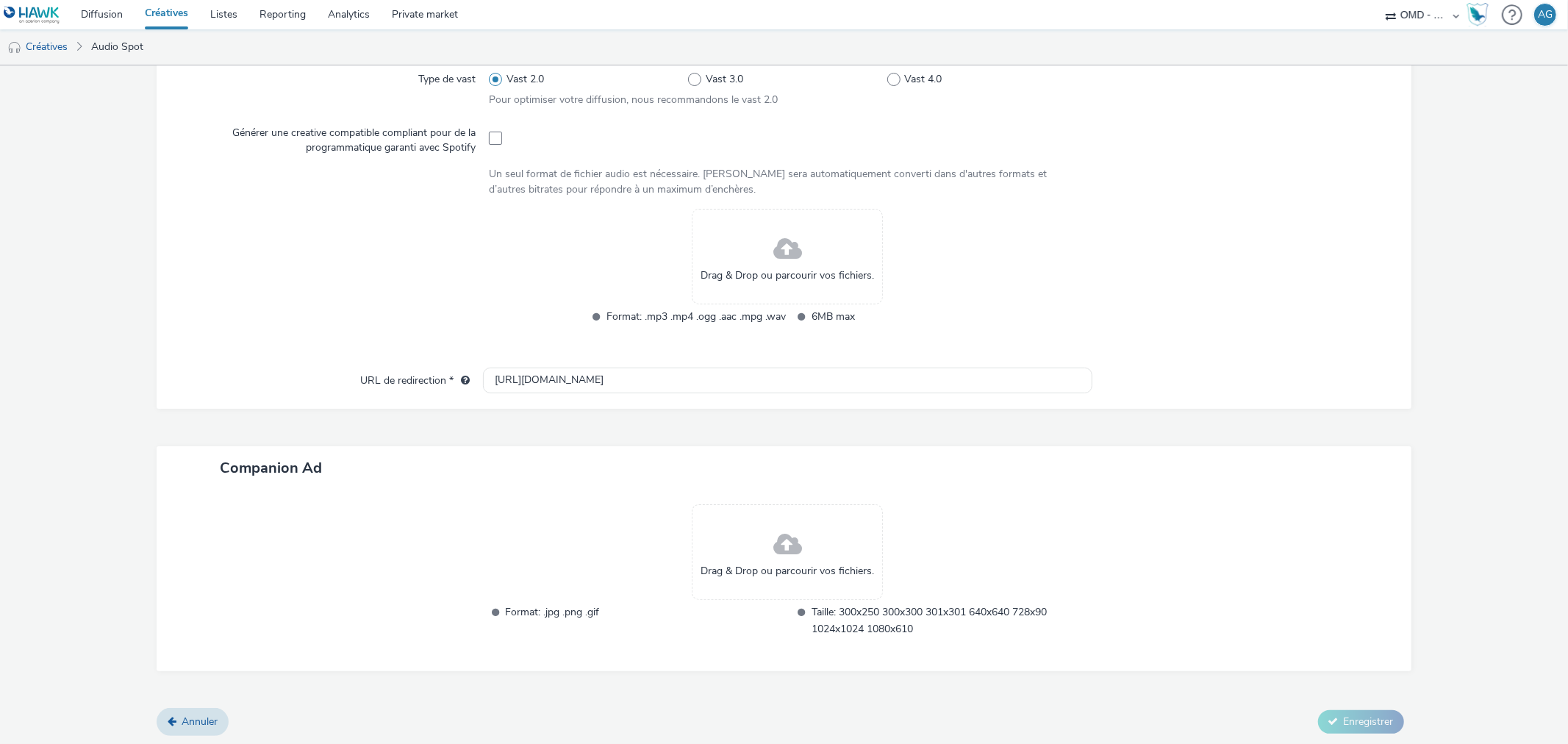
scroll to position [446, 0]
click at [790, 272] on span "Drag & Drop ou parcourir vos fichiers." at bounding box center [787, 274] width 173 height 15
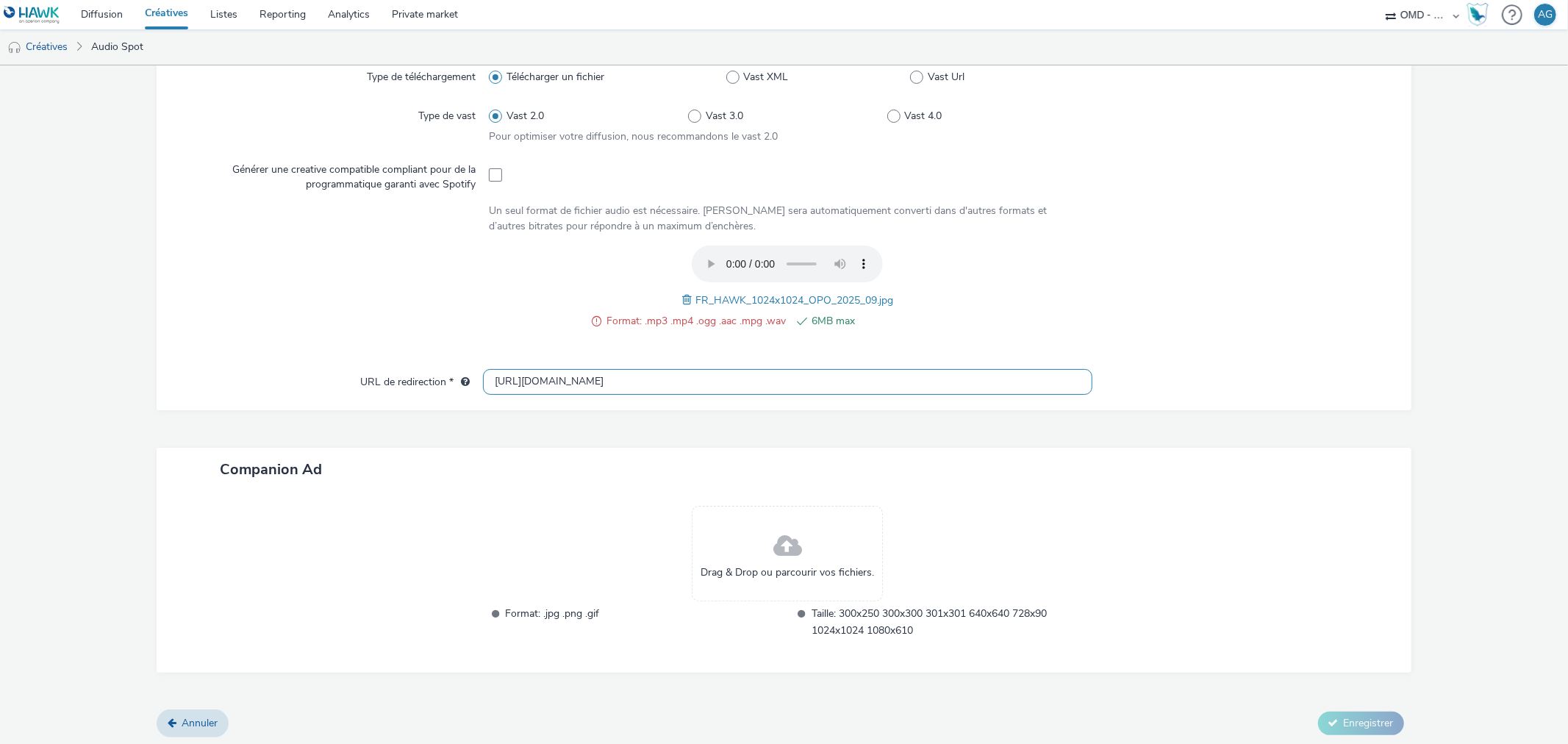
scroll to position [327, 0]
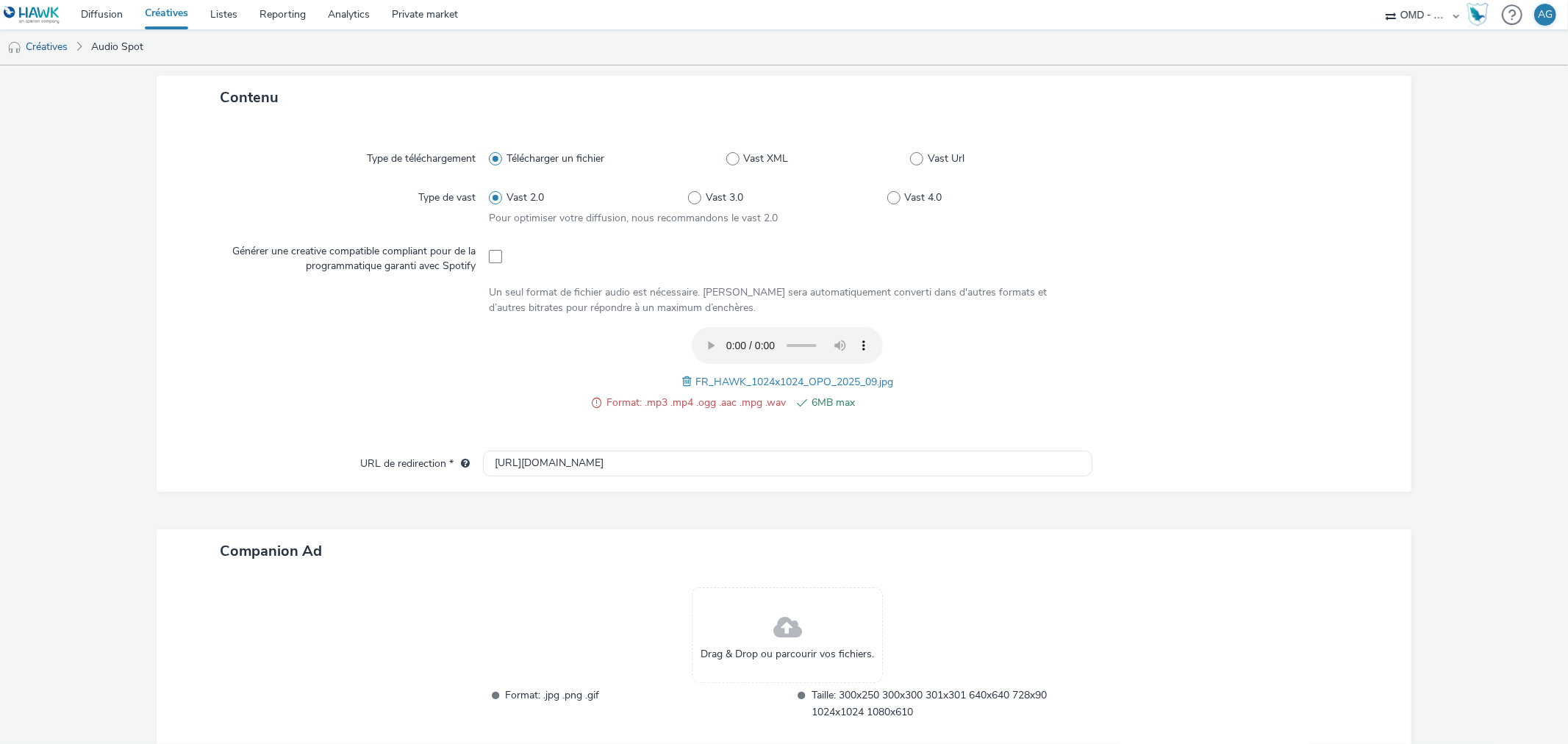
click at [515, 376] on div "Format: .mp3 .mp4 .ogg .aac .mpg .wav 6MB max FR_HAWK_1024x1024_OPO_2025_09.jpg" at bounding box center [787, 377] width 597 height 99
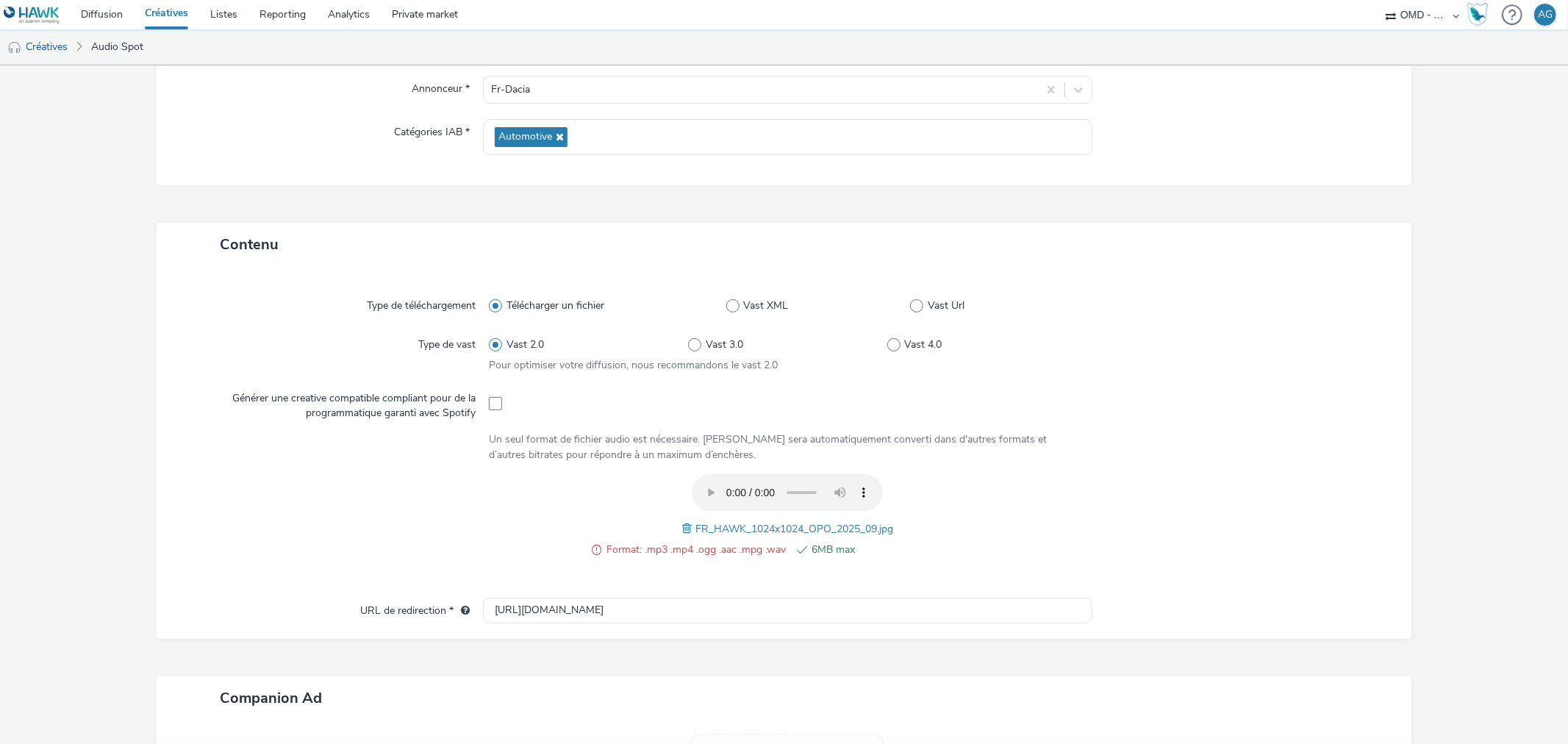
scroll to position [165, 0]
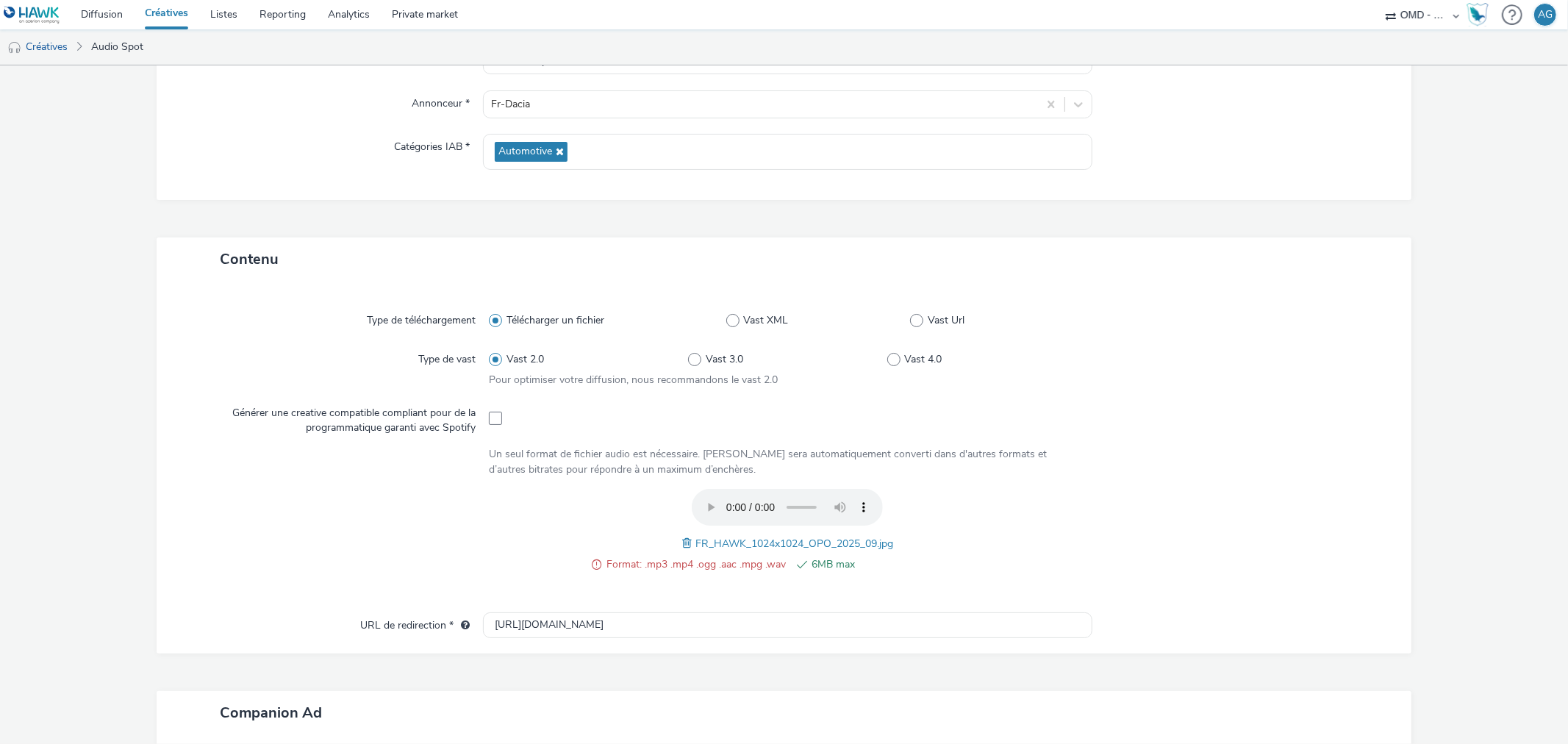
click at [682, 546] on span at bounding box center [689, 543] width 13 height 17
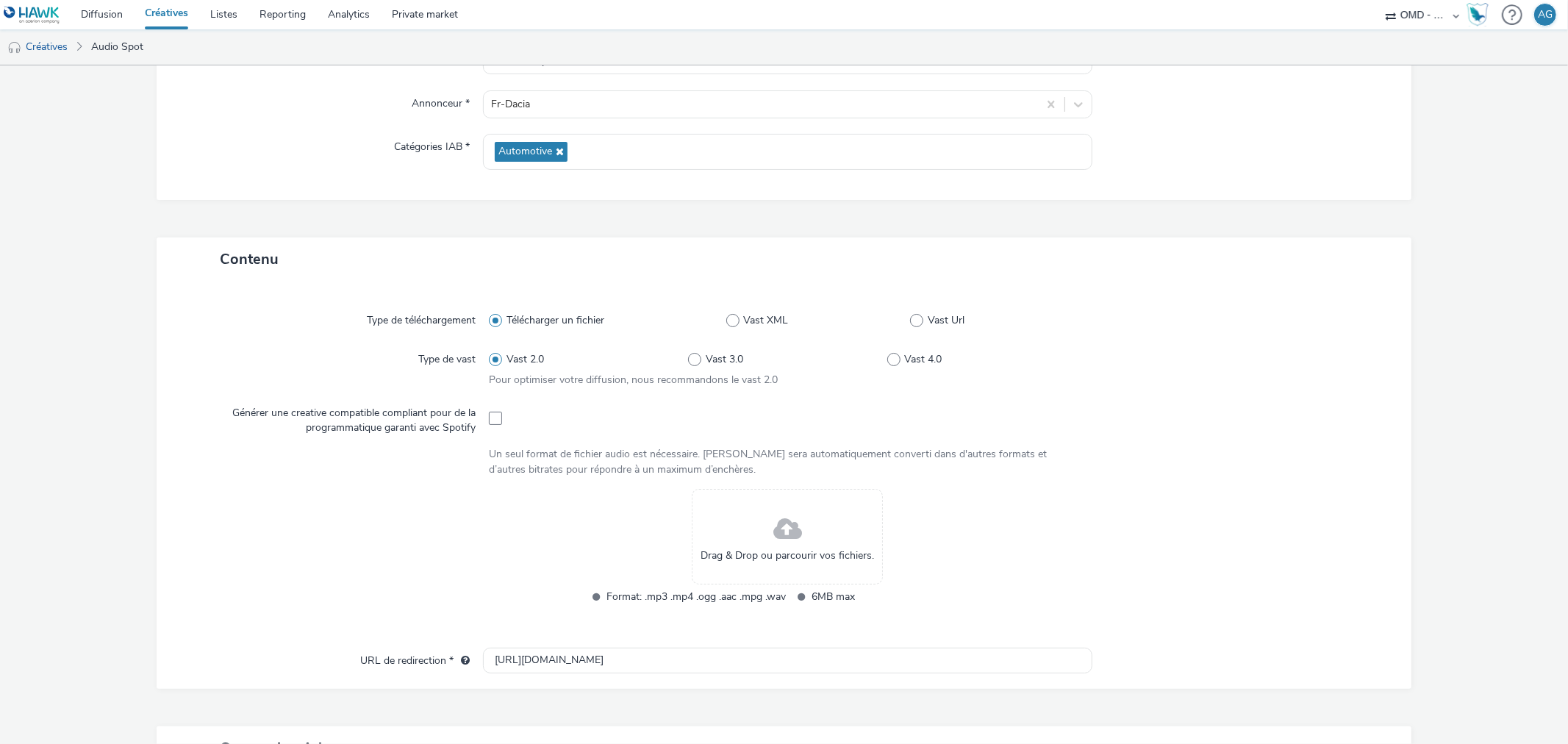
click at [763, 530] on div "Drag & Drop ou parcourir vos fichiers." at bounding box center [787, 536] width 191 height 95
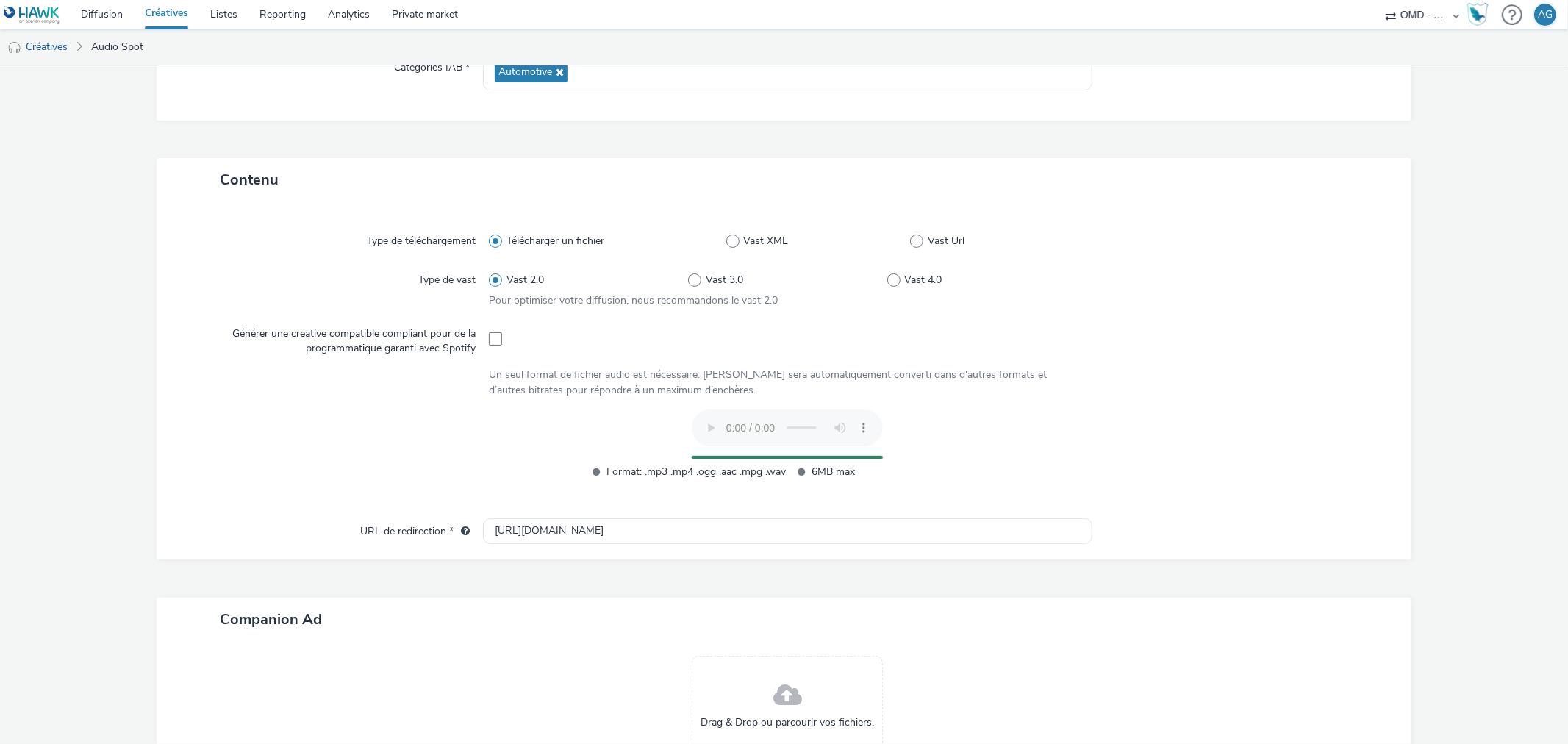
scroll to position [397, 0]
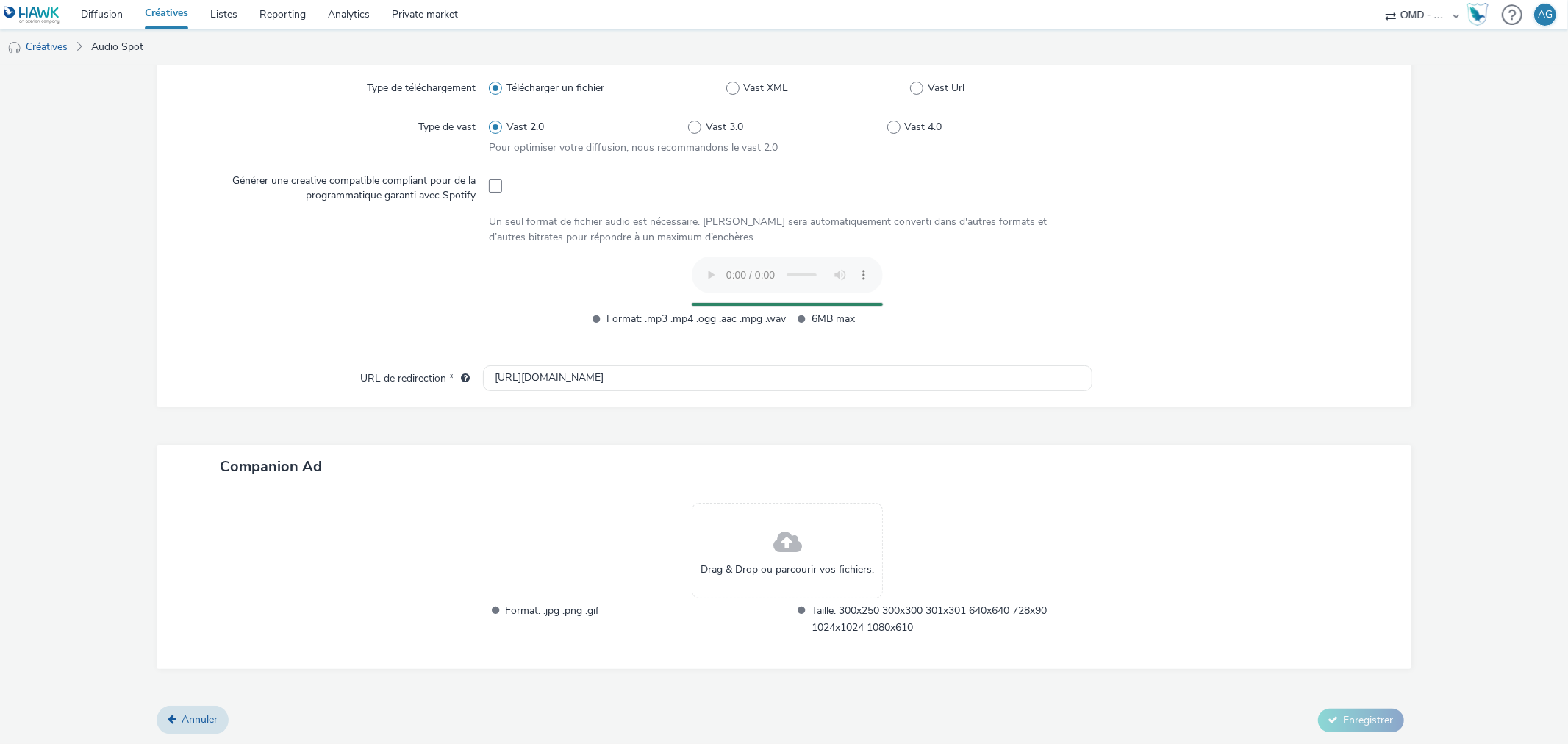
click at [778, 569] on span "Drag & Drop ou parcourir vos fichiers." at bounding box center [787, 569] width 173 height 15
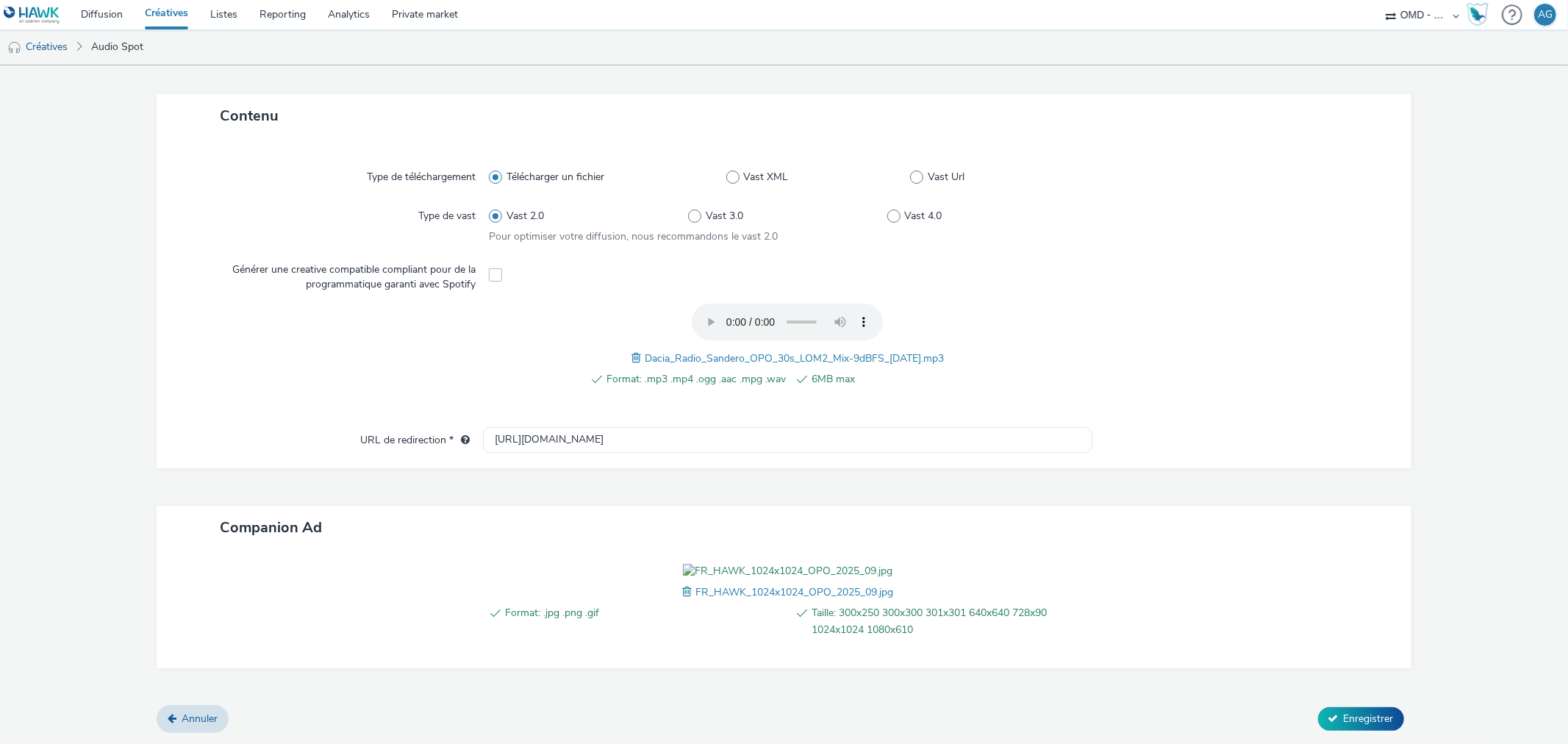
scroll to position [390, 0]
click at [1330, 713] on button "Enregistrer" at bounding box center [1360, 719] width 86 height 24
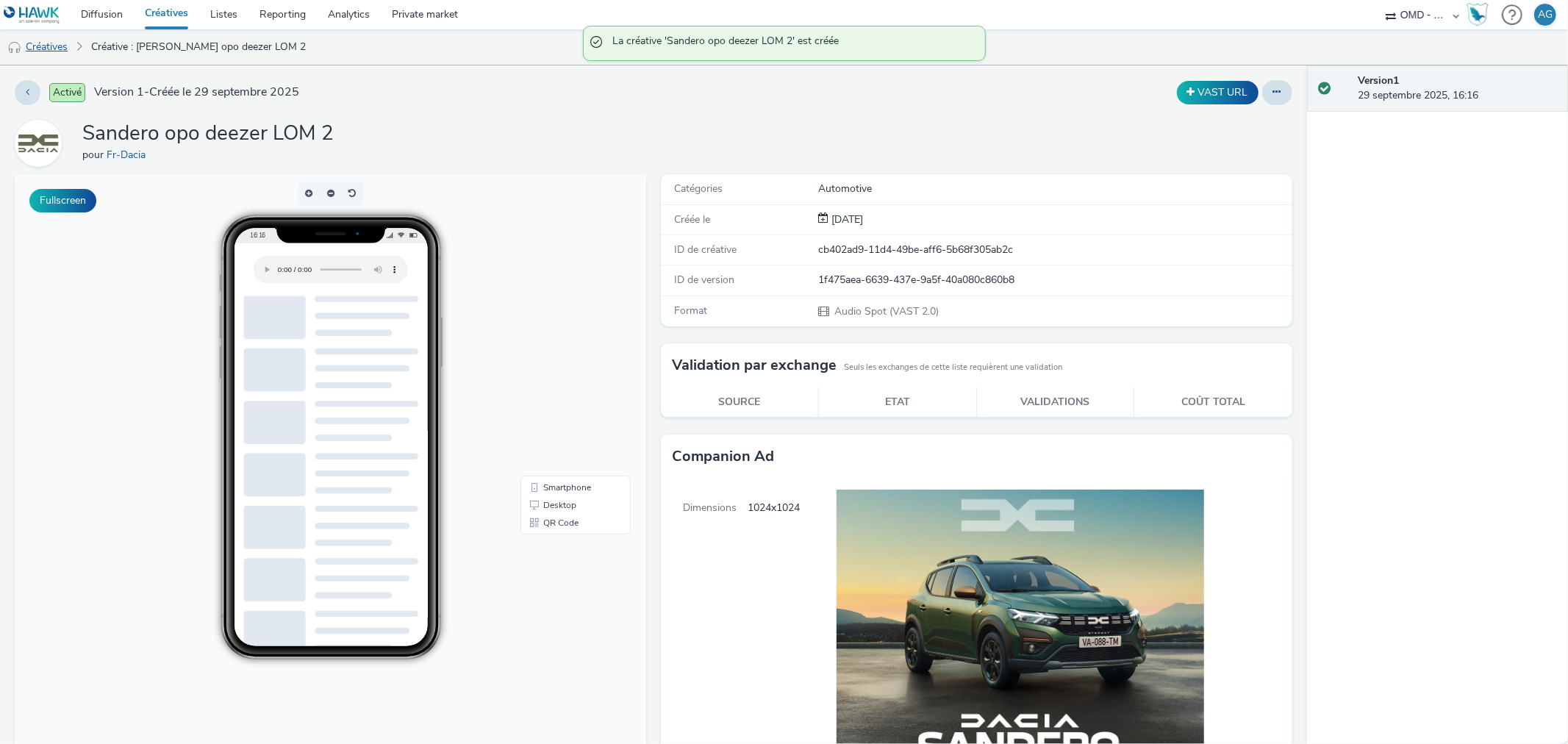
click at [57, 46] on link "Créatives" at bounding box center [37, 46] width 75 height 35
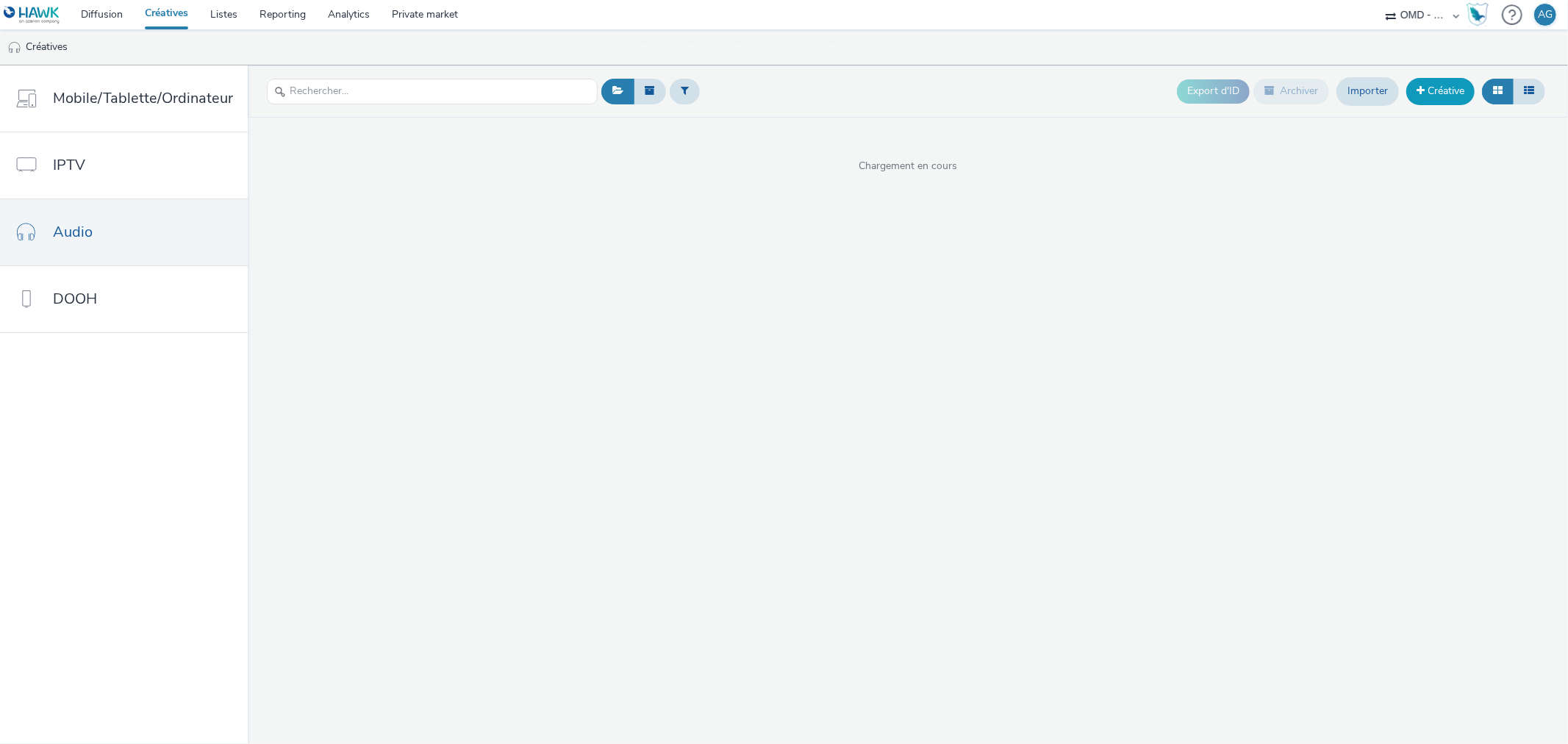
click at [1436, 90] on link "Créative" at bounding box center [1440, 91] width 68 height 27
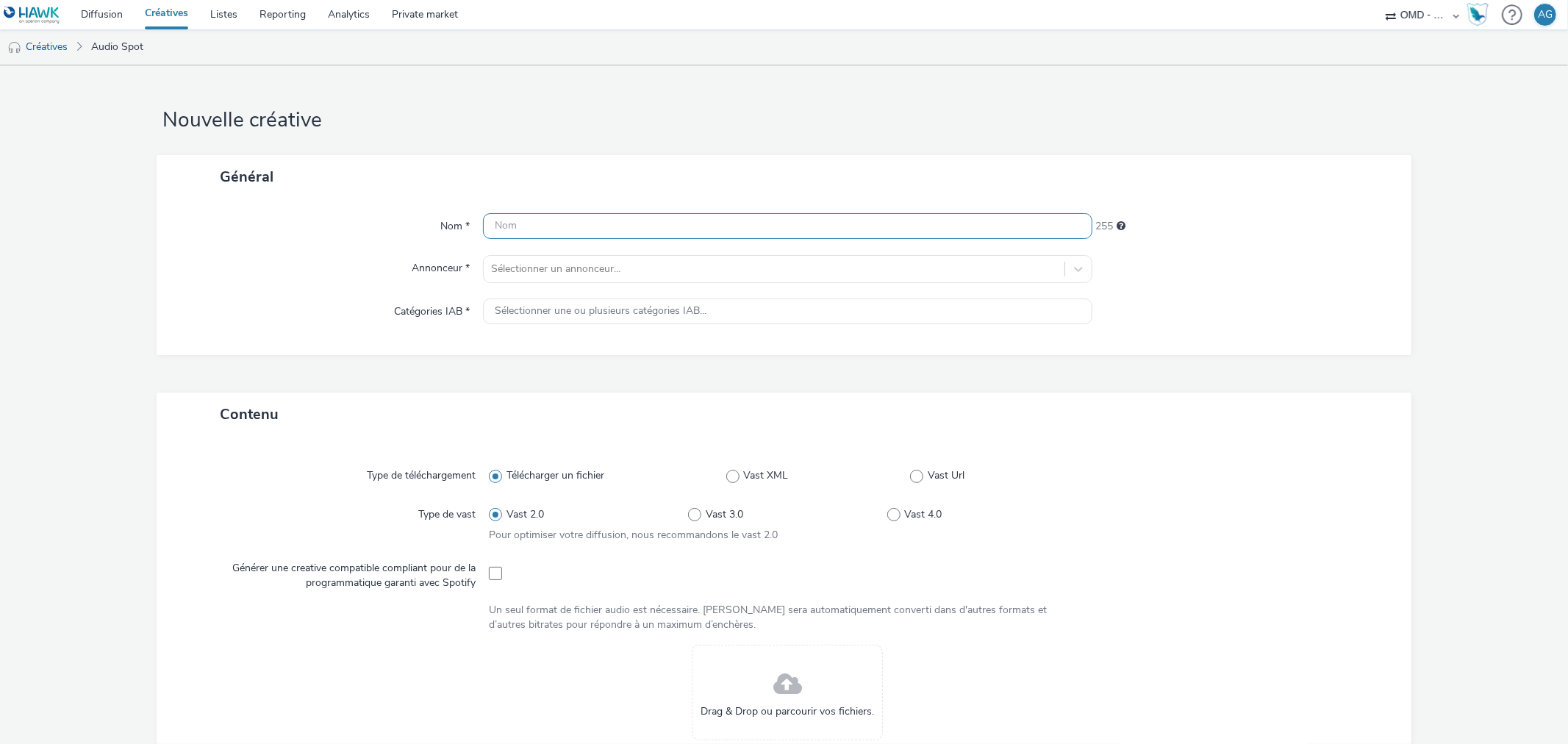
click at [512, 227] on input "text" at bounding box center [787, 226] width 608 height 26
paste input "Sandero opo deezer LOM 1"
type input "Sandero opo deezer LOM 3"
click at [676, 265] on div at bounding box center [774, 269] width 565 height 17
click at [639, 315] on li "Fr-Dacia" at bounding box center [787, 310] width 608 height 50
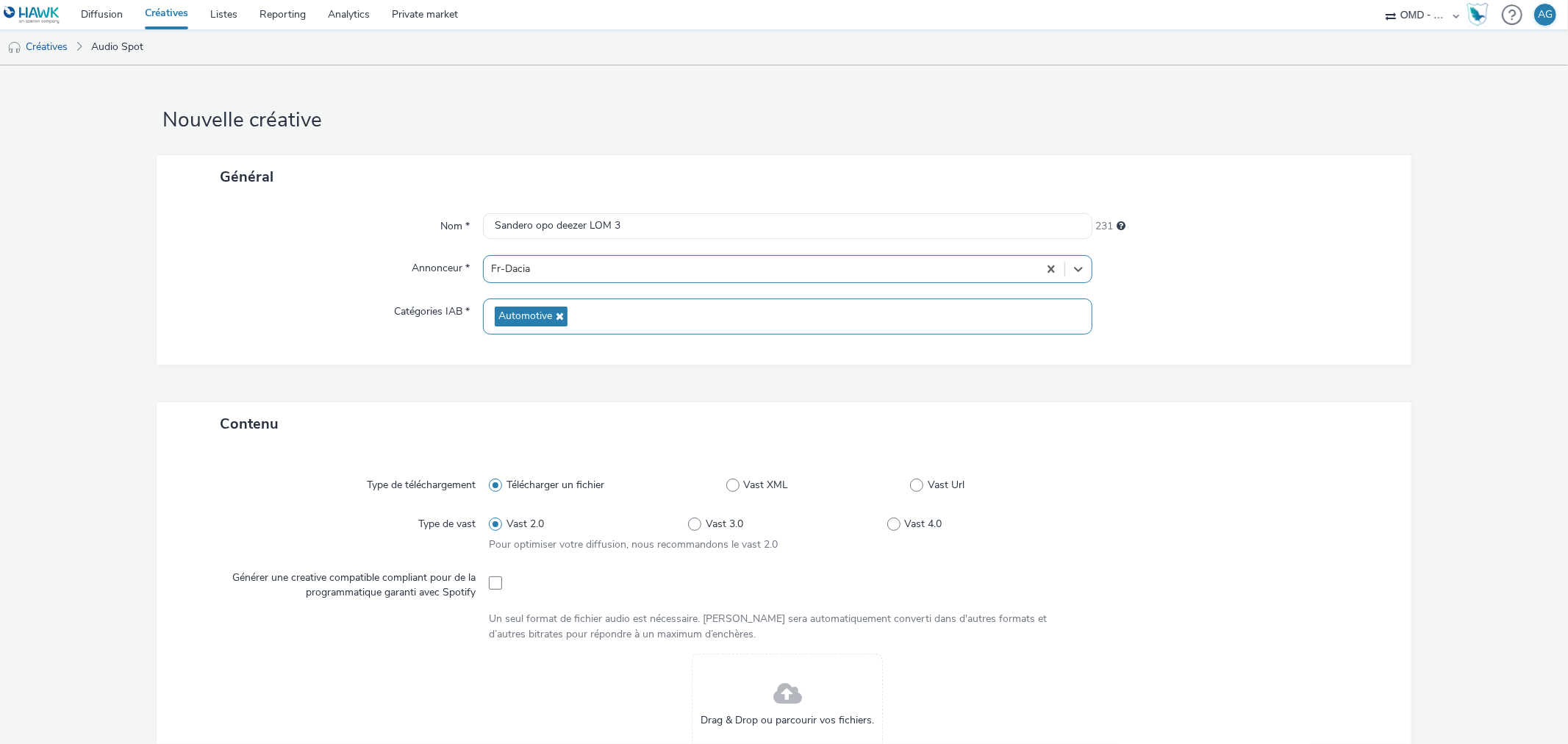
click at [627, 314] on div "Automotive" at bounding box center [787, 316] width 608 height 36
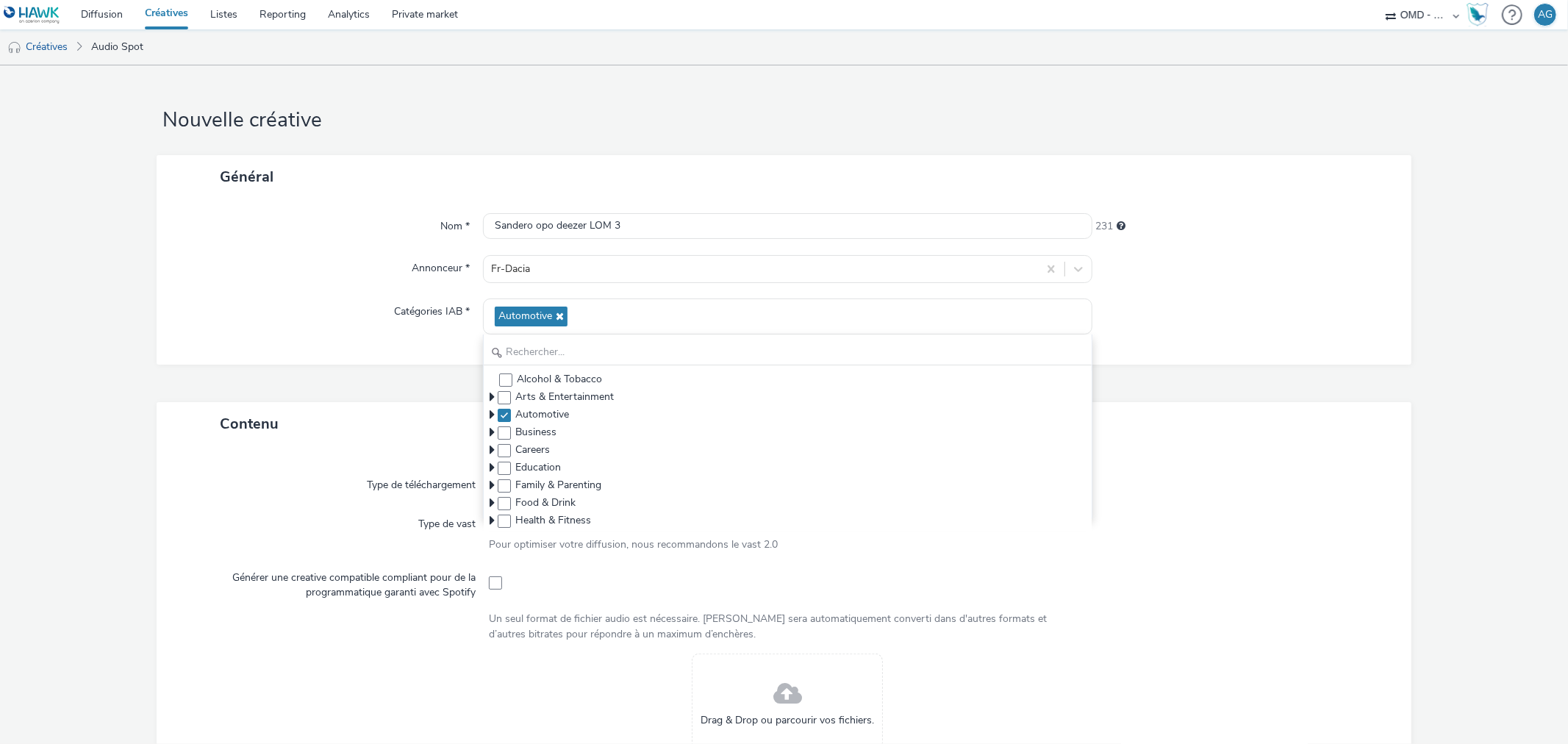
click at [447, 402] on div "Contenu" at bounding box center [783, 424] width 1254 height 43
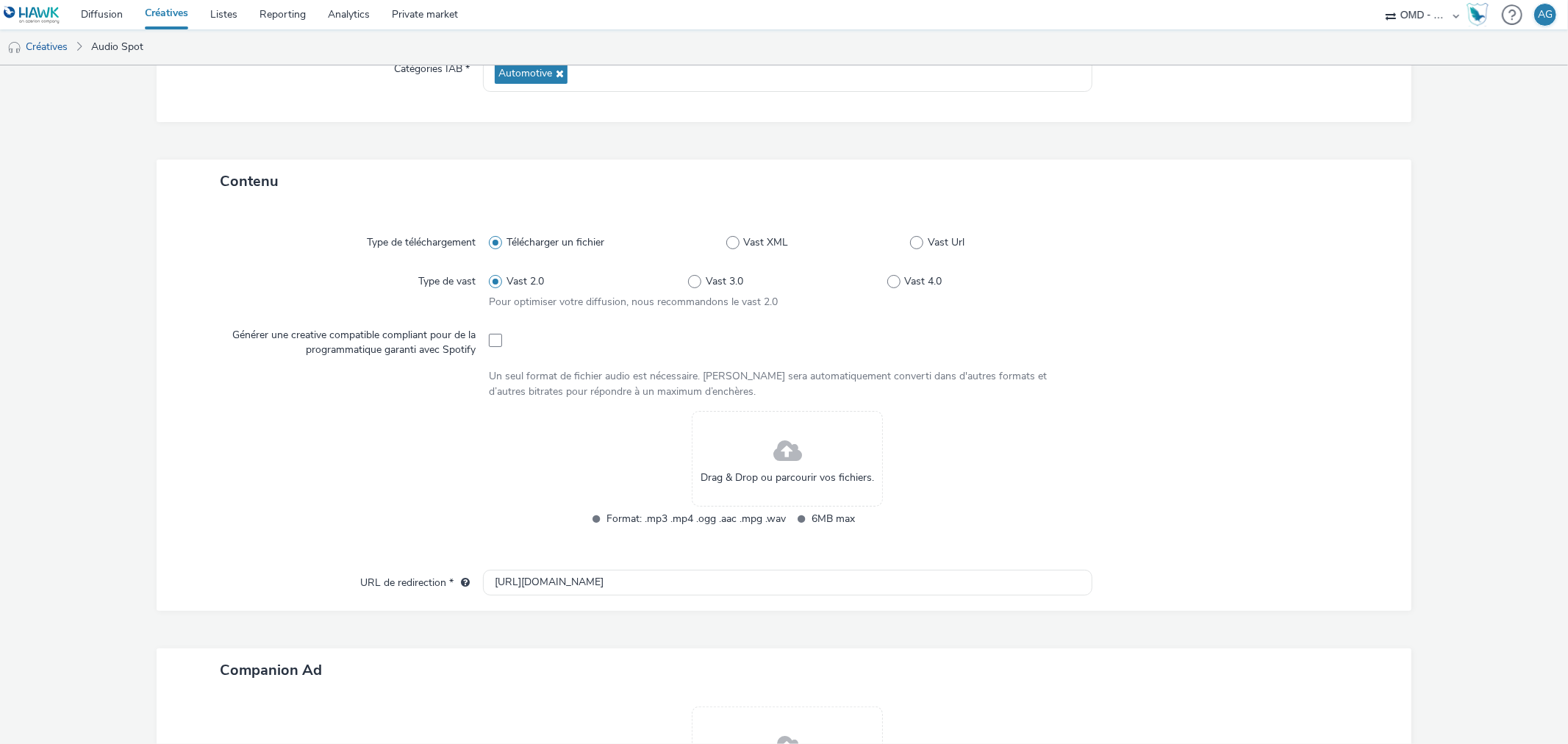
scroll to position [243, 0]
click at [790, 441] on span at bounding box center [787, 450] width 28 height 39
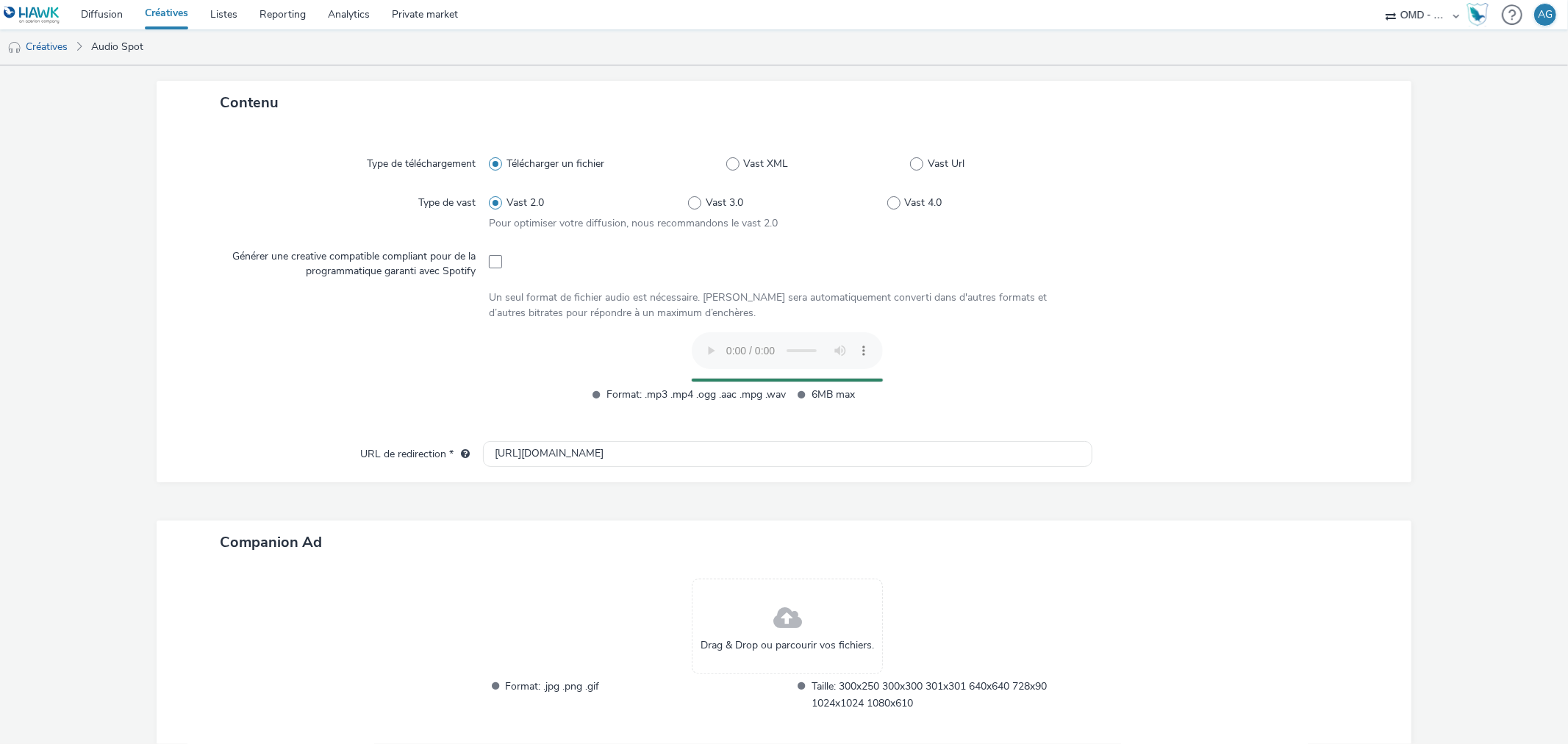
scroll to position [397, 0]
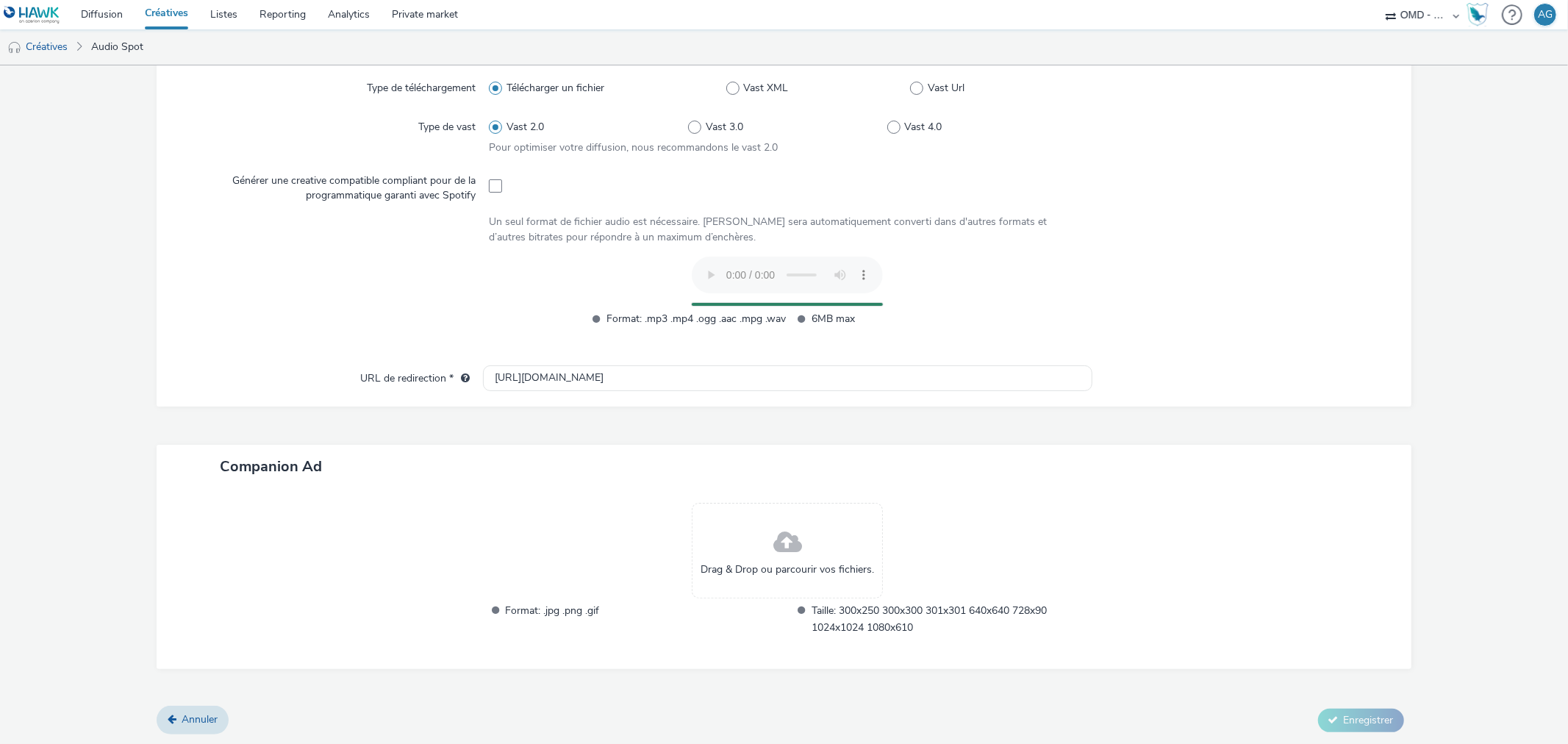
click at [779, 550] on span at bounding box center [787, 542] width 28 height 39
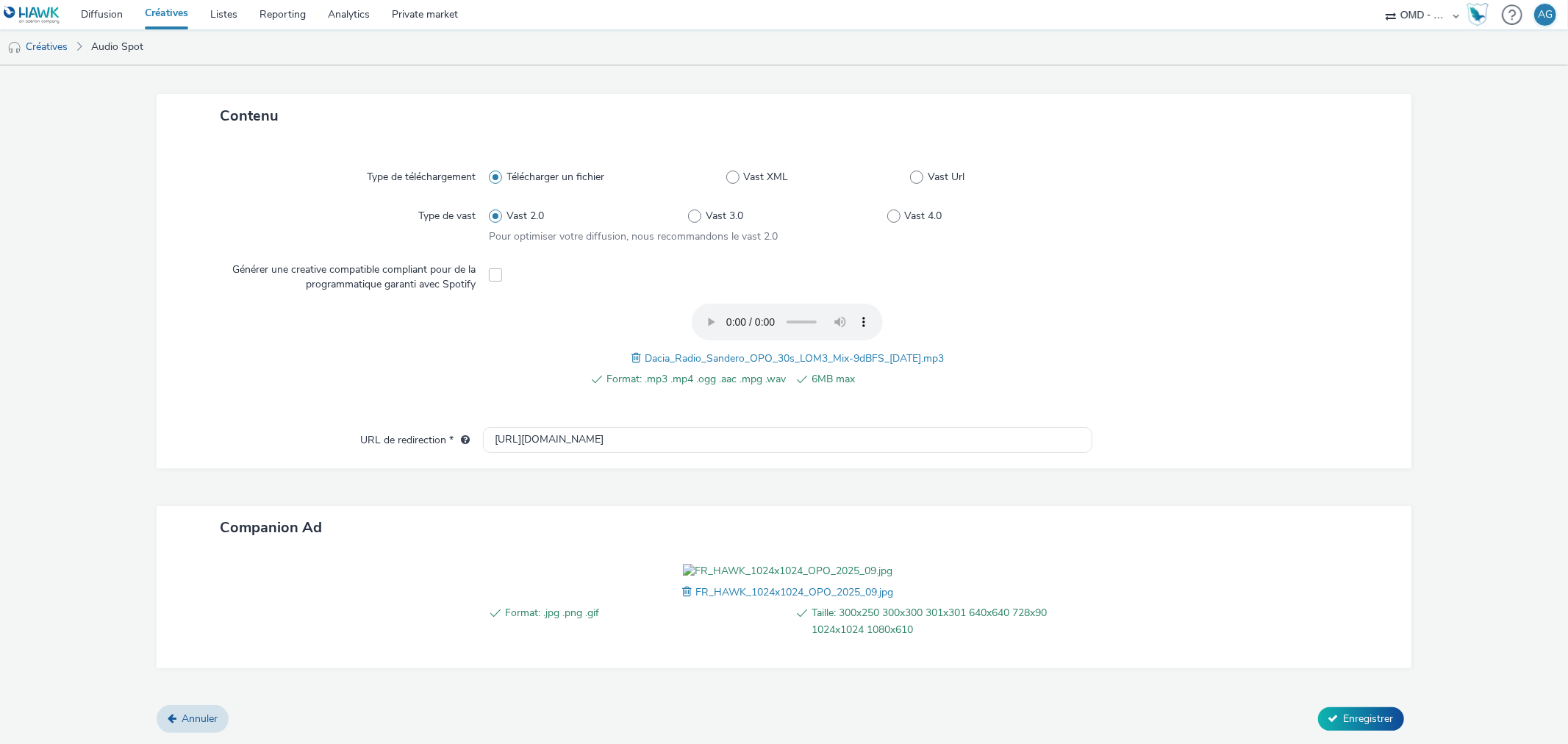
scroll to position [390, 0]
click at [1361, 719] on span "Enregistrer" at bounding box center [1369, 719] width 50 height 14
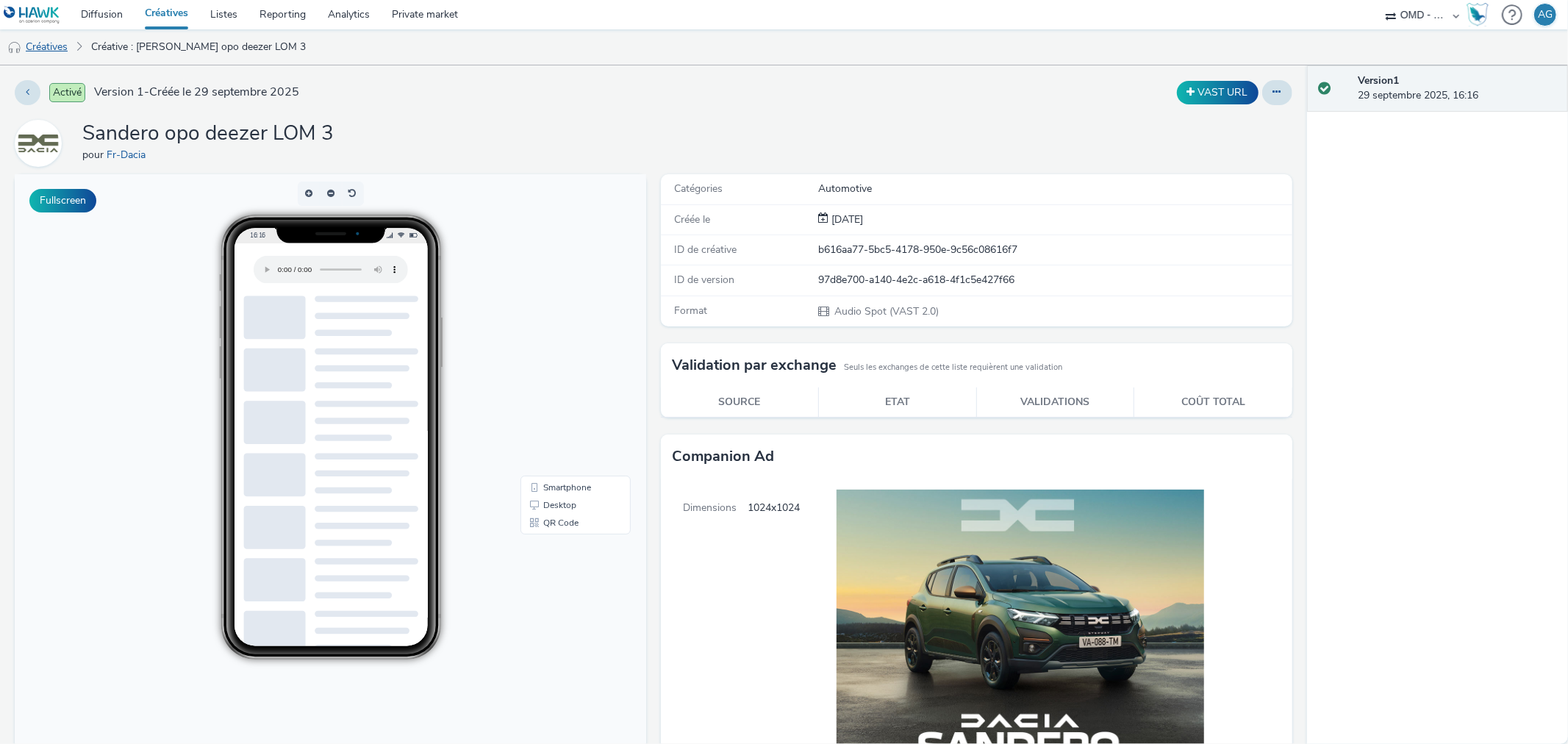
click at [61, 50] on link "Créatives" at bounding box center [37, 46] width 75 height 35
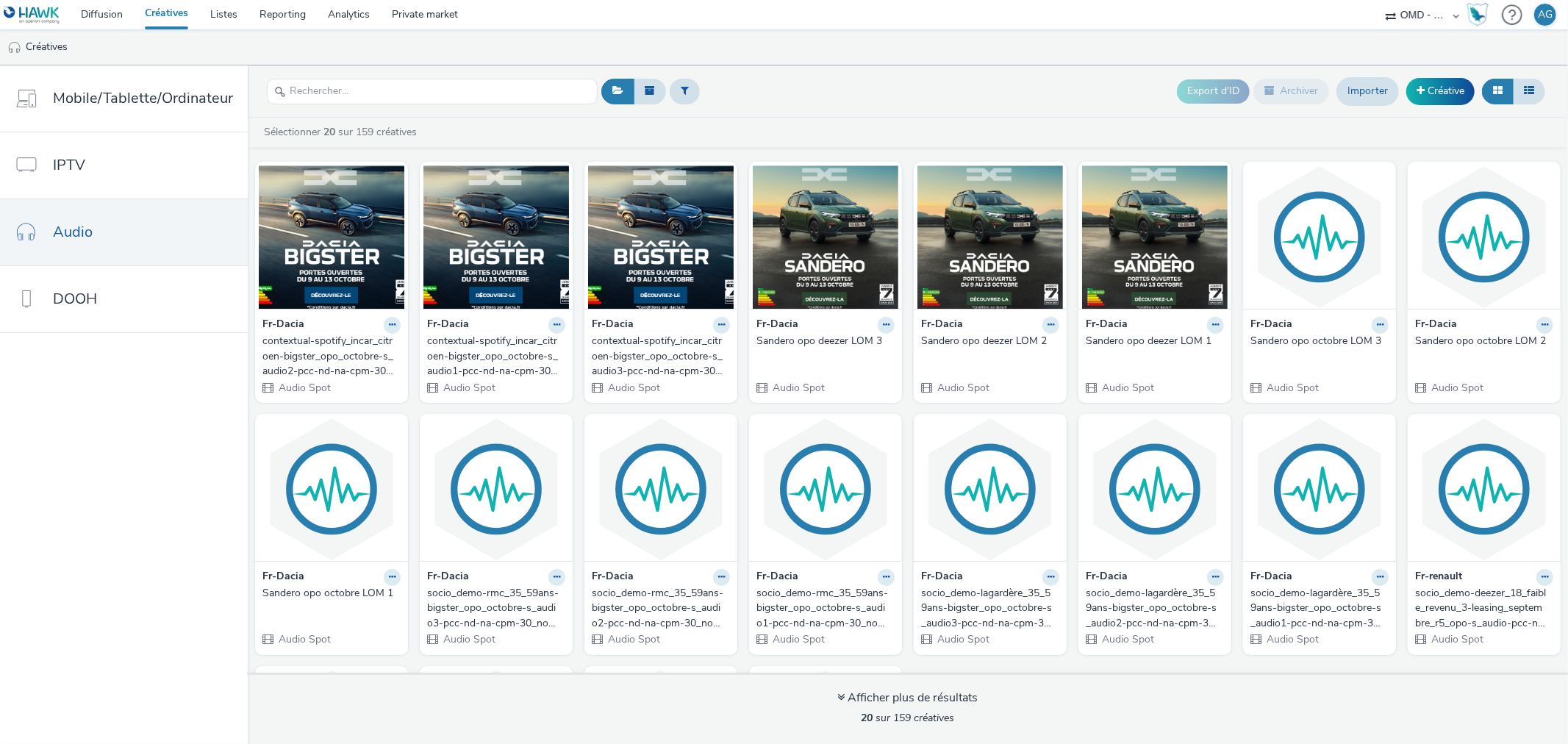
click at [641, 354] on div "contextual-spotify_incar_citroen-bigster_opo_octobre-s_audio3-pcc-nd-na-cpm-30_…" at bounding box center [658, 356] width 132 height 45
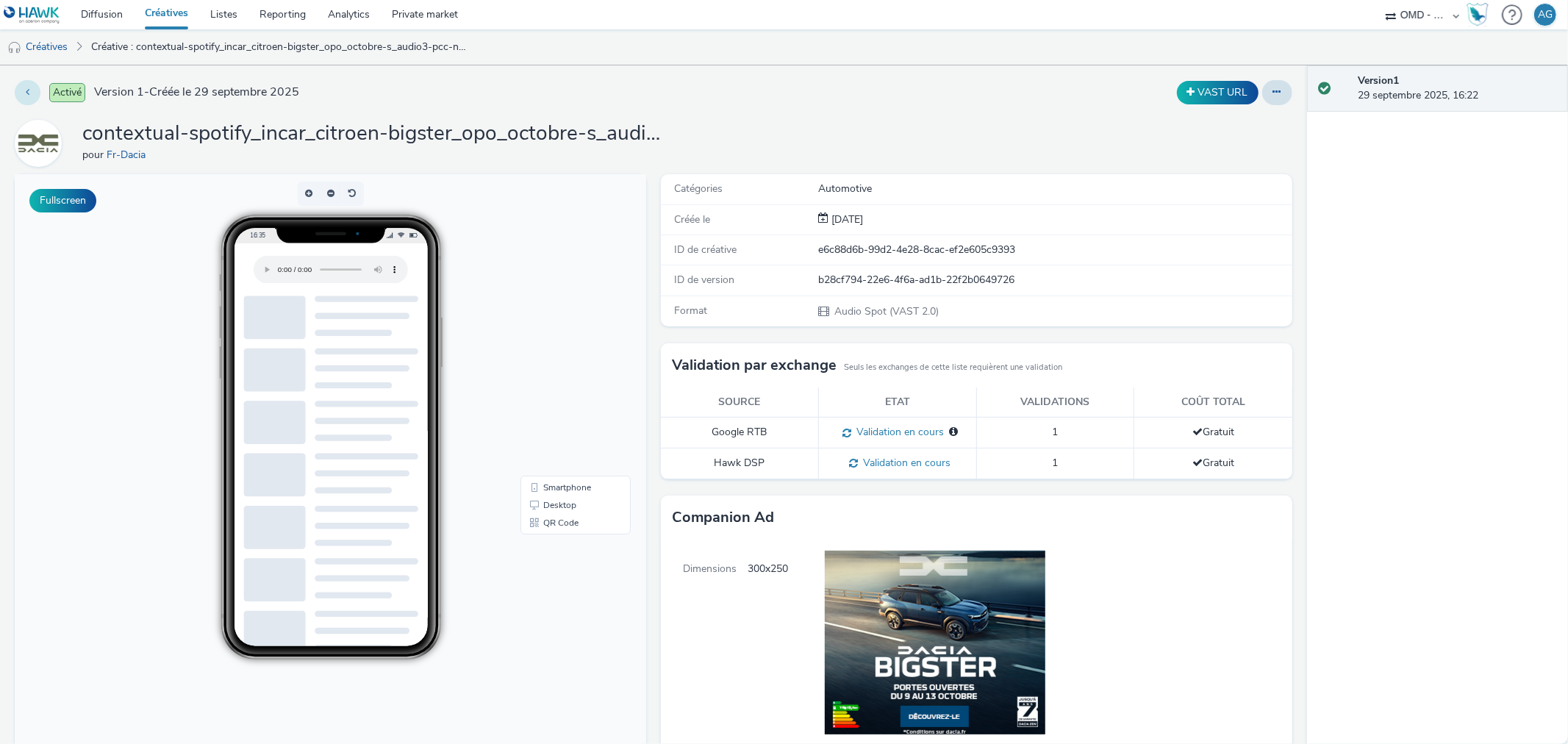
click at [26, 93] on icon at bounding box center [28, 91] width 4 height 10
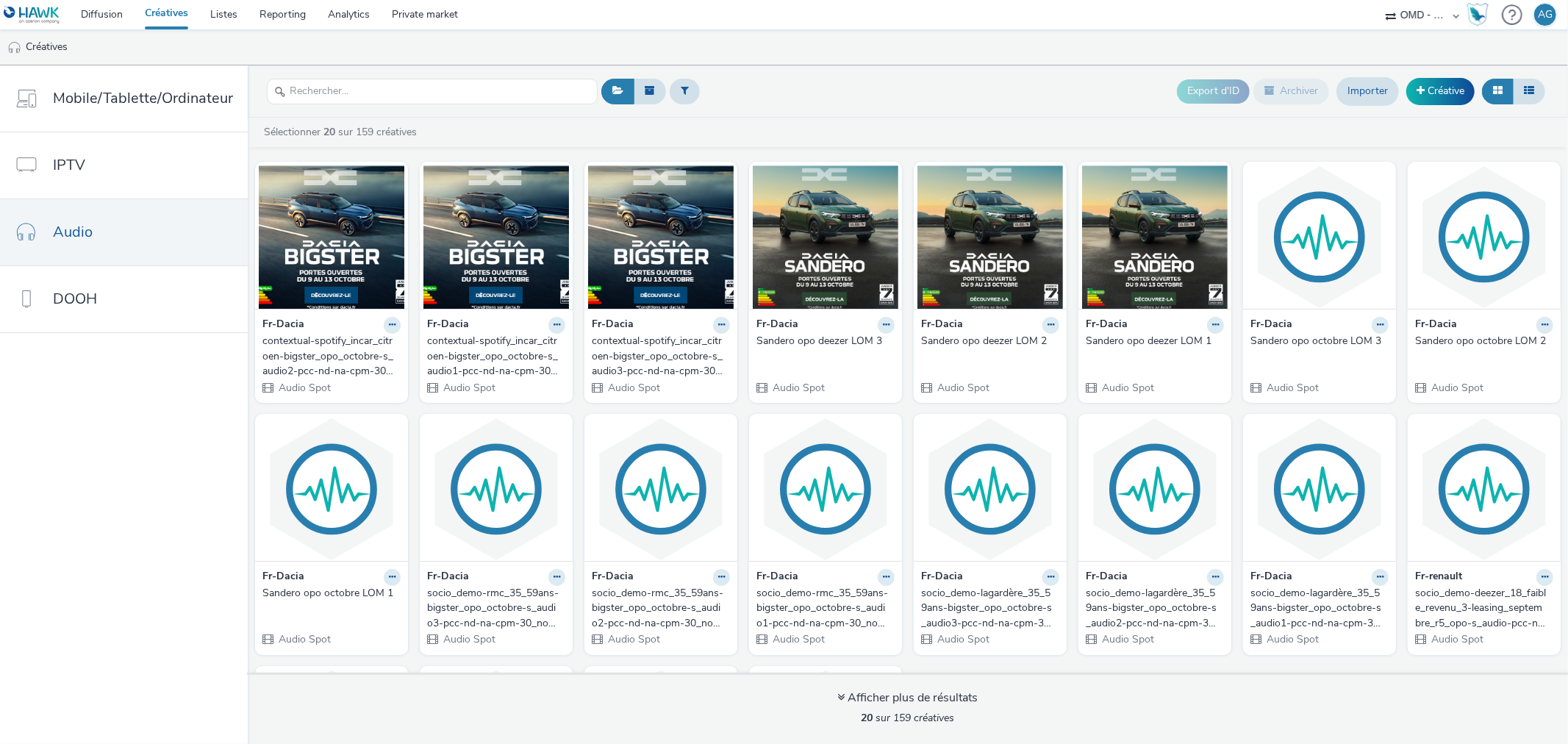
click at [478, 335] on div "contextual-spotify_incar_citroen-bigster_opo_octobre-s_audio1-pcc-nd-na-cpm-30_…" at bounding box center [494, 356] width 132 height 45
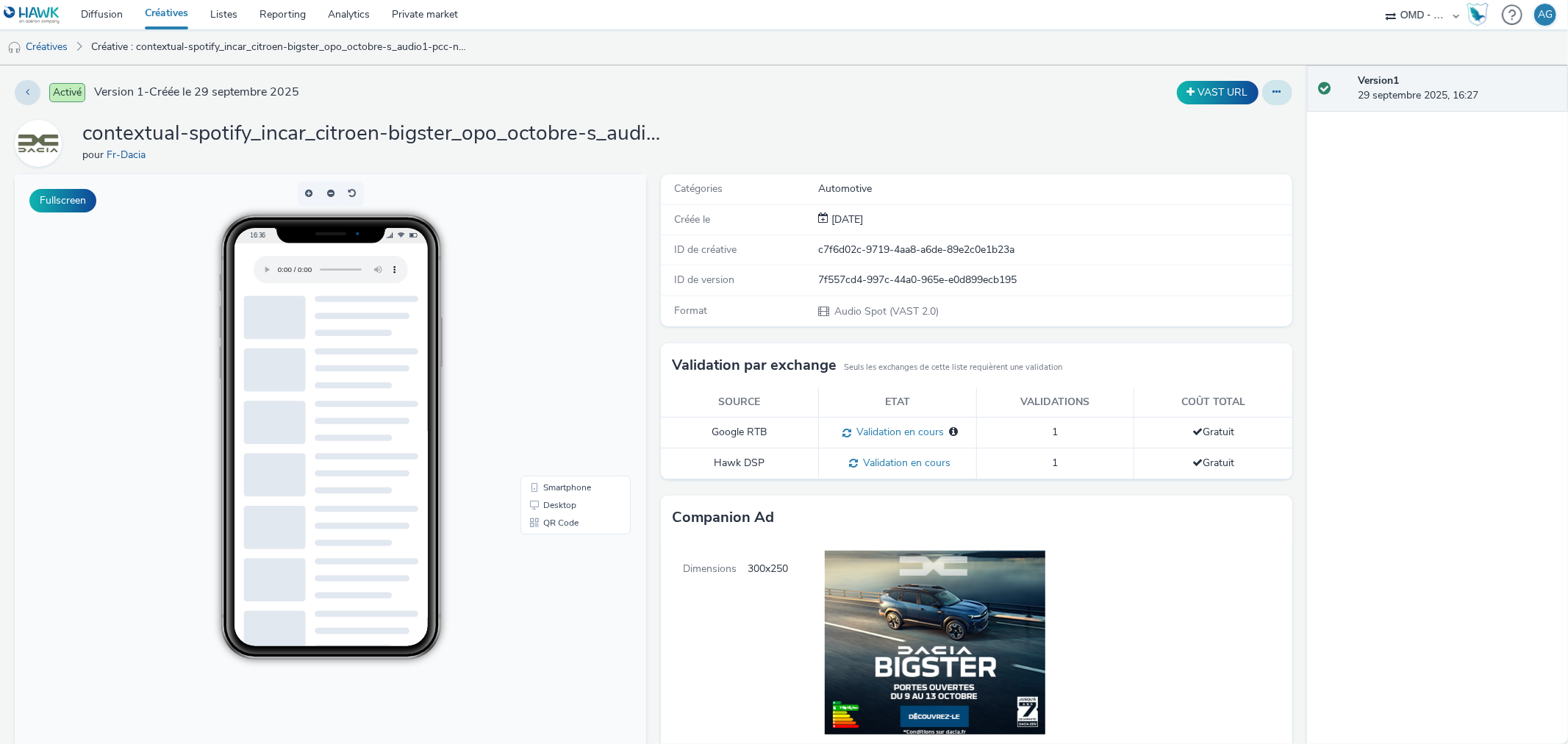
click at [1262, 84] on button at bounding box center [1277, 93] width 30 height 25
click at [1201, 121] on link "Modifier" at bounding box center [1237, 121] width 110 height 29
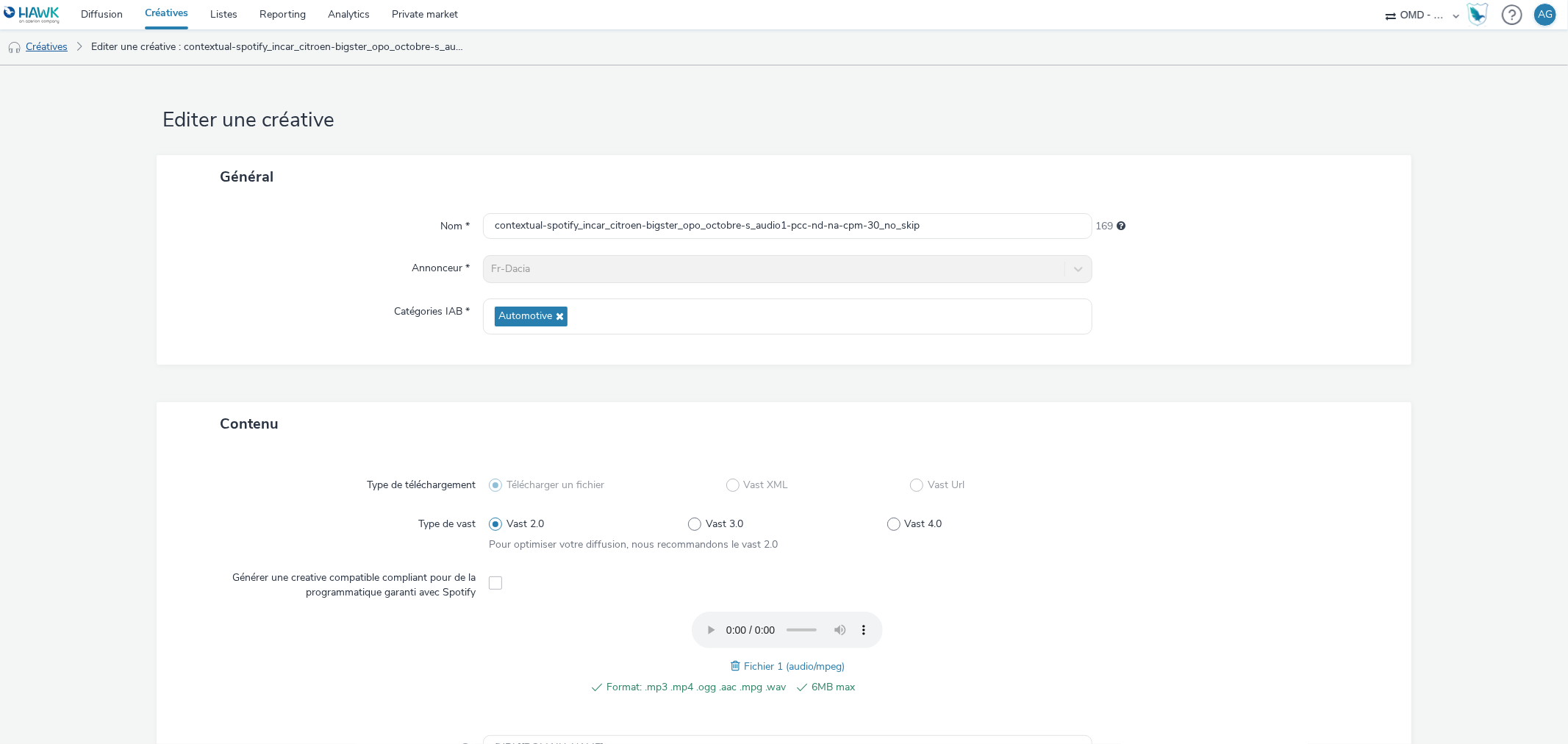
click at [71, 40] on link "Créatives" at bounding box center [37, 46] width 75 height 35
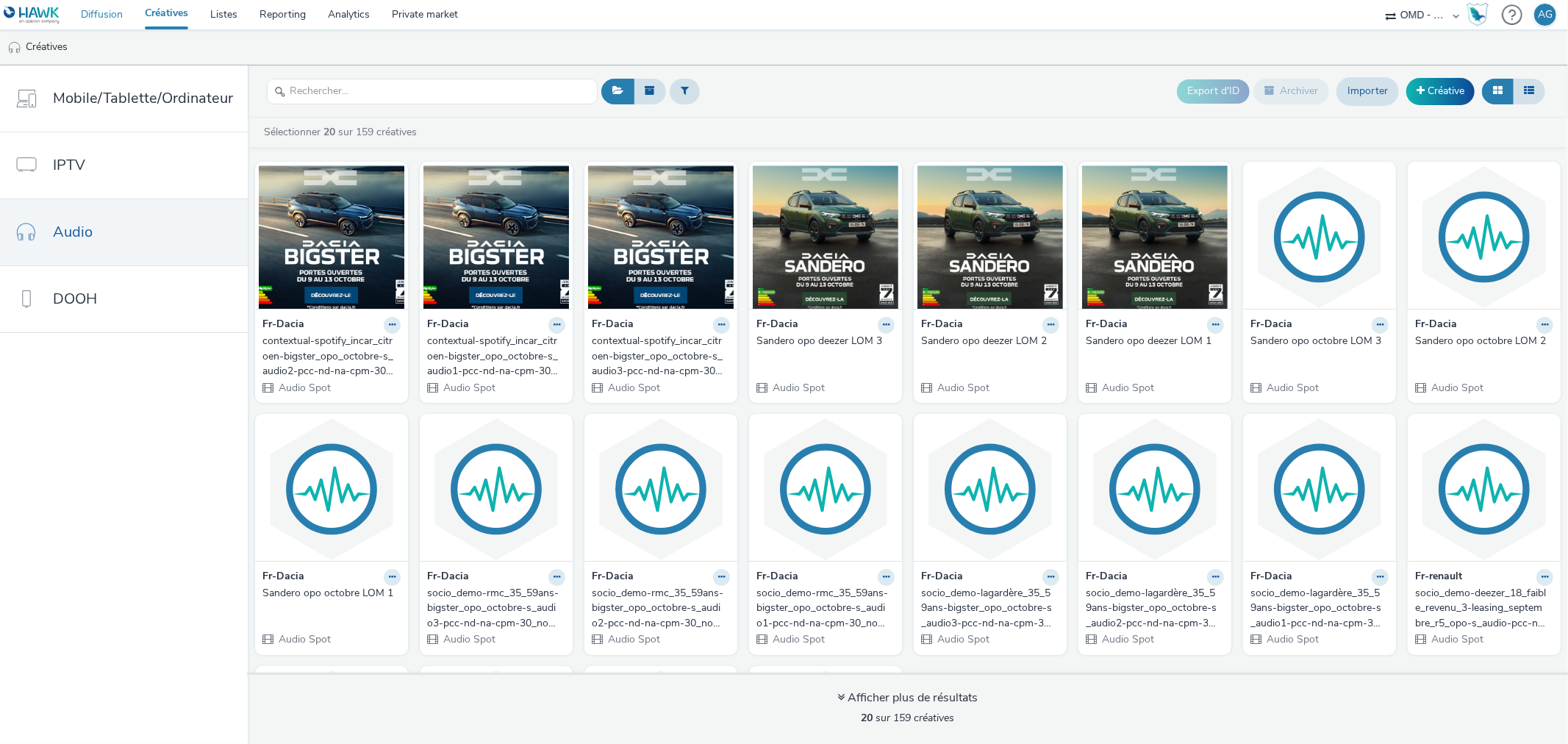
click at [102, 24] on link "Diffusion" at bounding box center [102, 14] width 64 height 29
